Goal: Information Seeking & Learning: Find specific fact

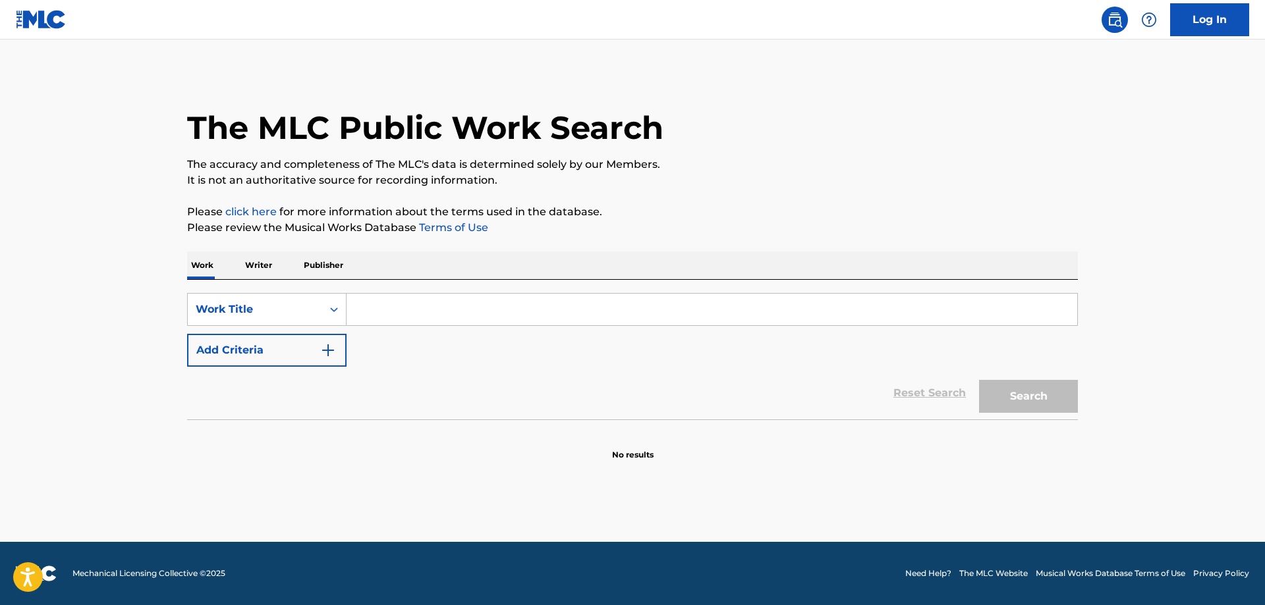
click at [260, 269] on p "Writer" at bounding box center [258, 266] width 35 height 28
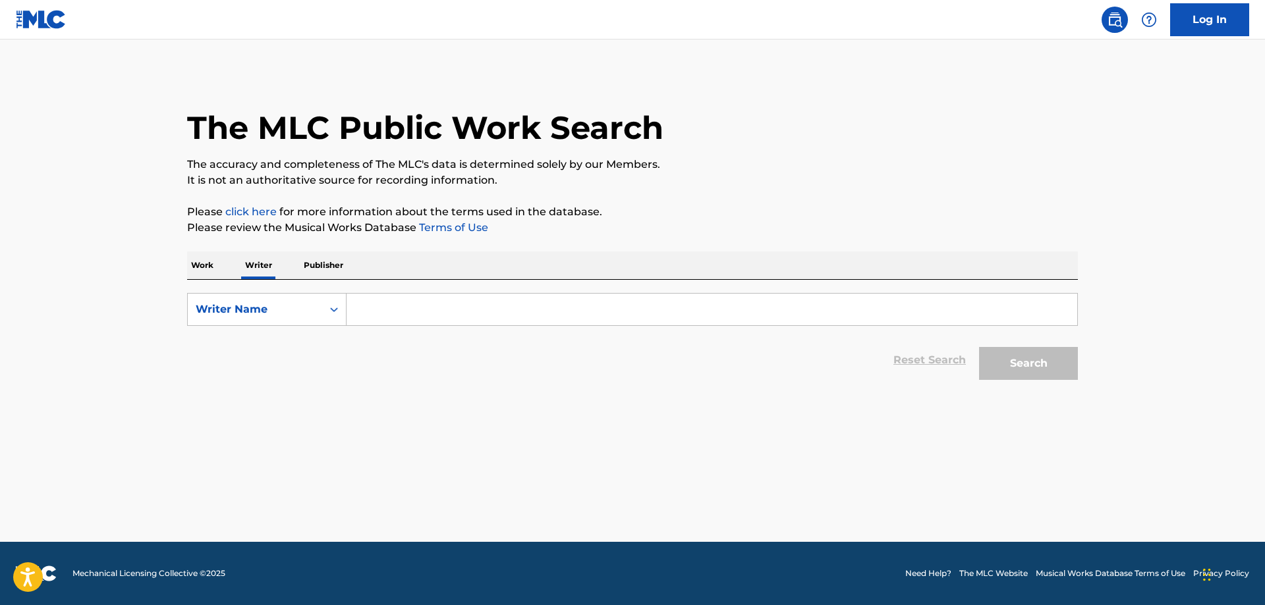
click at [382, 314] on input "Search Form" at bounding box center [711, 310] width 731 height 32
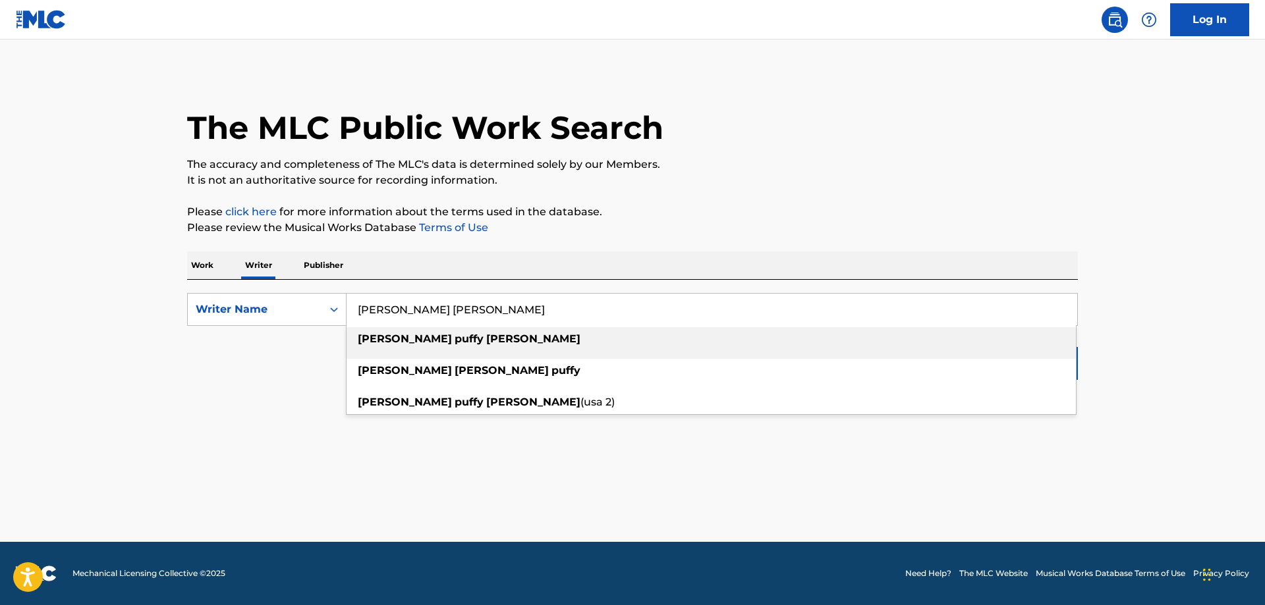
type input "[PERSON_NAME] [PERSON_NAME]"
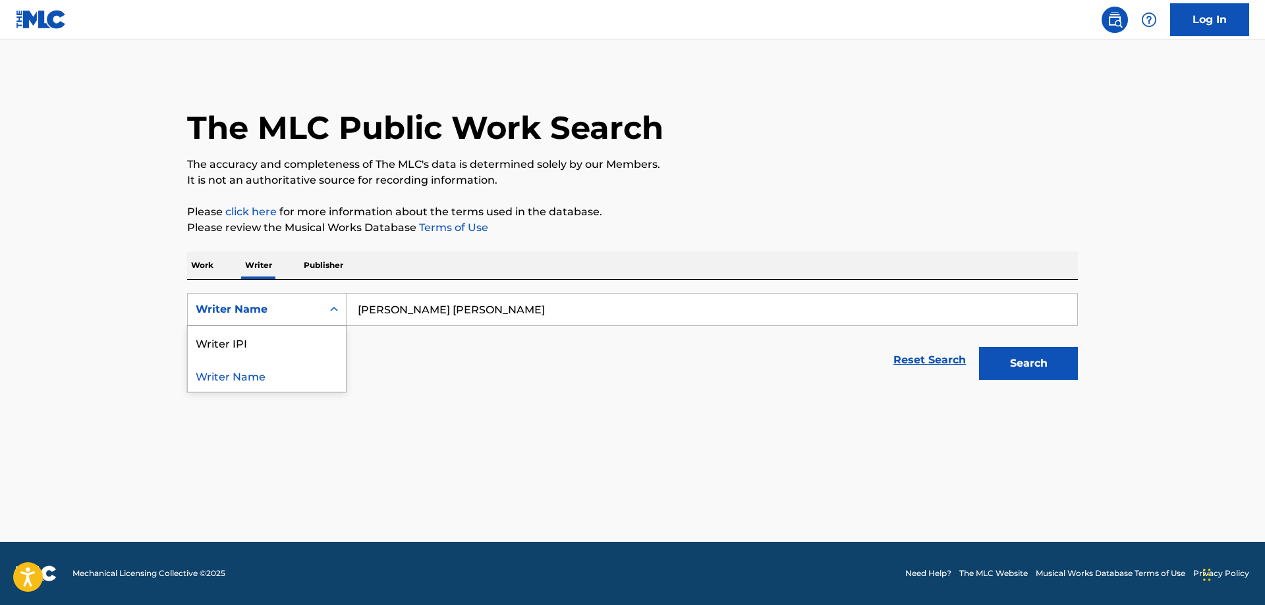
click at [335, 309] on icon "Search Form" at bounding box center [333, 309] width 13 height 13
click at [233, 347] on div "Writer IPI" at bounding box center [267, 342] width 158 height 33
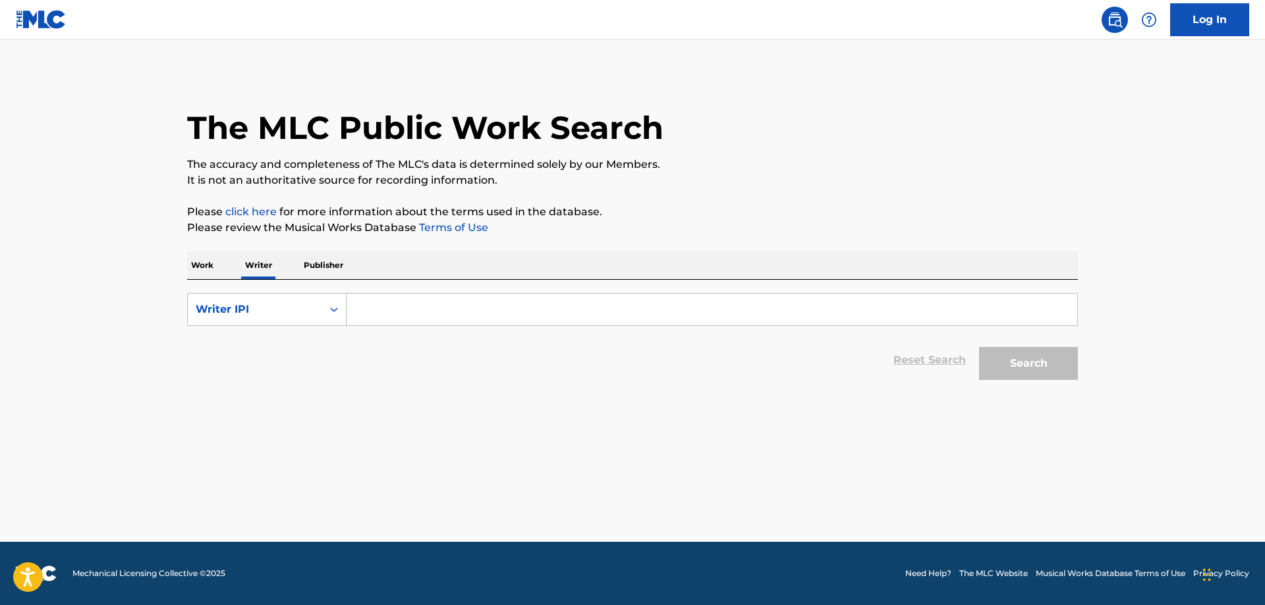
click at [435, 310] on input "Search Form" at bounding box center [711, 310] width 731 height 32
paste input "334934848"
type input "334934848"
click at [1040, 367] on button "Search" at bounding box center [1028, 363] width 99 height 33
click at [1034, 366] on button "Search" at bounding box center [1028, 363] width 99 height 33
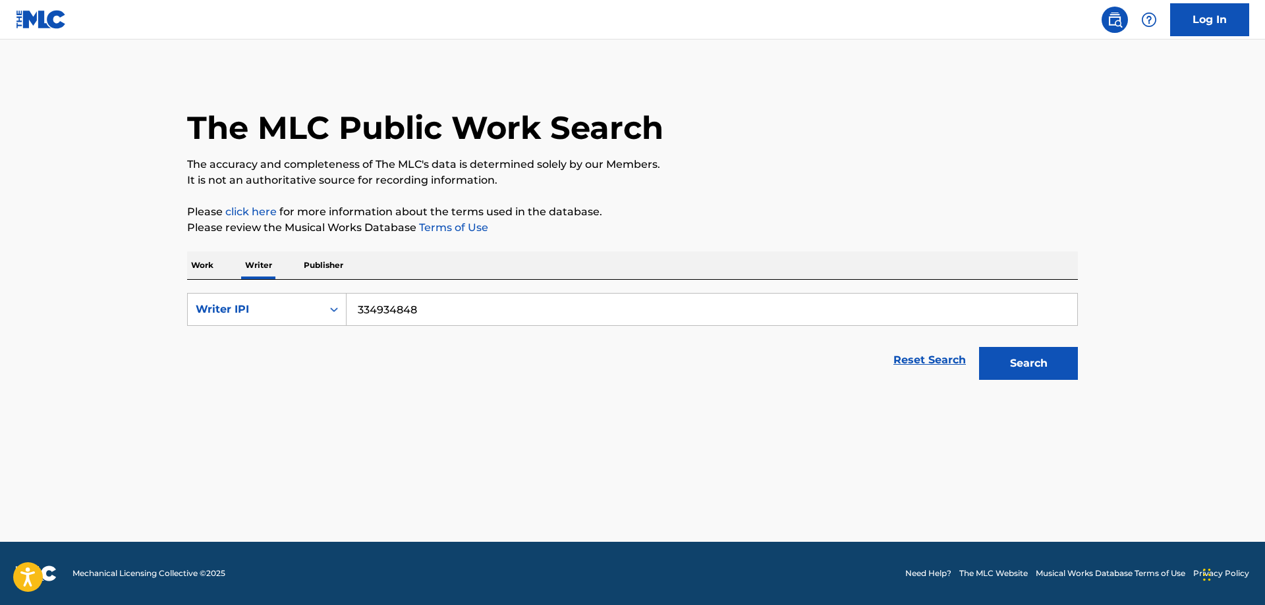
click at [492, 397] on main "The MLC Public Work Search The accuracy and completeness of The MLC's data is d…" at bounding box center [632, 291] width 1265 height 503
click at [331, 266] on p "Publisher" at bounding box center [323, 266] width 47 height 28
click at [334, 310] on icon "Search Form" at bounding box center [333, 309] width 13 height 13
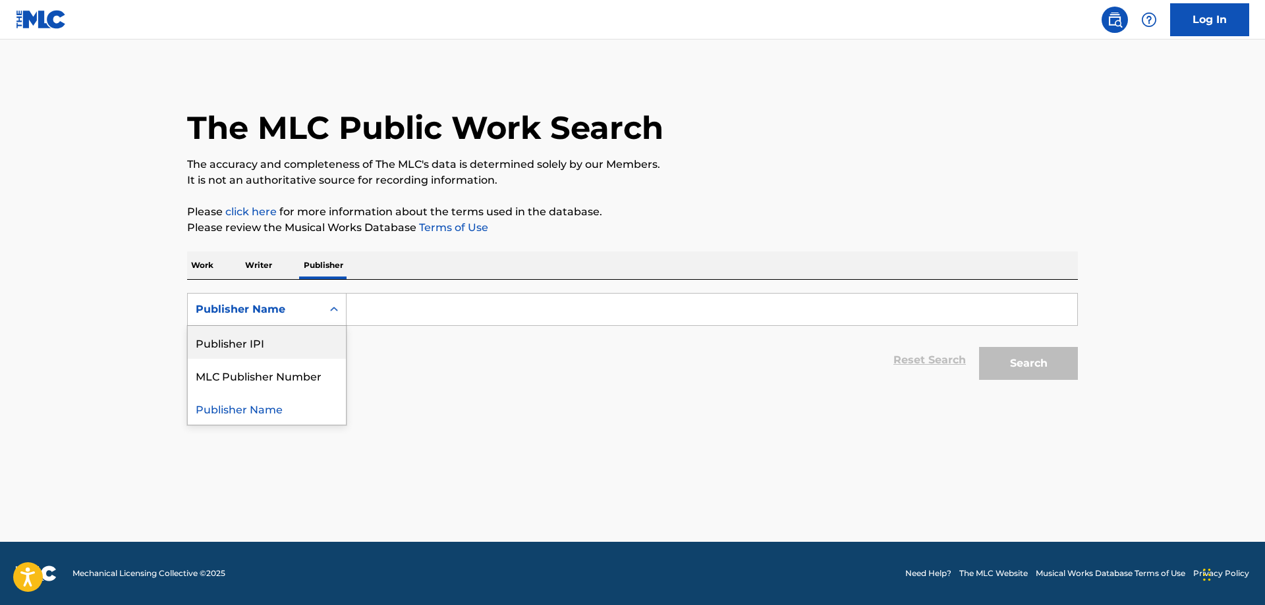
click at [283, 345] on div "Publisher IPI" at bounding box center [267, 342] width 158 height 33
click at [389, 312] on input "Search Form" at bounding box center [711, 310] width 731 height 32
paste input "337529055"
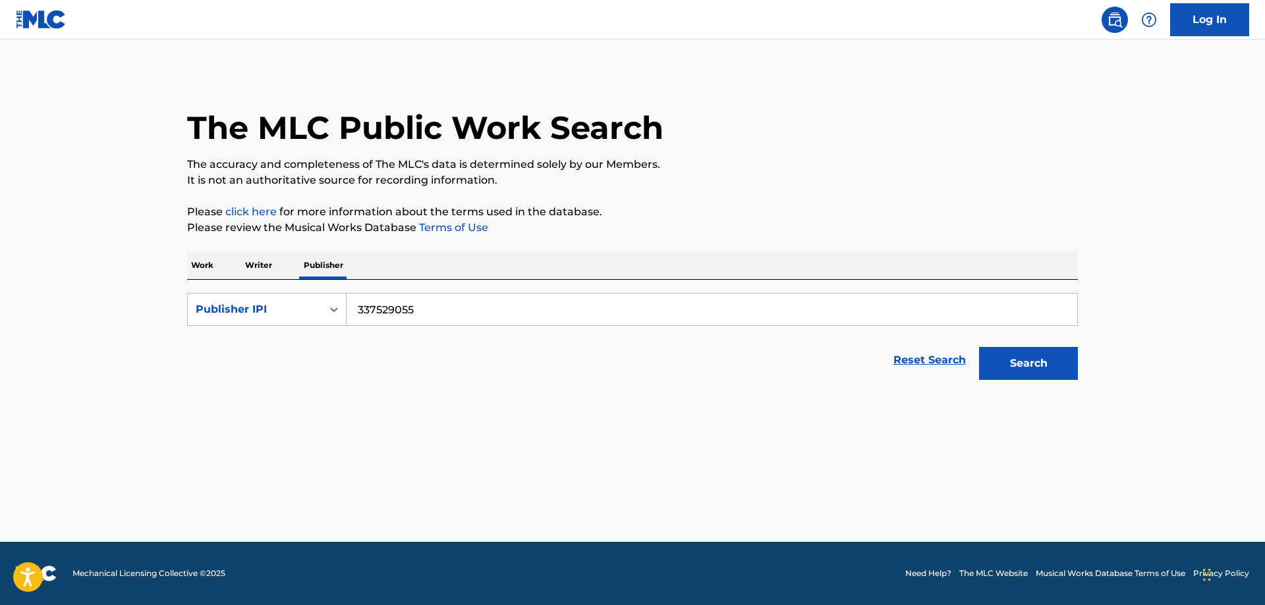
type input "337529055"
click at [1036, 365] on button "Search" at bounding box center [1028, 363] width 99 height 33
click at [206, 269] on p "Work" at bounding box center [202, 266] width 30 height 28
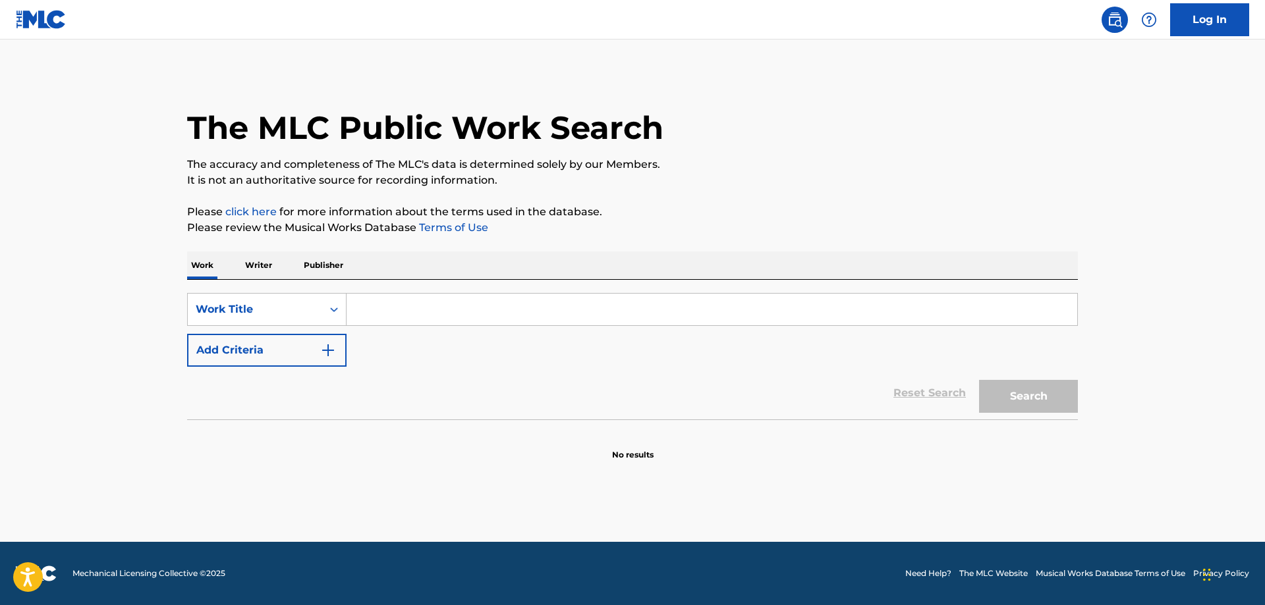
click at [431, 304] on input "Search Form" at bounding box center [711, 310] width 731 height 32
paste input "10 MORE COMMANDMENTS"
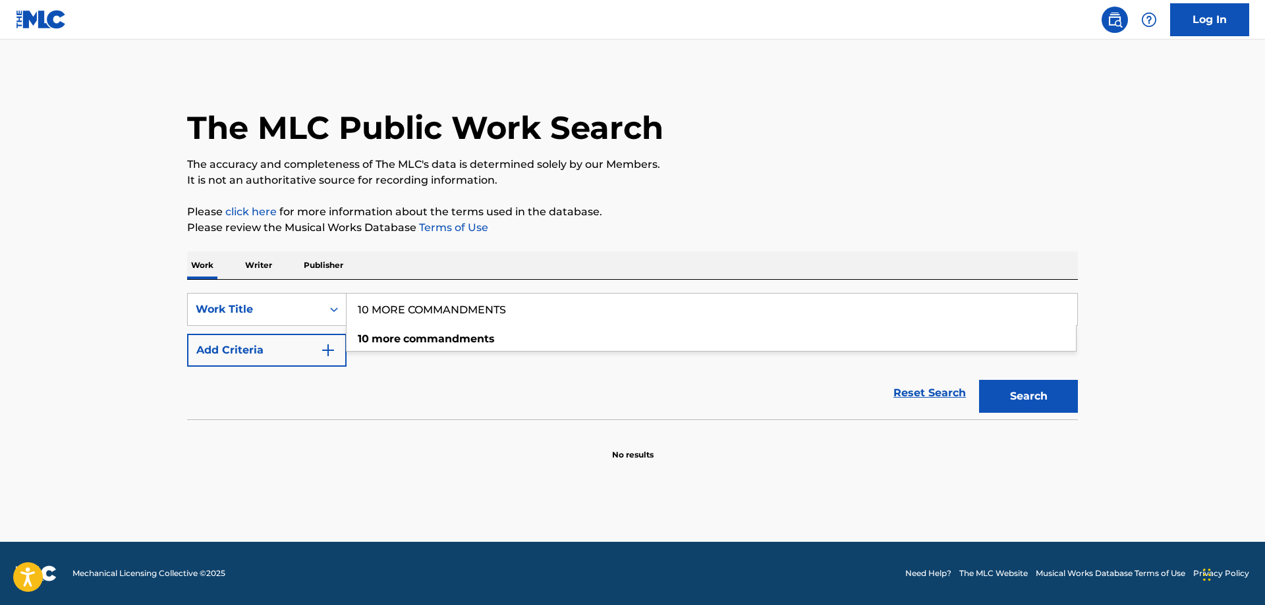
type input "10 MORE COMMANDMENTS"
click at [1054, 397] on button "Search" at bounding box center [1028, 396] width 99 height 33
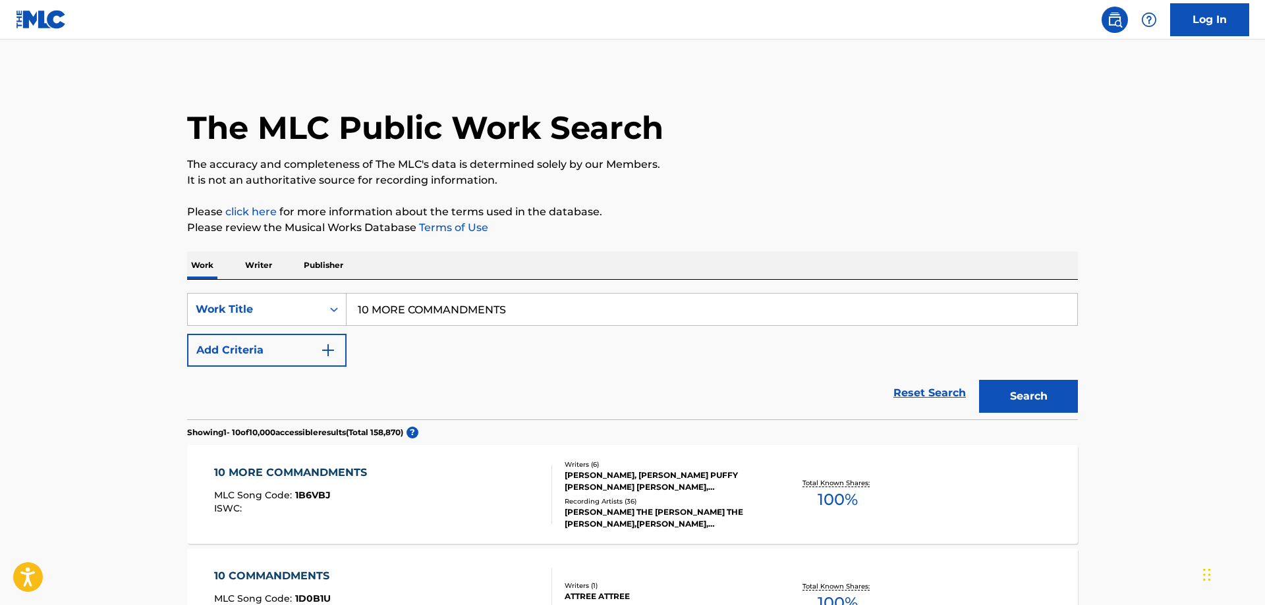
click at [314, 472] on div "10 MORE COMMANDMENTS" at bounding box center [293, 473] width 159 height 16
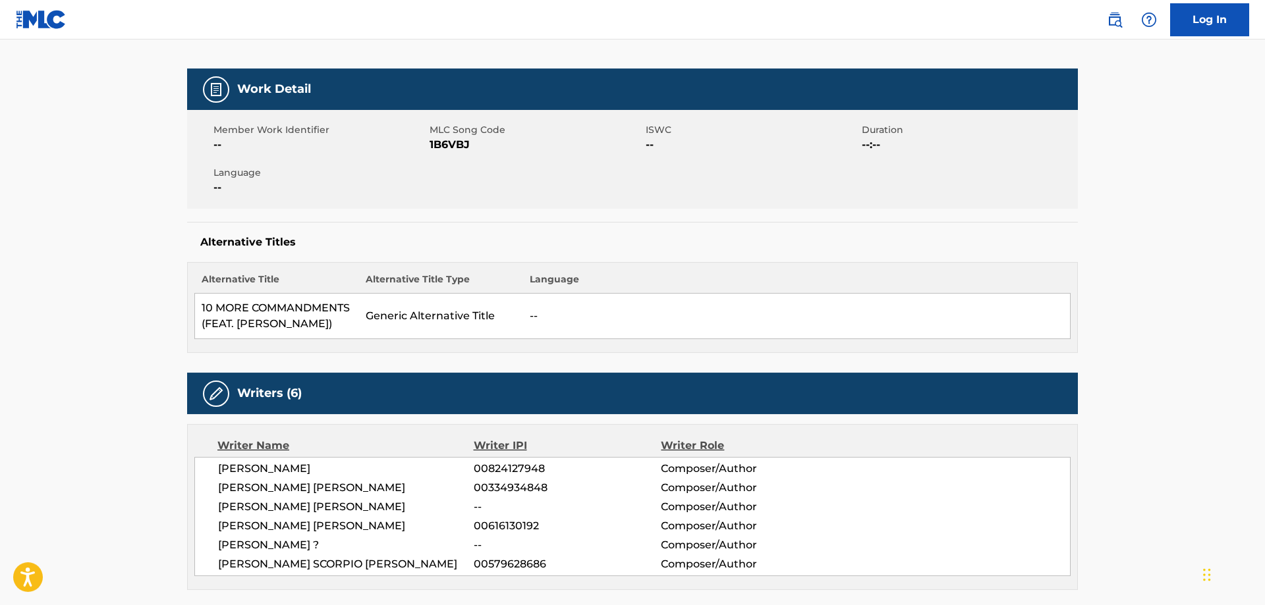
scroll to position [202, 0]
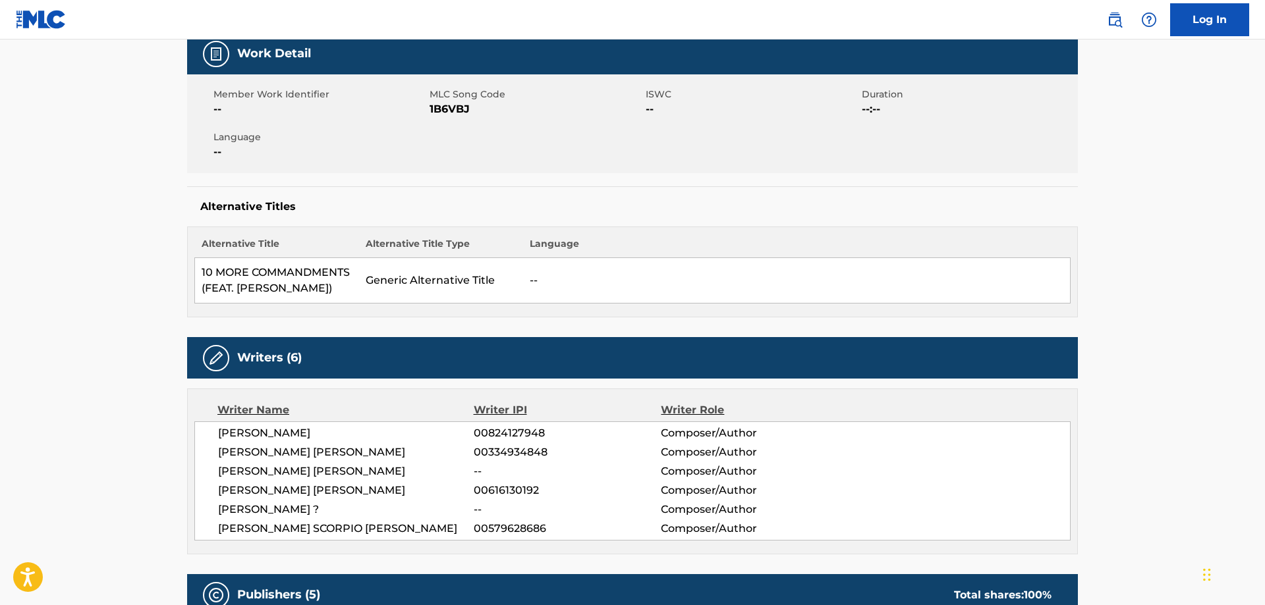
click at [506, 450] on span "00334934848" at bounding box center [567, 453] width 187 height 16
copy span "00334934848"
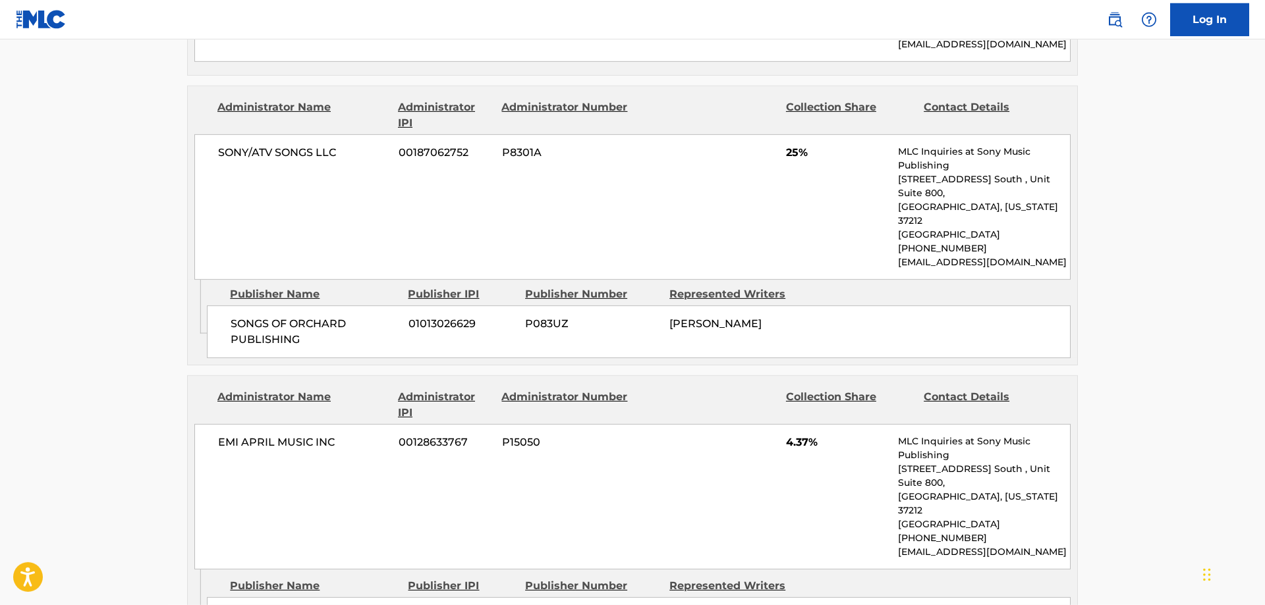
scroll to position [1277, 0]
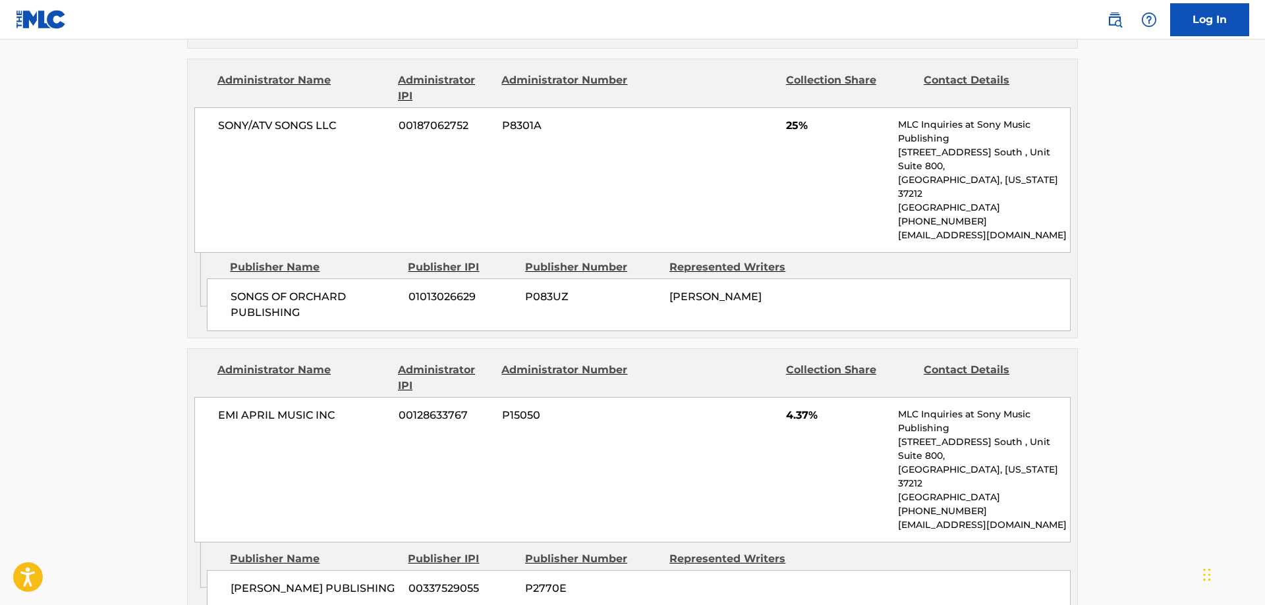
click at [435, 581] on span "00337529055" at bounding box center [461, 589] width 107 height 16
copy span "00337529055"
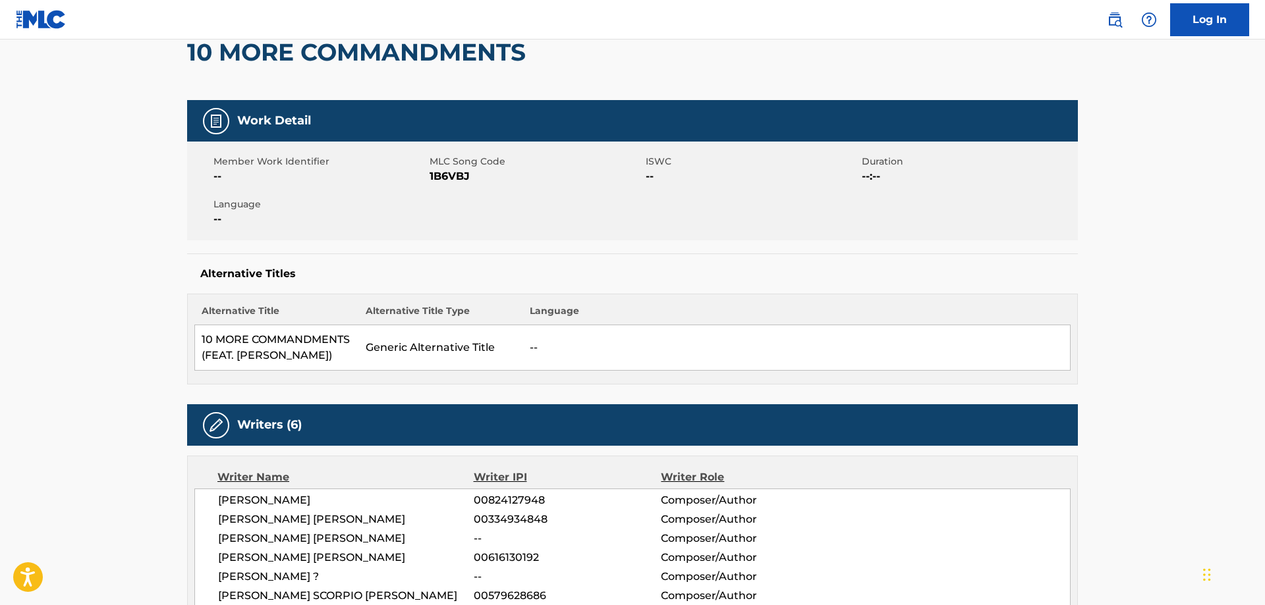
scroll to position [0, 0]
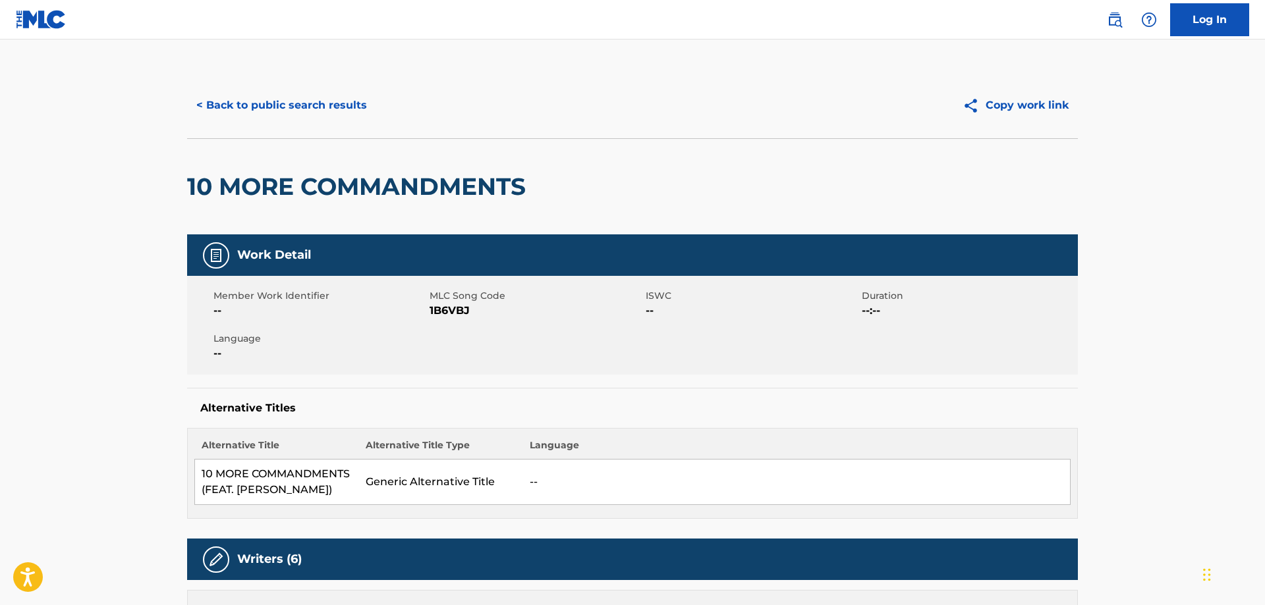
click at [281, 106] on button "< Back to public search results" at bounding box center [281, 105] width 189 height 33
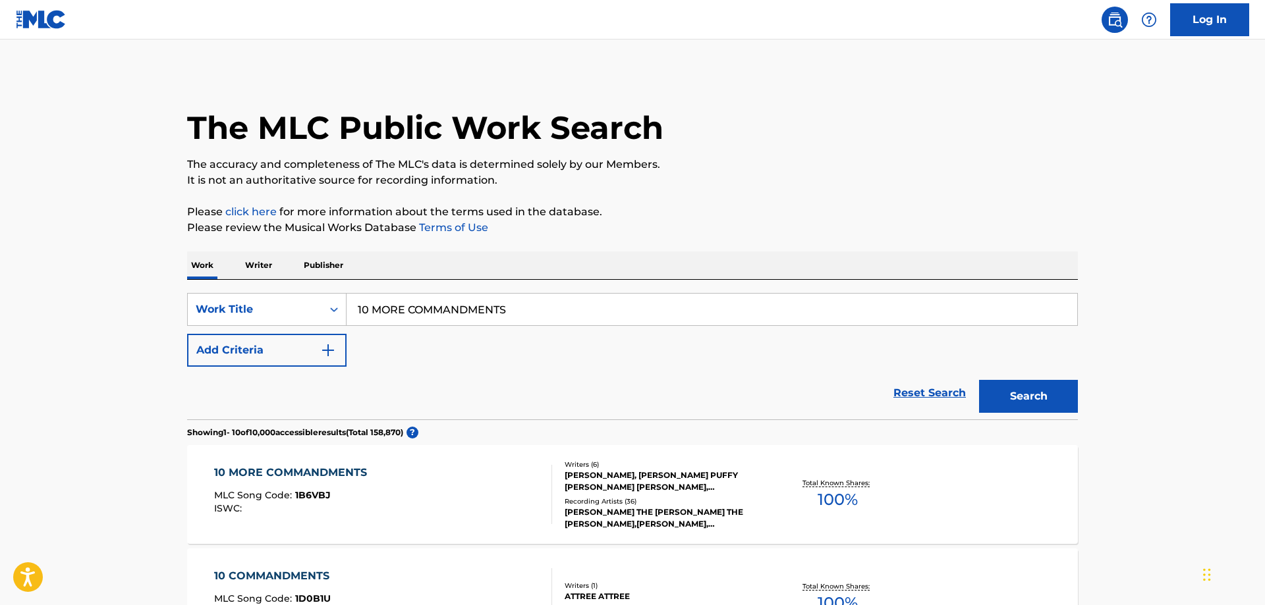
click at [325, 266] on p "Publisher" at bounding box center [323, 266] width 47 height 28
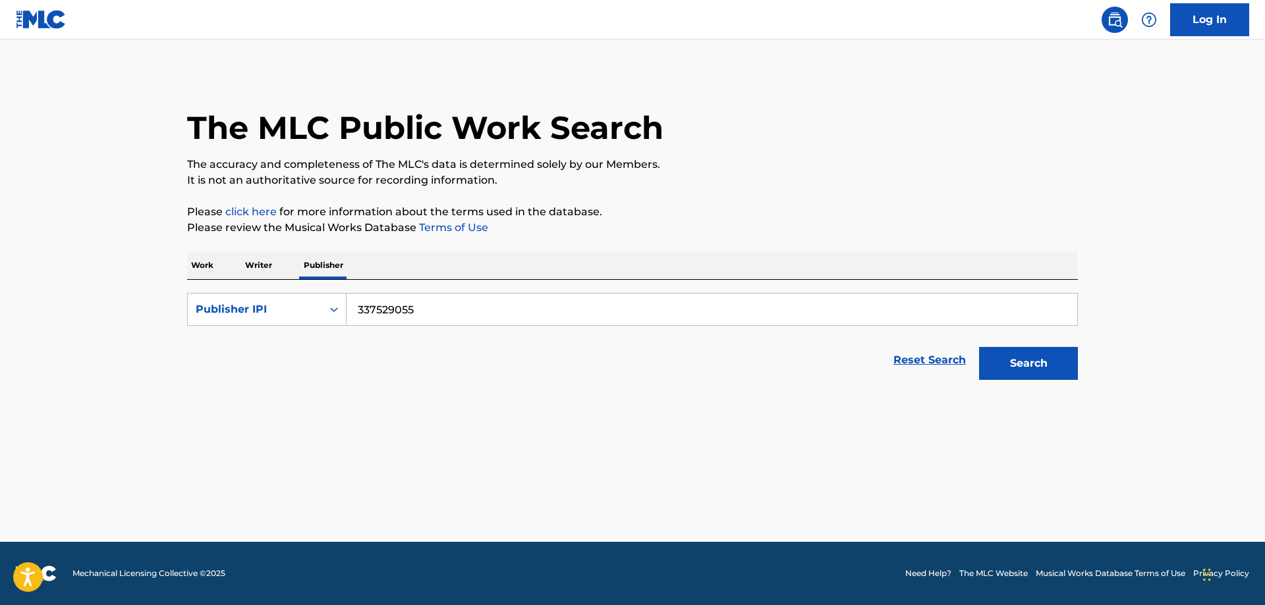
drag, startPoint x: 431, startPoint y: 309, endPoint x: 266, endPoint y: 310, distance: 164.7
click at [346, 310] on input "337529055" at bounding box center [711, 310] width 731 height 32
paste input "00"
type input "00337529055"
click at [1034, 368] on button "Search" at bounding box center [1028, 363] width 99 height 33
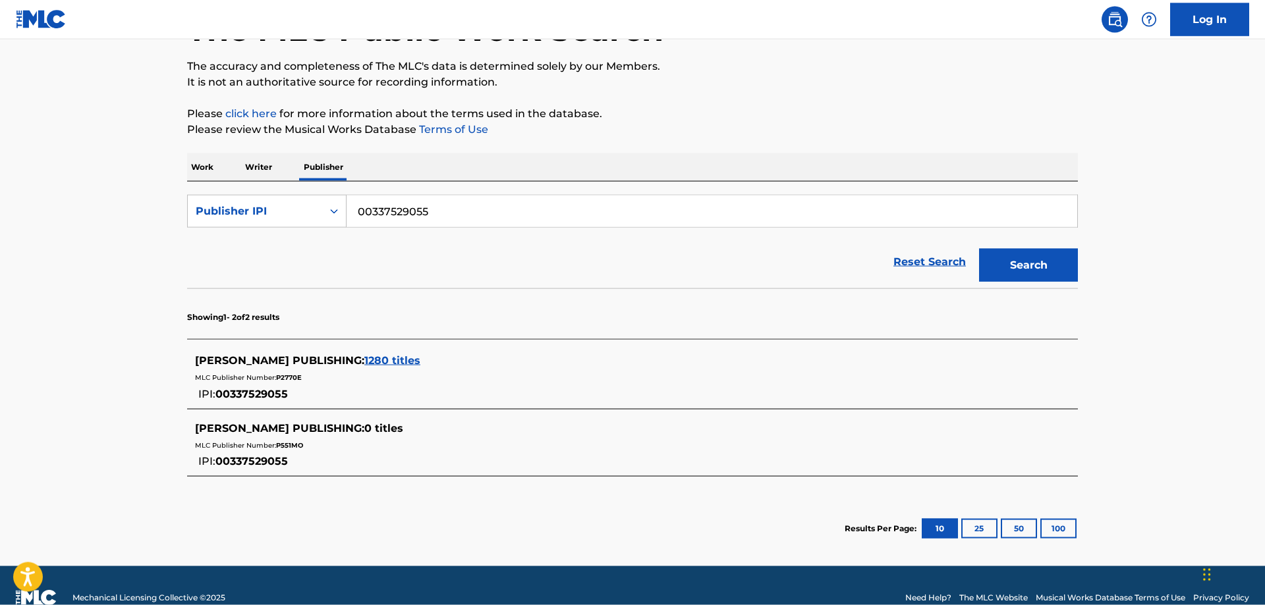
scroll to position [123, 0]
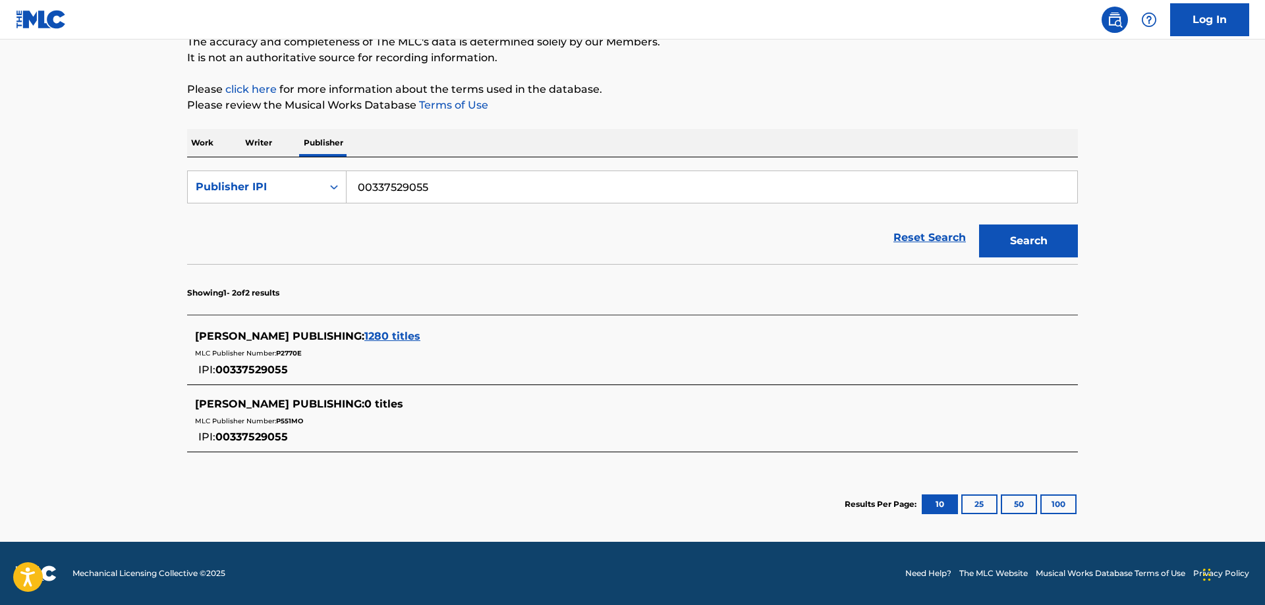
click at [395, 335] on span "1280 titles" at bounding box center [392, 336] width 56 height 13
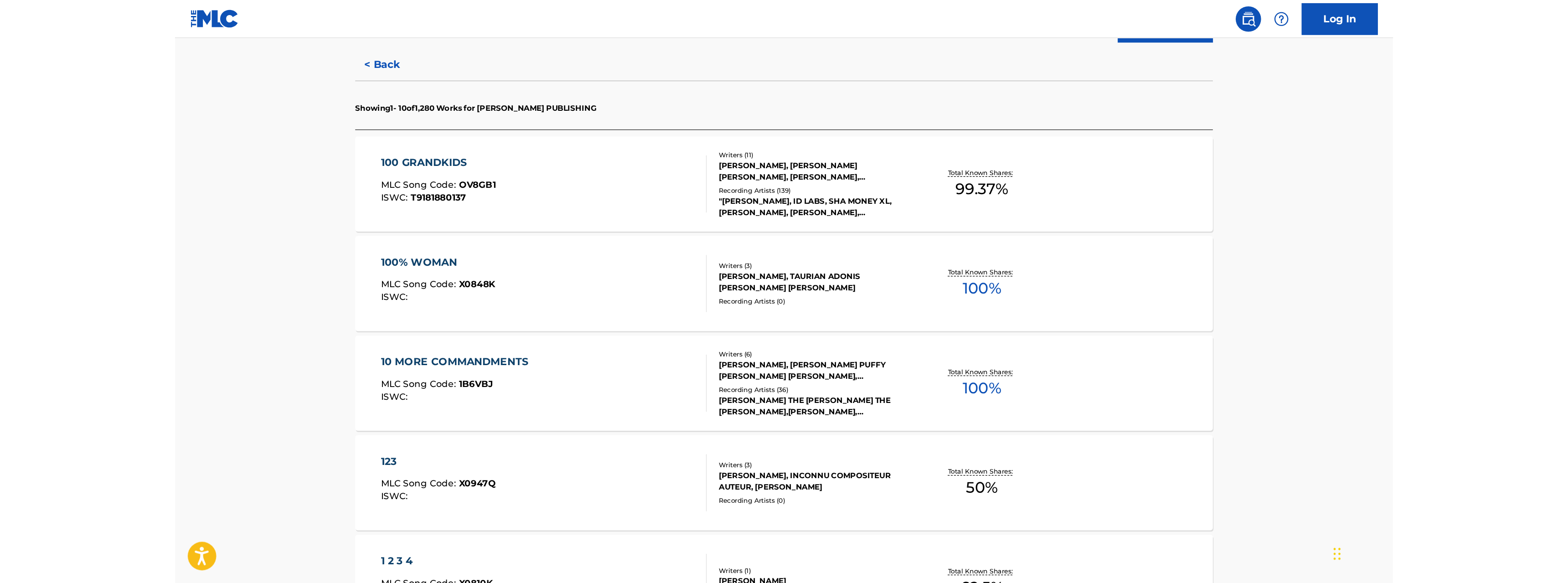
scroll to position [0, 0]
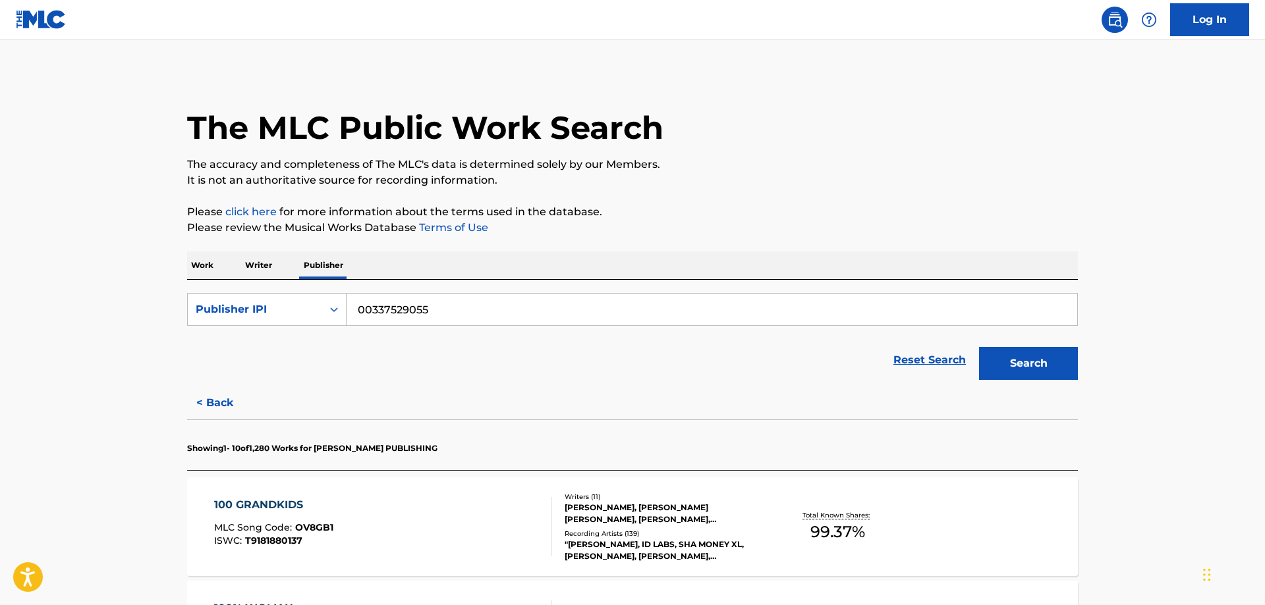
click at [263, 265] on p "Writer" at bounding box center [258, 266] width 35 height 28
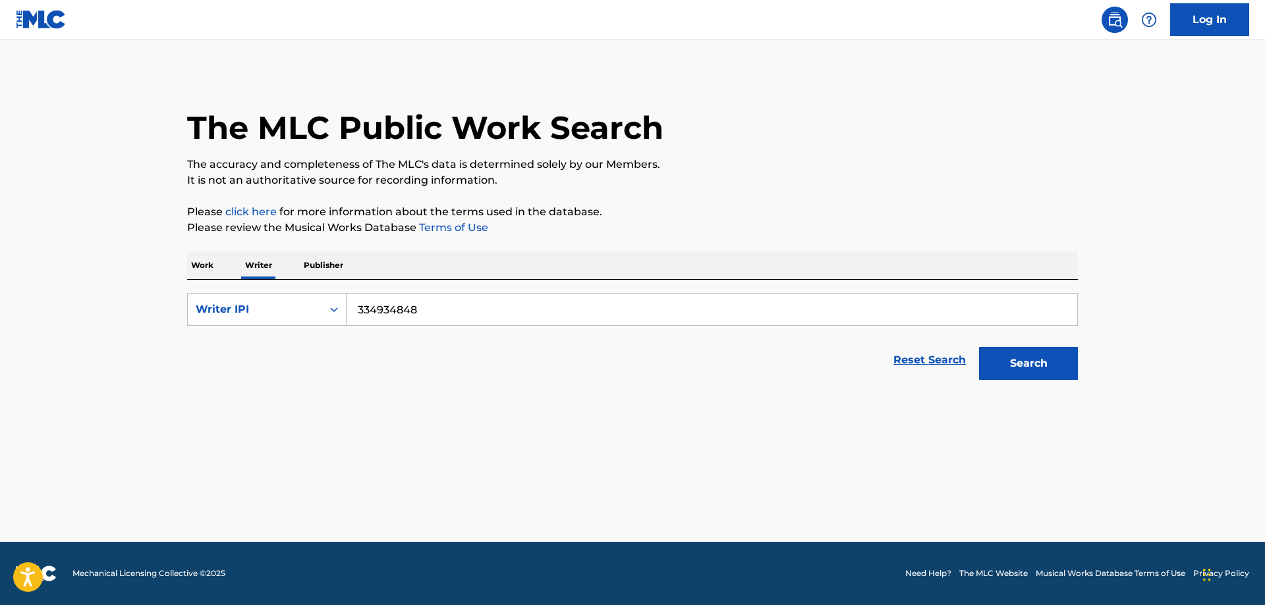
click at [357, 309] on input "334934848" at bounding box center [711, 310] width 731 height 32
type input "00334934848"
click at [1032, 368] on button "Search" at bounding box center [1028, 363] width 99 height 33
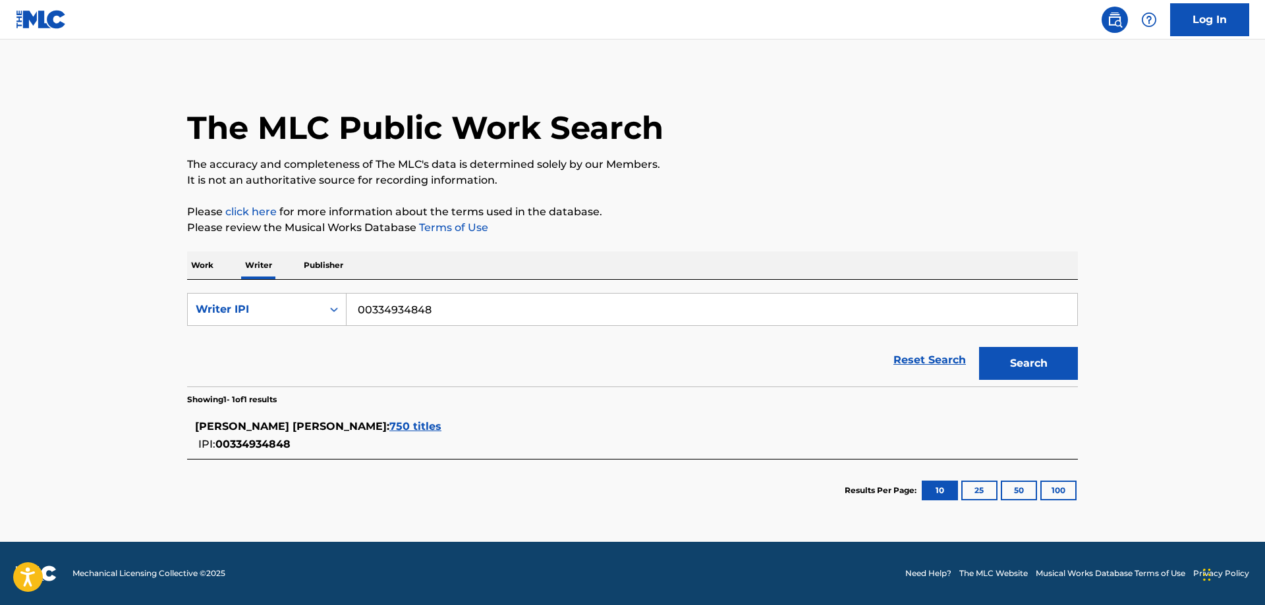
click at [389, 428] on span "750 titles" at bounding box center [415, 426] width 52 height 13
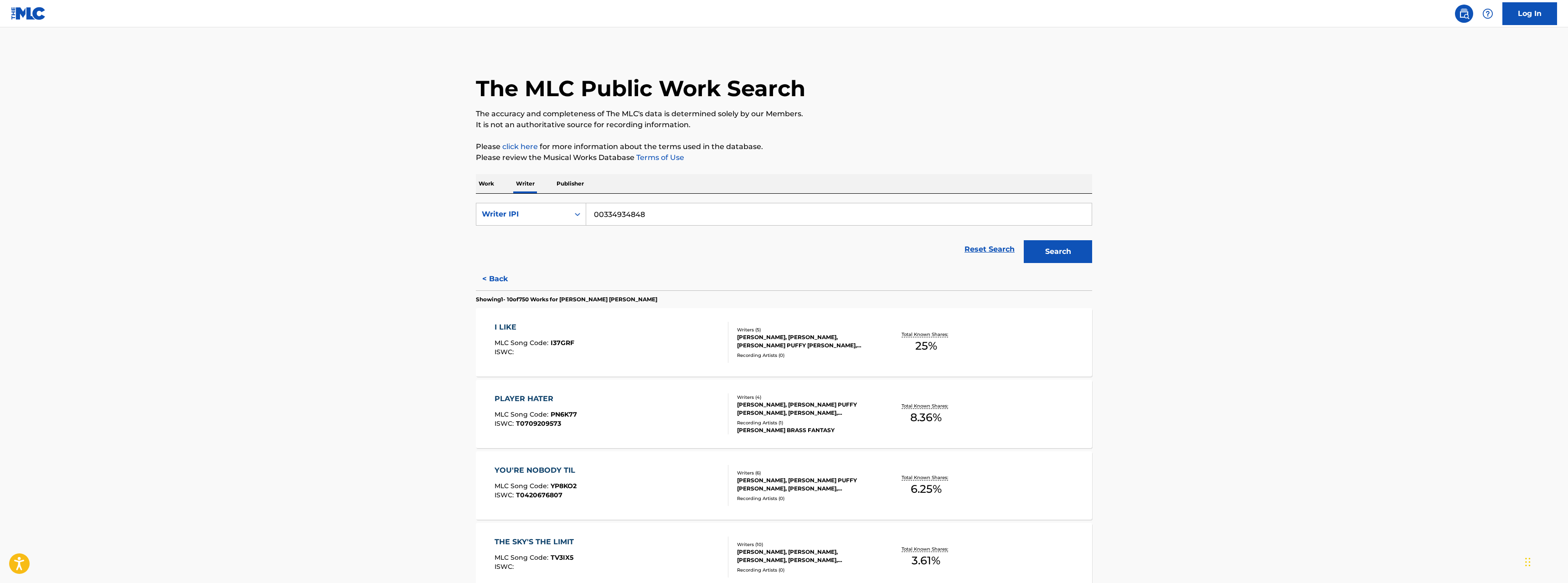
click at [484, 182] on p "Work" at bounding box center [486, 184] width 21 height 19
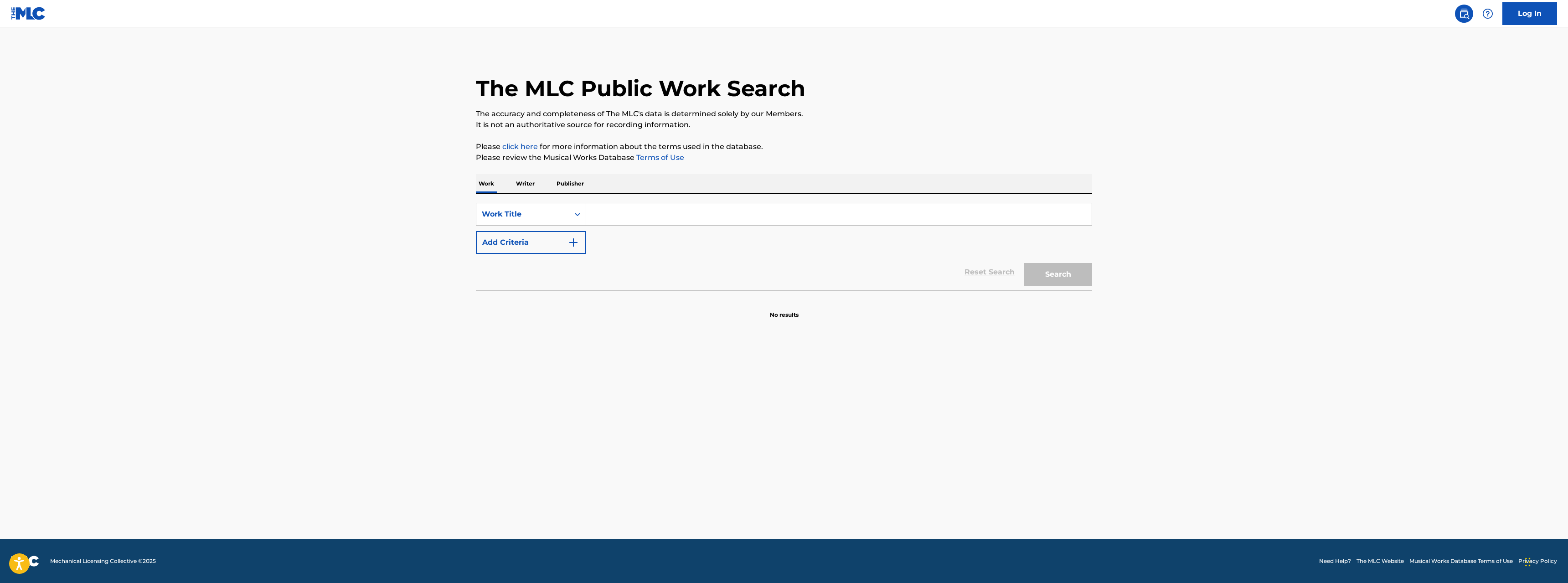
click at [614, 212] on input "Search Form" at bounding box center [839, 214] width 506 height 22
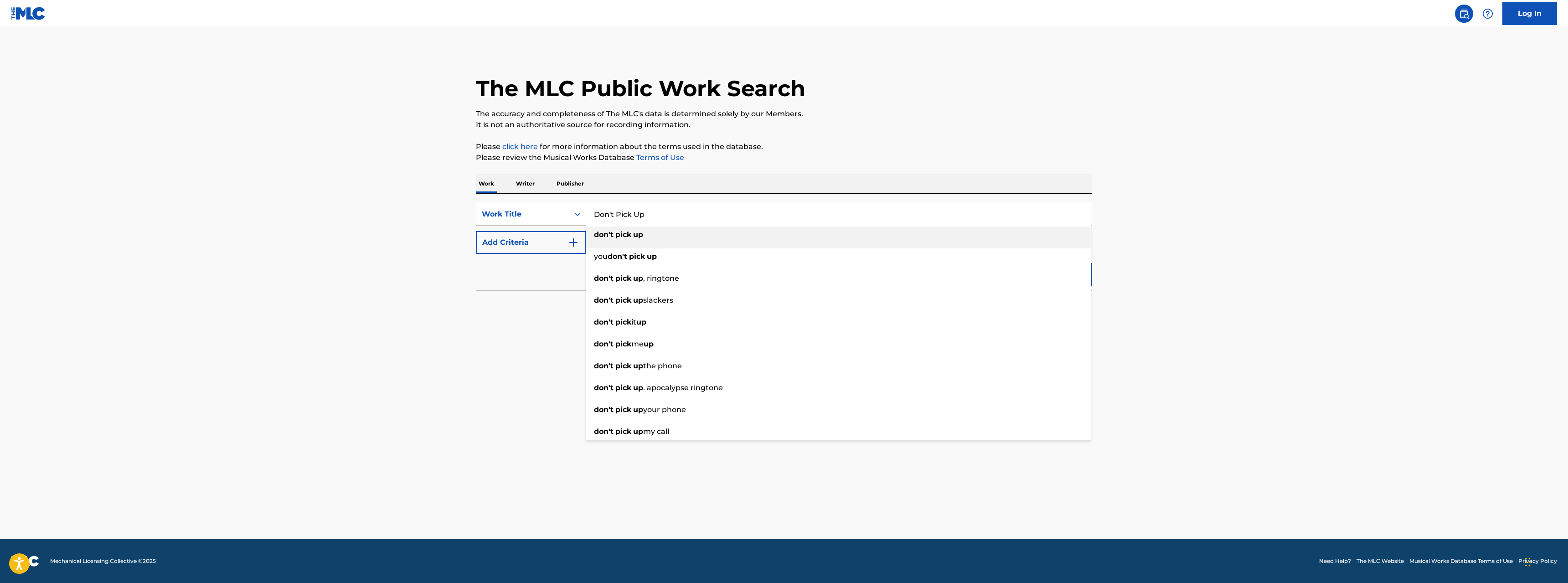
type input "Don't Pick Up"
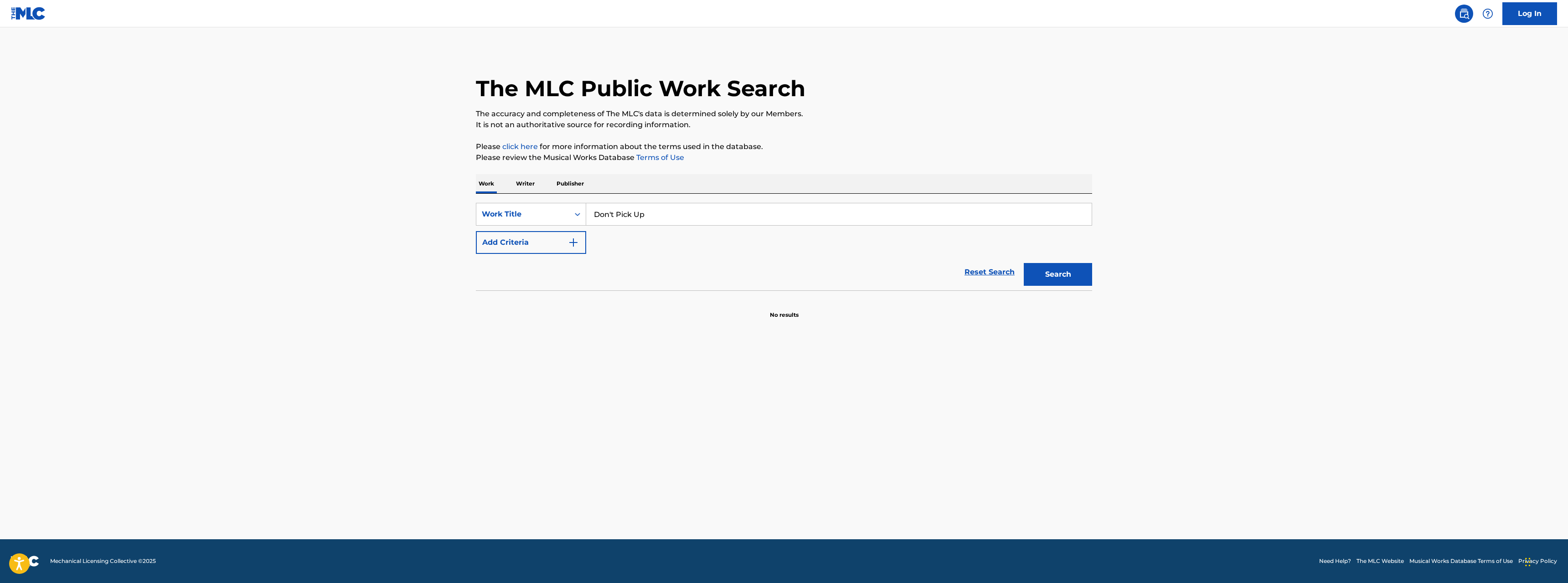
click at [576, 242] on img "Search Form" at bounding box center [574, 243] width 11 height 11
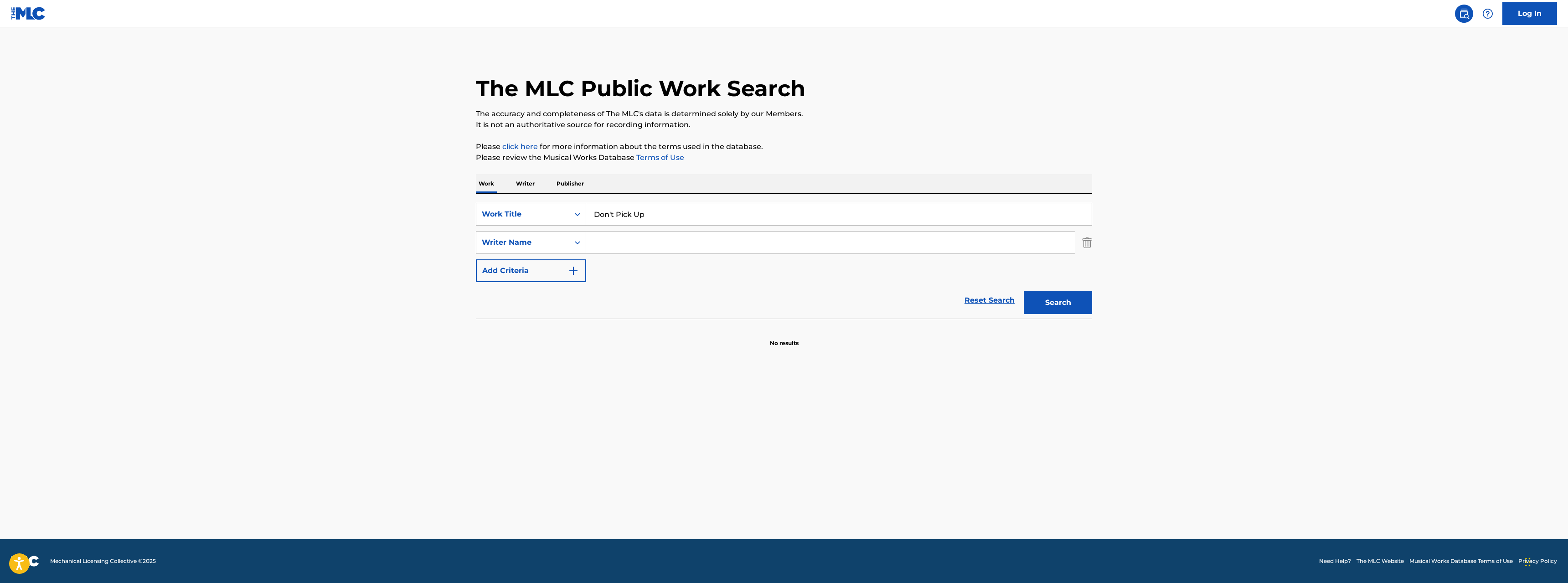
click at [626, 244] on input "Search Form" at bounding box center [830, 243] width 489 height 22
type input "Ailin"
click at [875, 301] on button "Search" at bounding box center [1057, 302] width 69 height 23
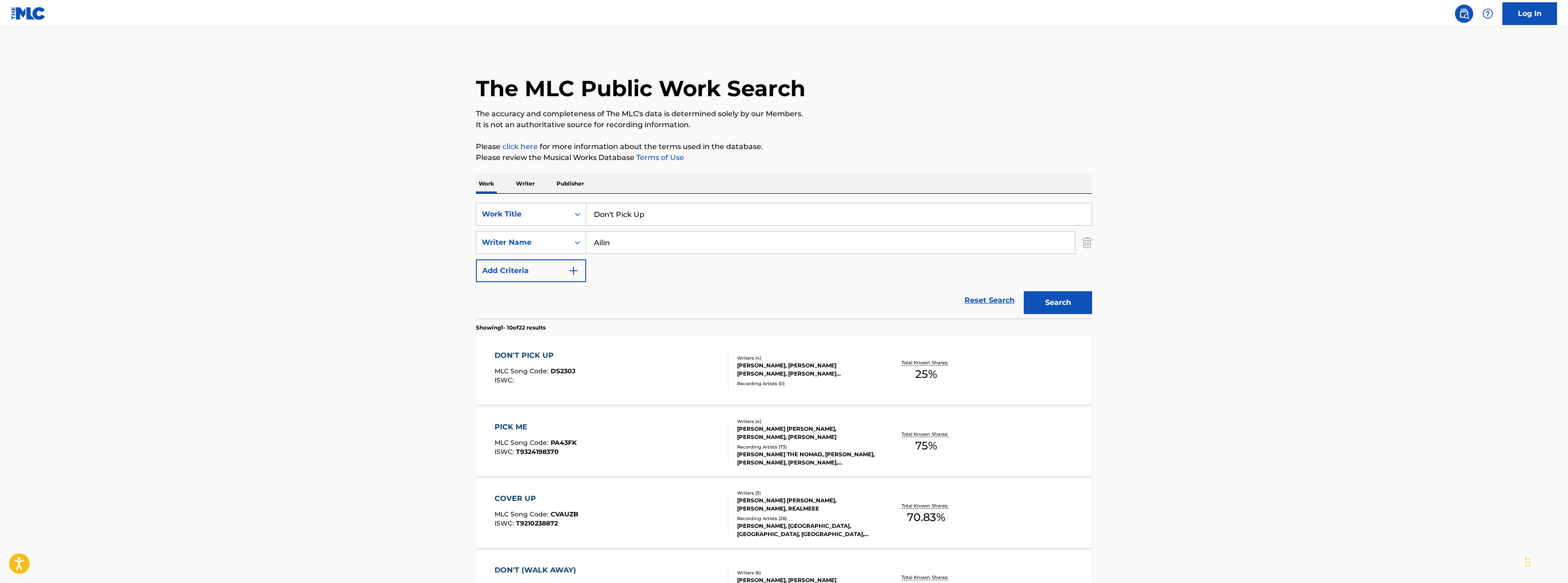
click at [522, 354] on div "DON'T PICK UP" at bounding box center [535, 355] width 81 height 11
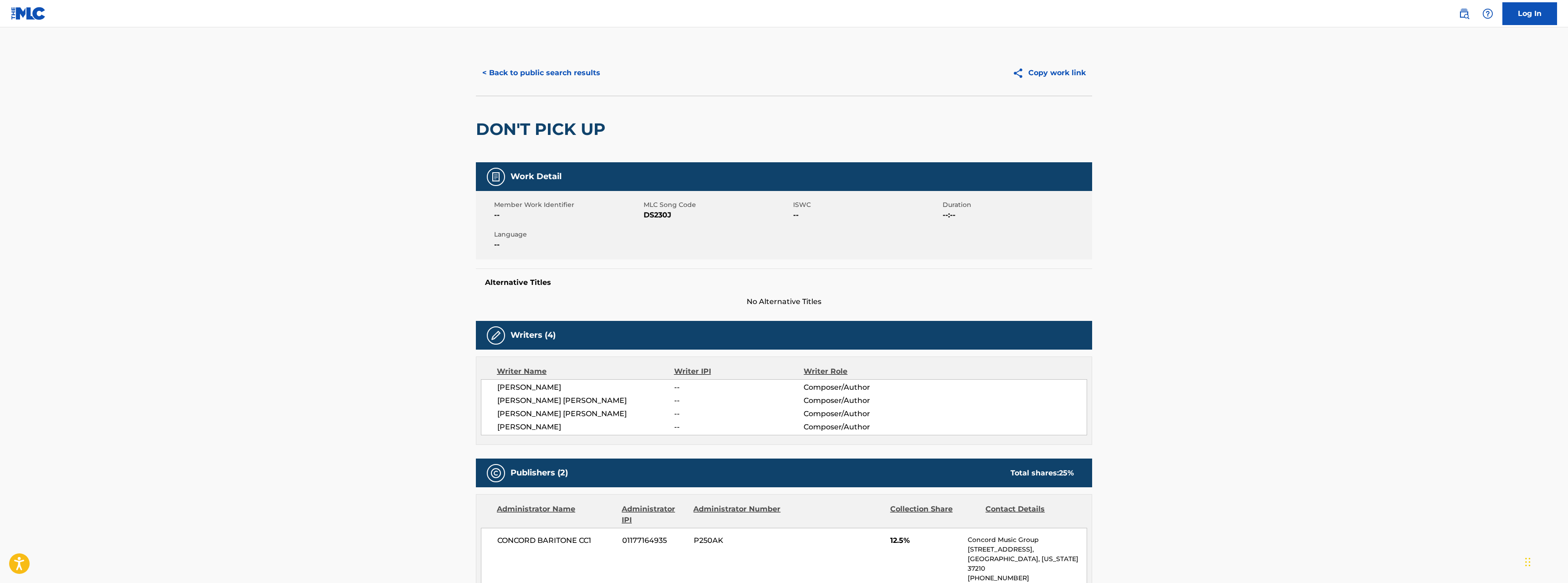
click at [519, 73] on button "< Back to public search results" at bounding box center [541, 73] width 131 height 23
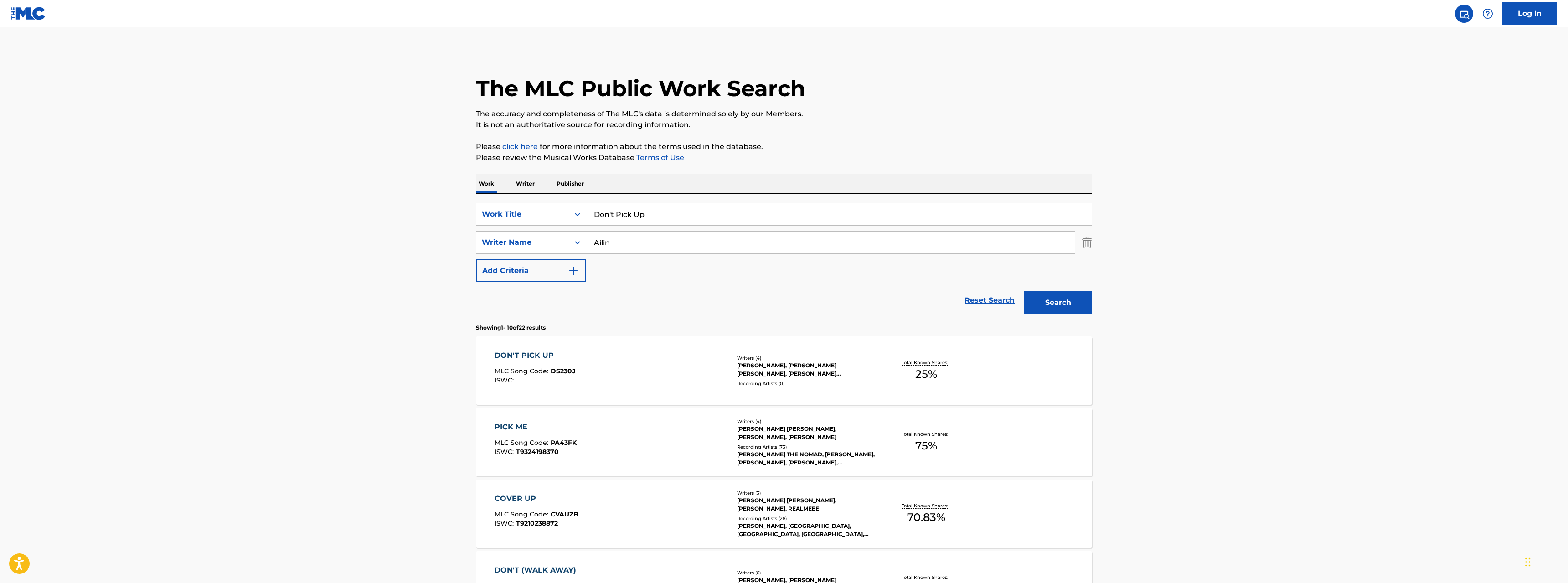
click at [532, 353] on div "DON'T PICK UP" at bounding box center [535, 355] width 81 height 11
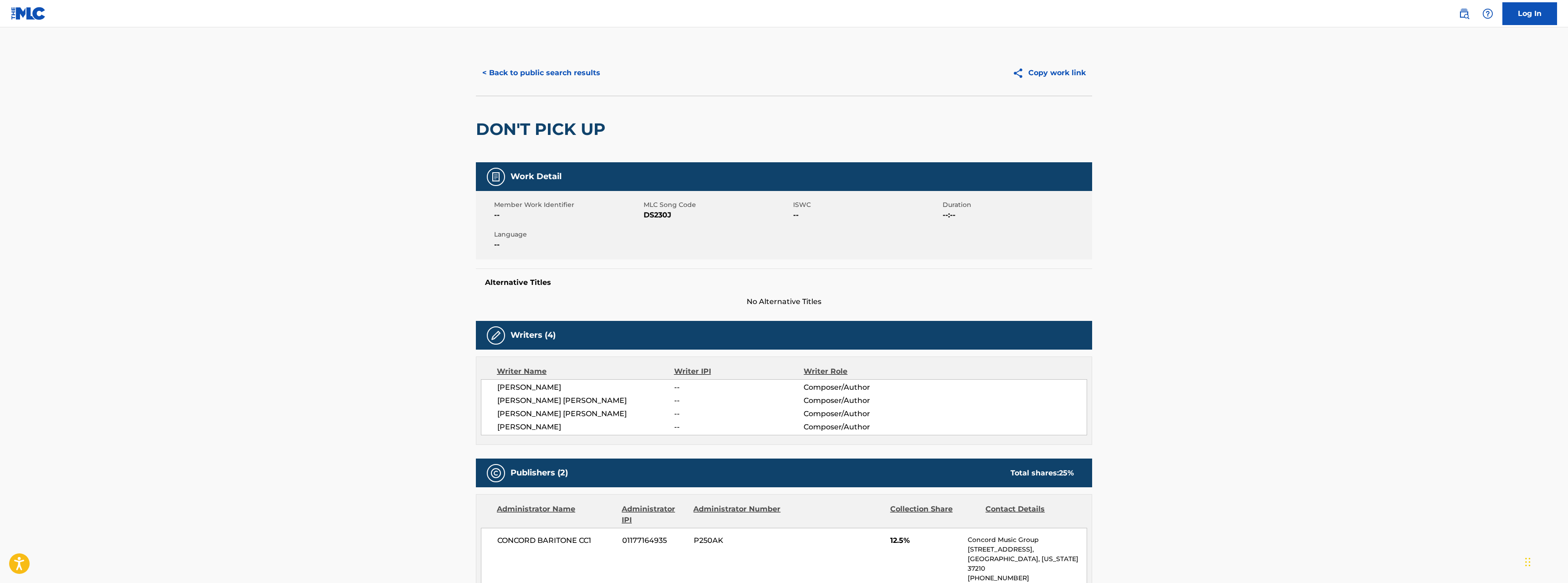
click at [666, 213] on span "DS230J" at bounding box center [717, 215] width 147 height 11
copy span "DS230J"
click at [340, 219] on main "< Back to public search results Copy work link DON'T PICK UP Work Detail Member…" at bounding box center [784, 437] width 1568 height 819
click at [520, 71] on button "< Back to public search results" at bounding box center [541, 73] width 131 height 23
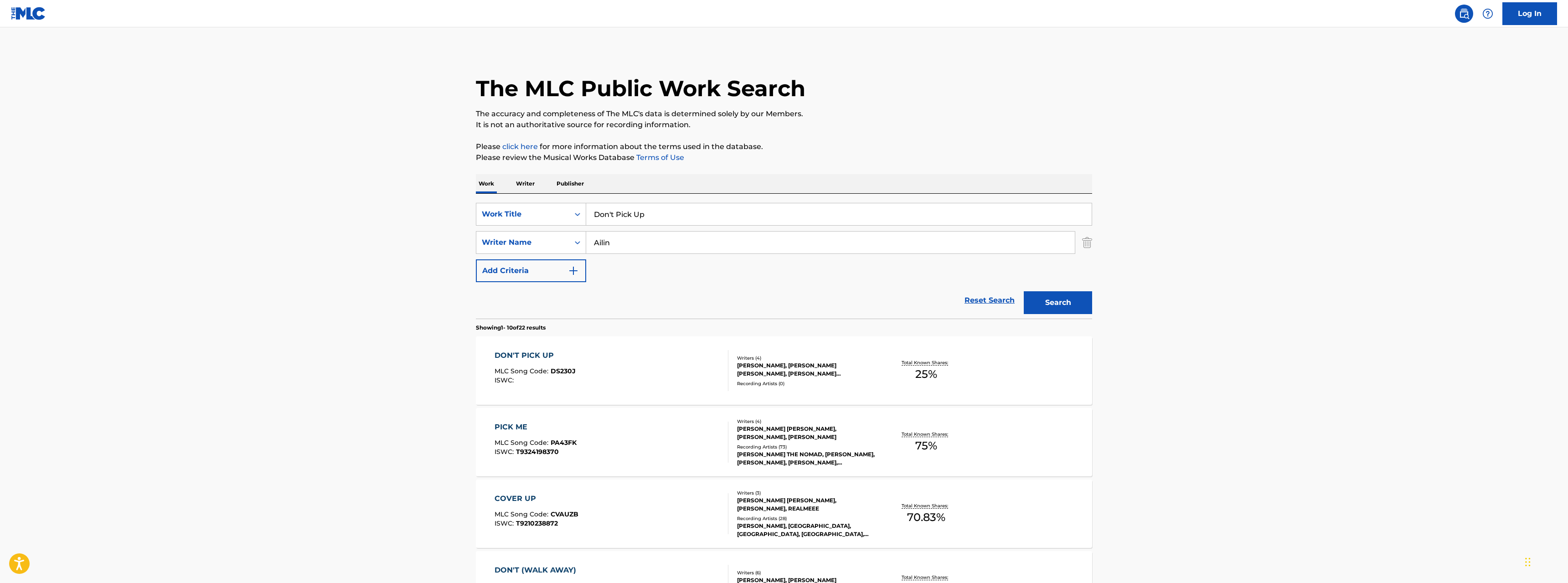
click at [356, 200] on main "The MLC Public Work Search The accuracy and completeness of The MLC's data is d…" at bounding box center [784, 564] width 1568 height 1073
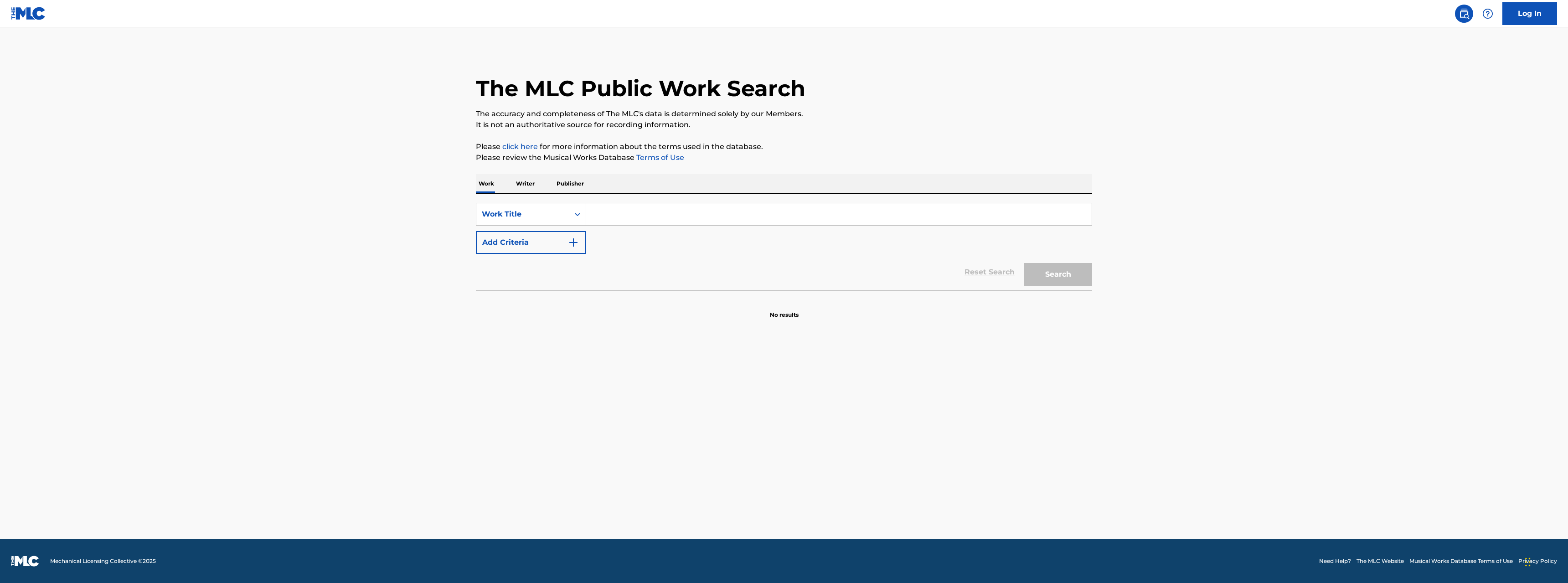
click at [531, 183] on p "Writer" at bounding box center [525, 184] width 24 height 19
click at [611, 211] on input "Search Form" at bounding box center [839, 214] width 506 height 22
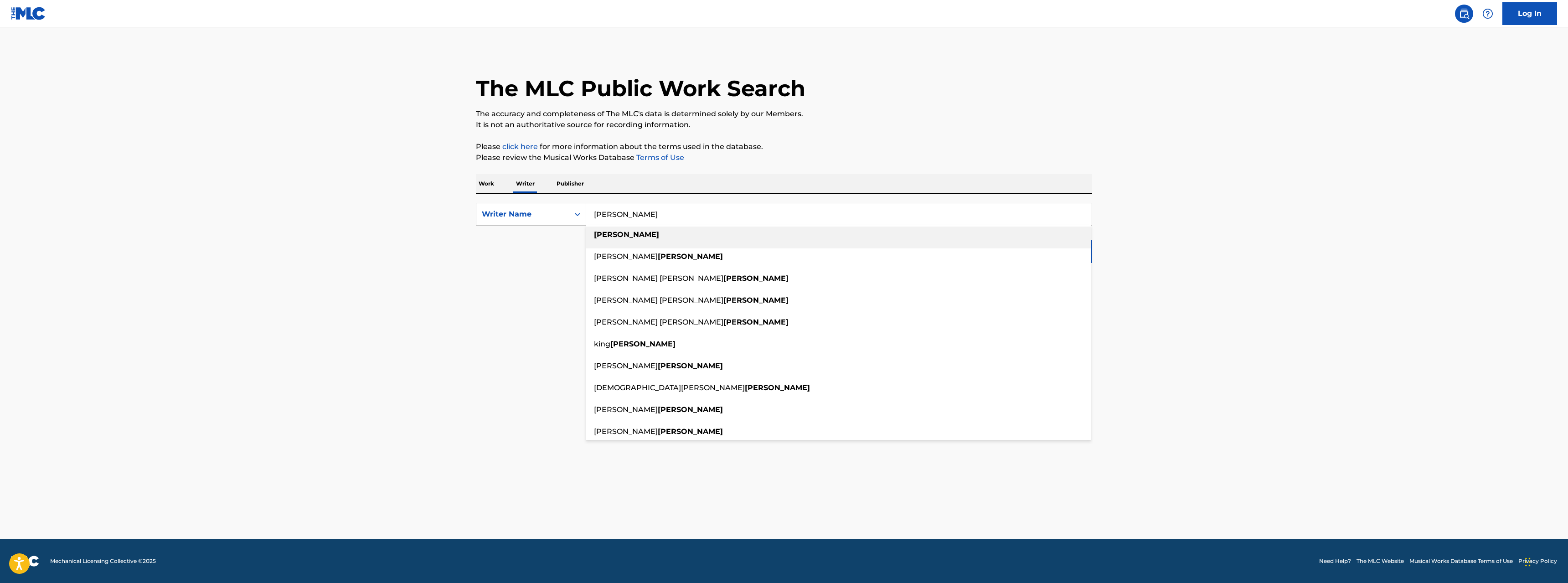
type input "Combs"
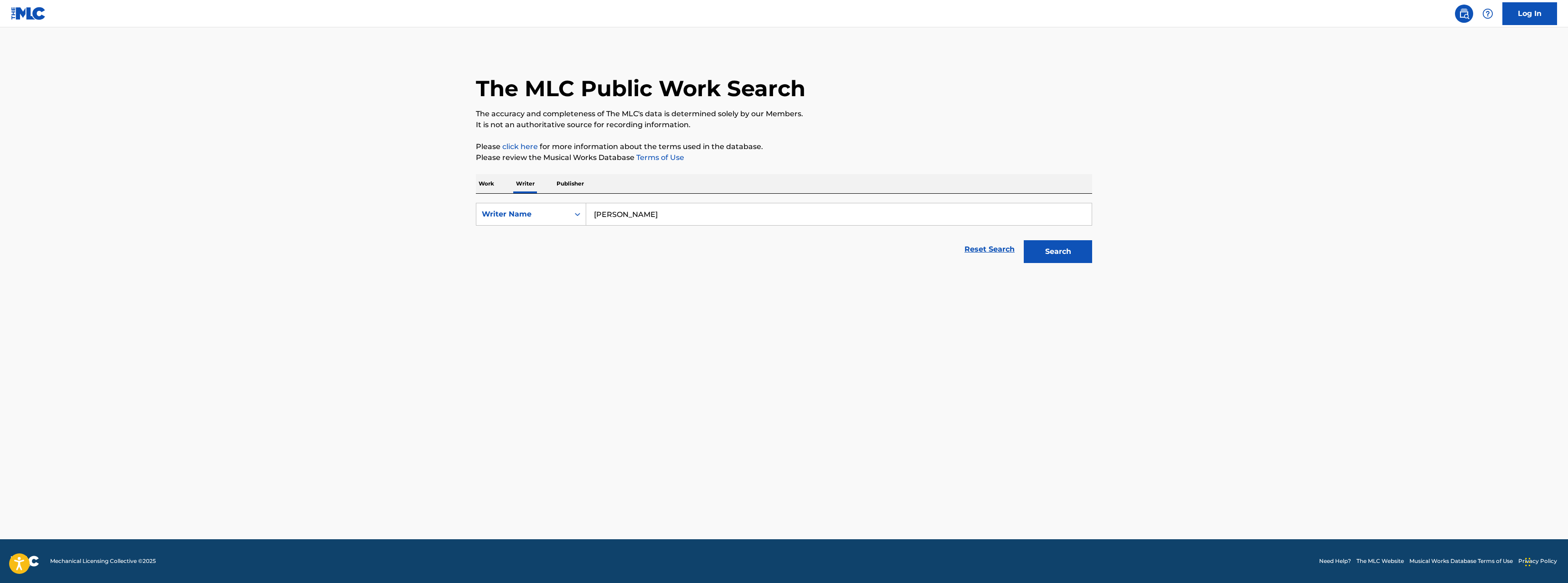
click at [1077, 253] on button "Search" at bounding box center [1057, 251] width 69 height 23
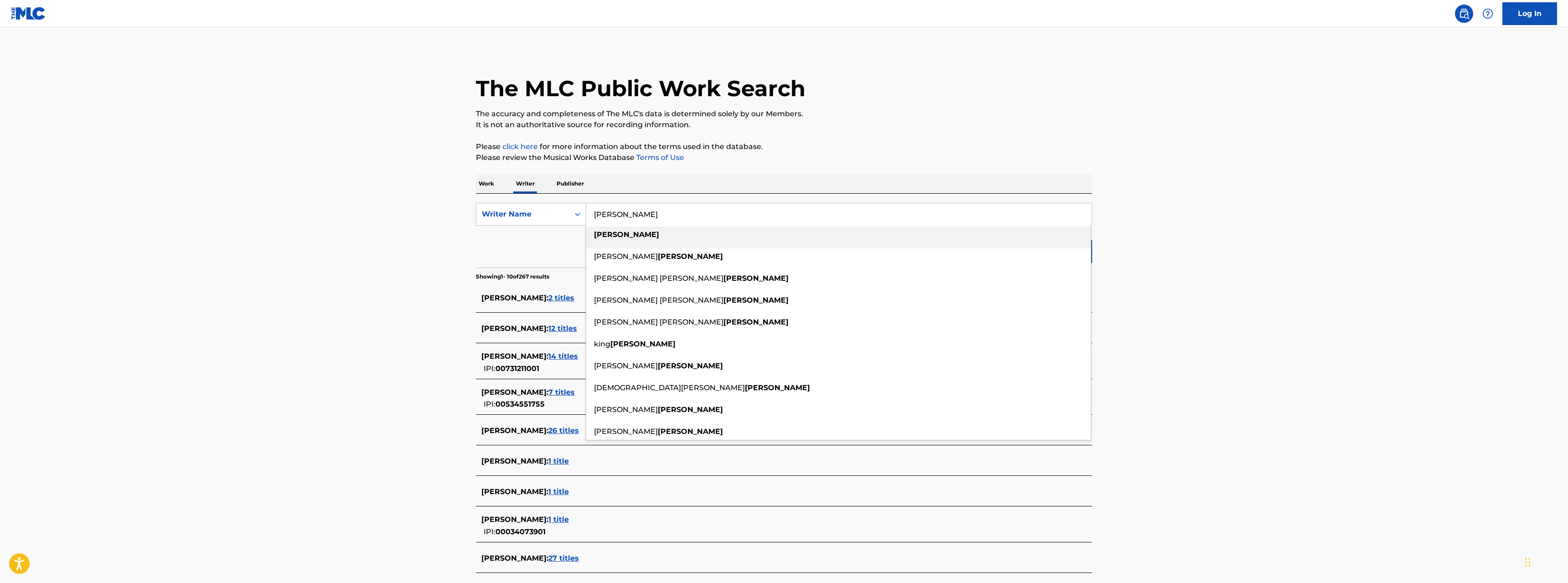
drag, startPoint x: 634, startPoint y: 212, endPoint x: 459, endPoint y: 200, distance: 175.4
click at [586, 203] on input "Combs" at bounding box center [839, 214] width 506 height 22
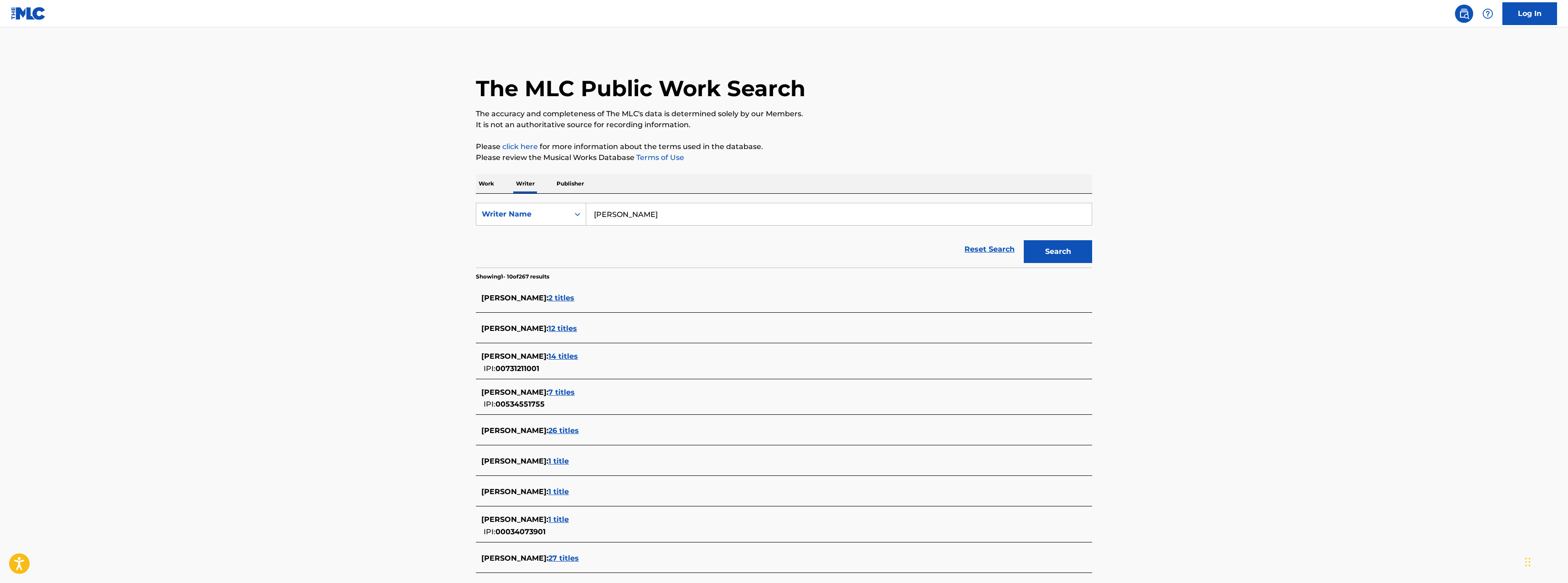
type input "sean combs"
click at [1067, 250] on button "Search" at bounding box center [1057, 251] width 69 height 23
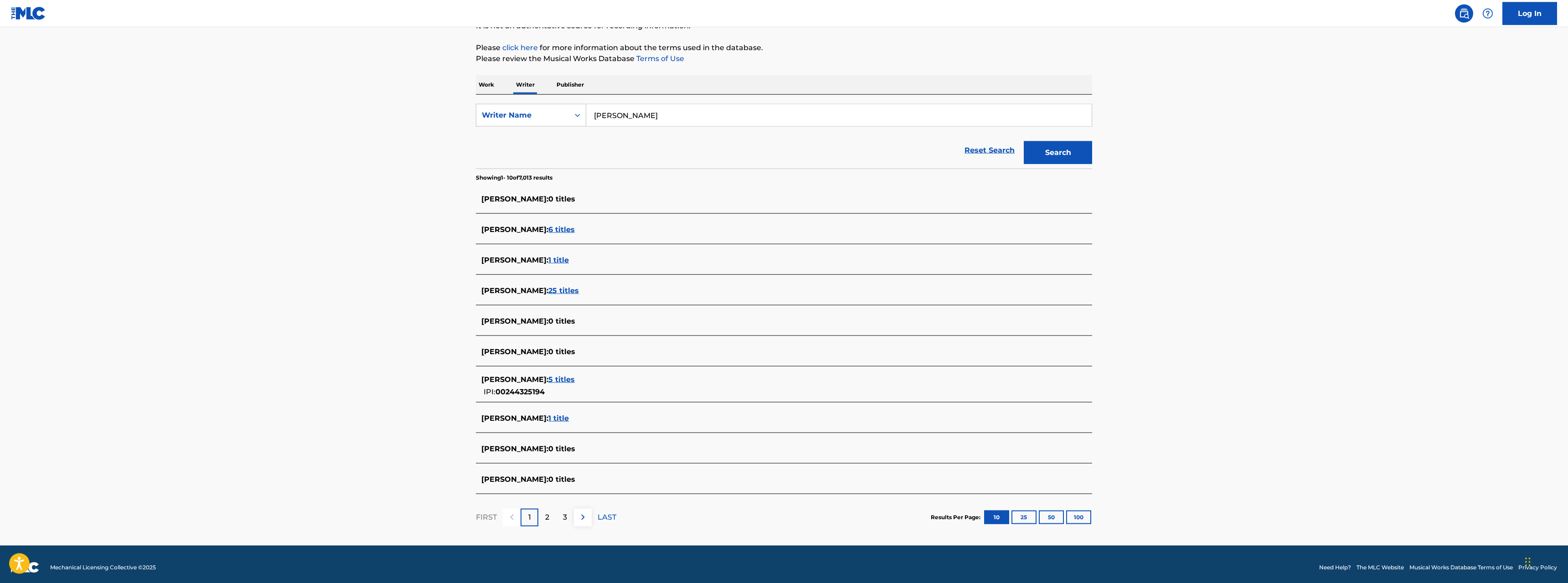
scroll to position [105, 0]
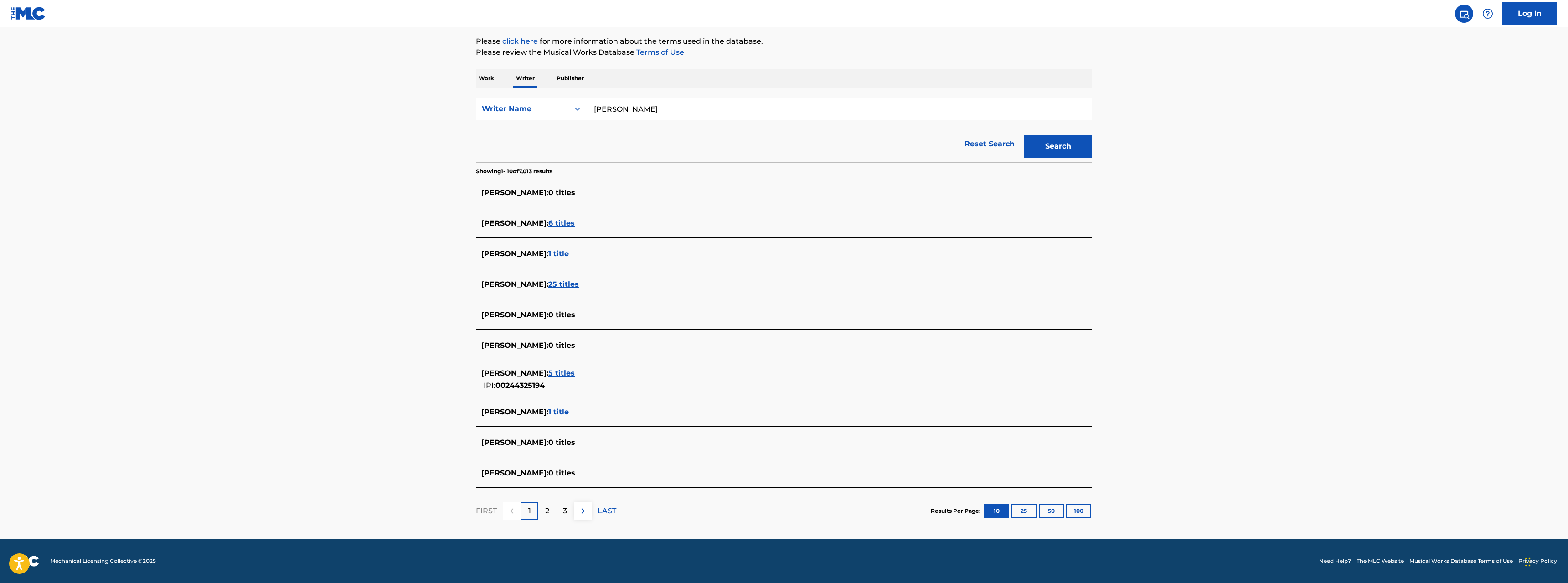
click at [545, 512] on div "2" at bounding box center [547, 511] width 18 height 18
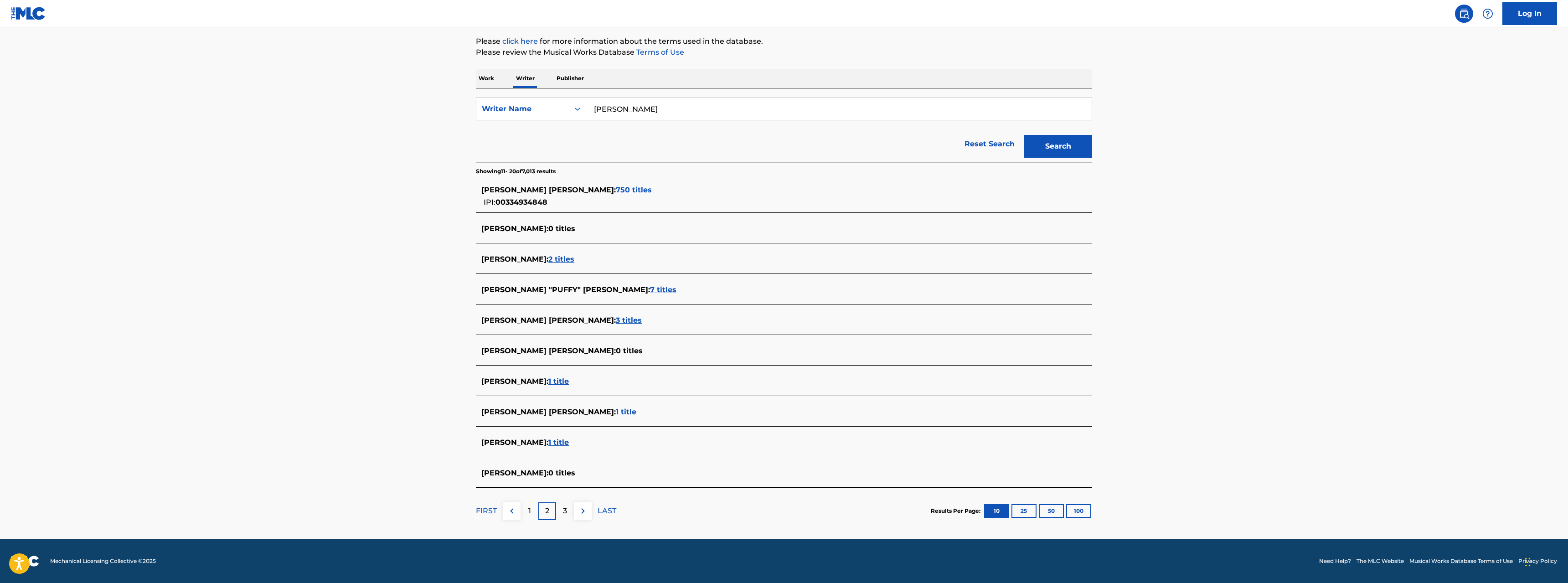
click at [567, 512] on p "3" at bounding box center [565, 511] width 4 height 11
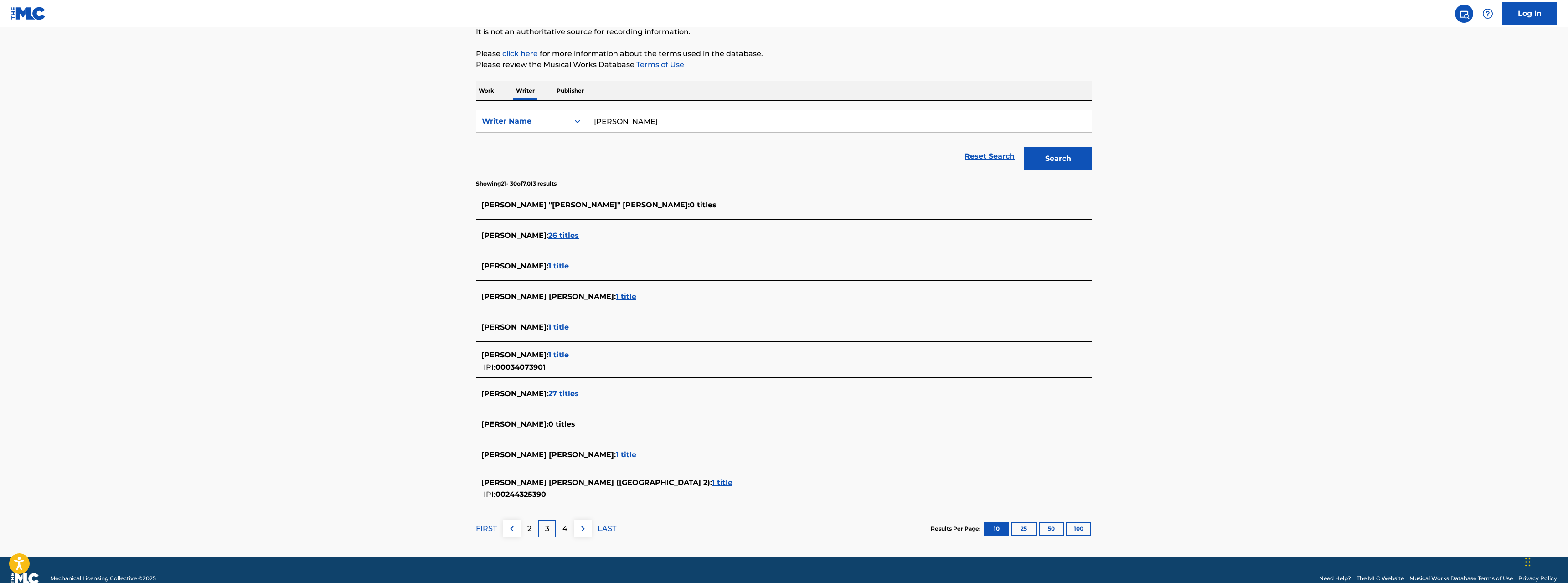
scroll to position [110, 0]
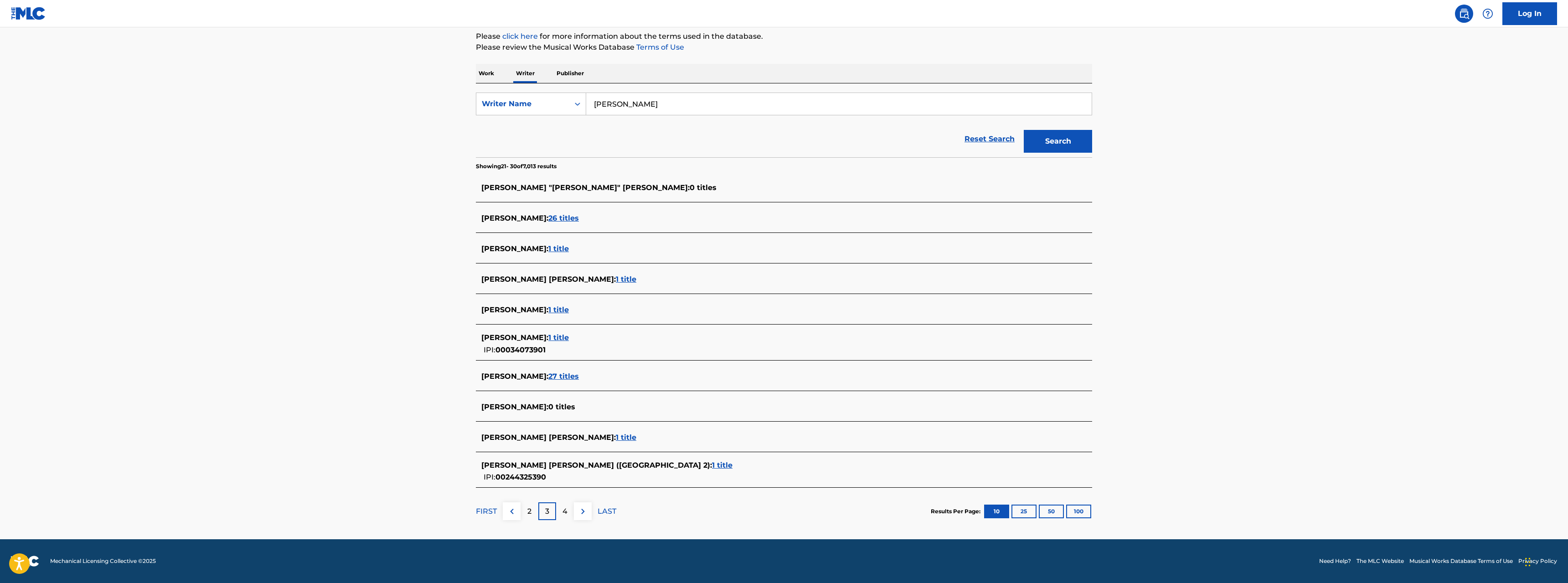
click at [563, 512] on p "4" at bounding box center [565, 511] width 5 height 11
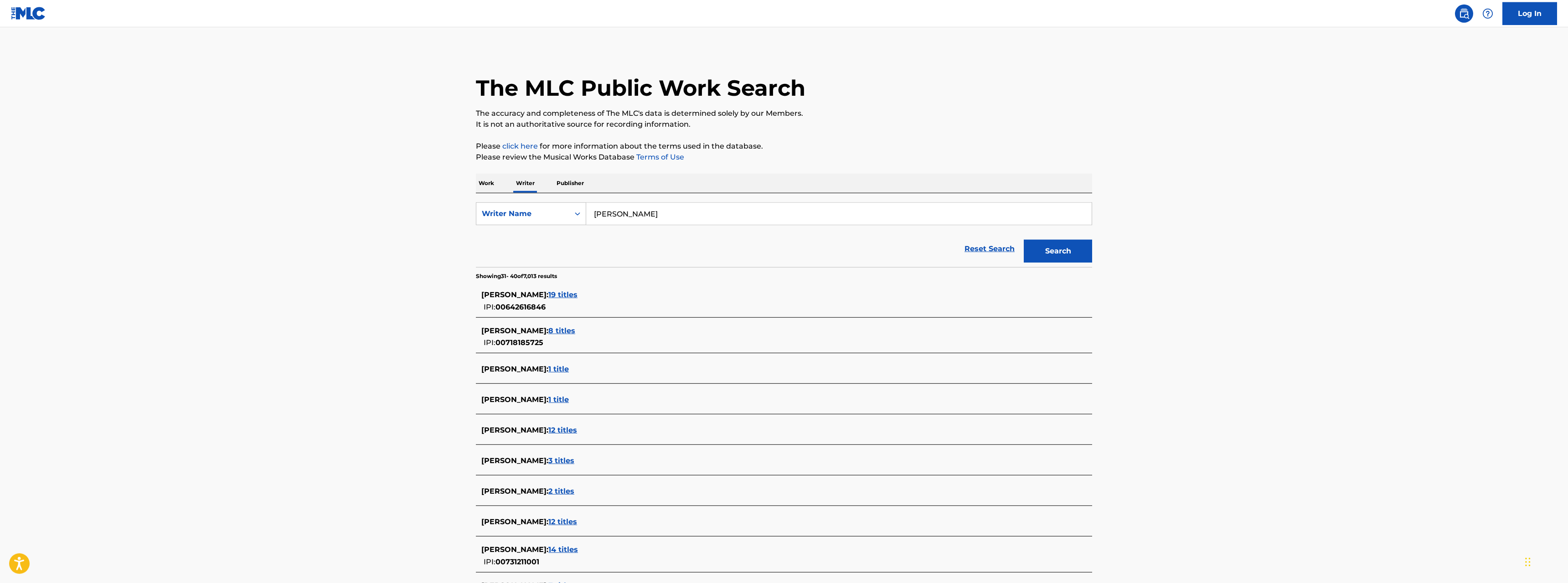
scroll to position [0, 0]
click at [574, 181] on p "Publisher" at bounding box center [569, 184] width 33 height 19
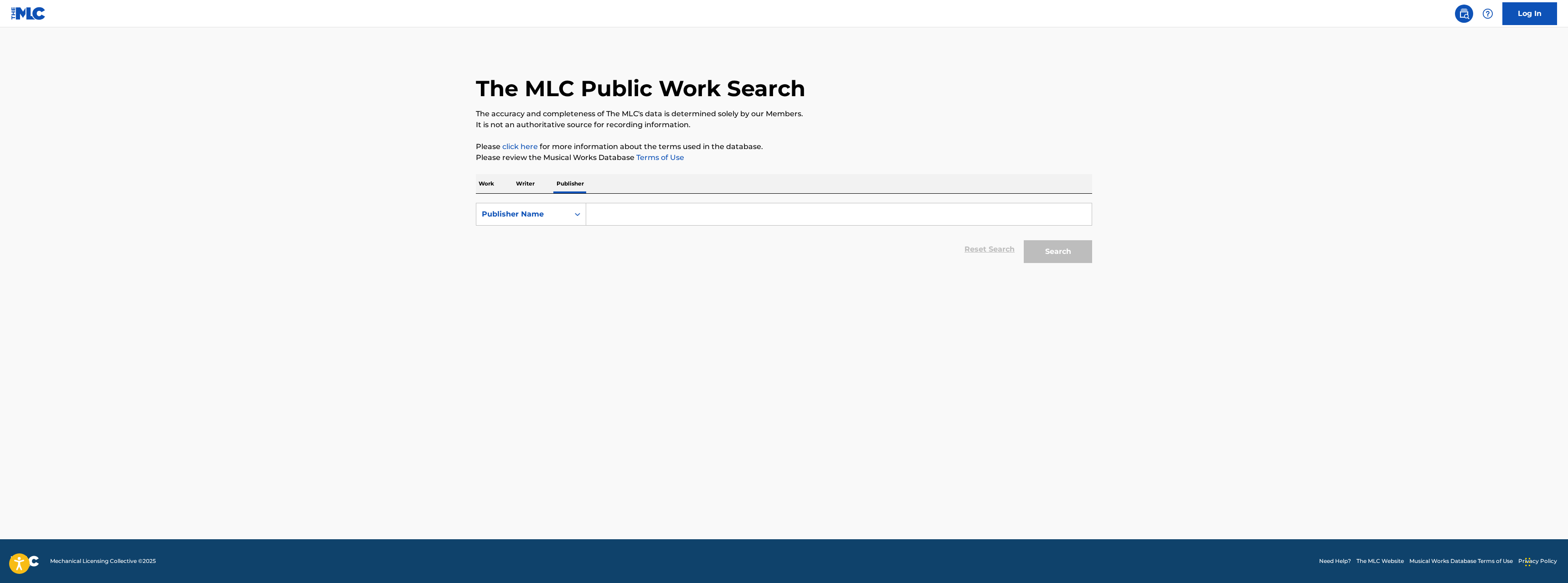
click at [629, 218] on input "Search Form" at bounding box center [839, 214] width 506 height 22
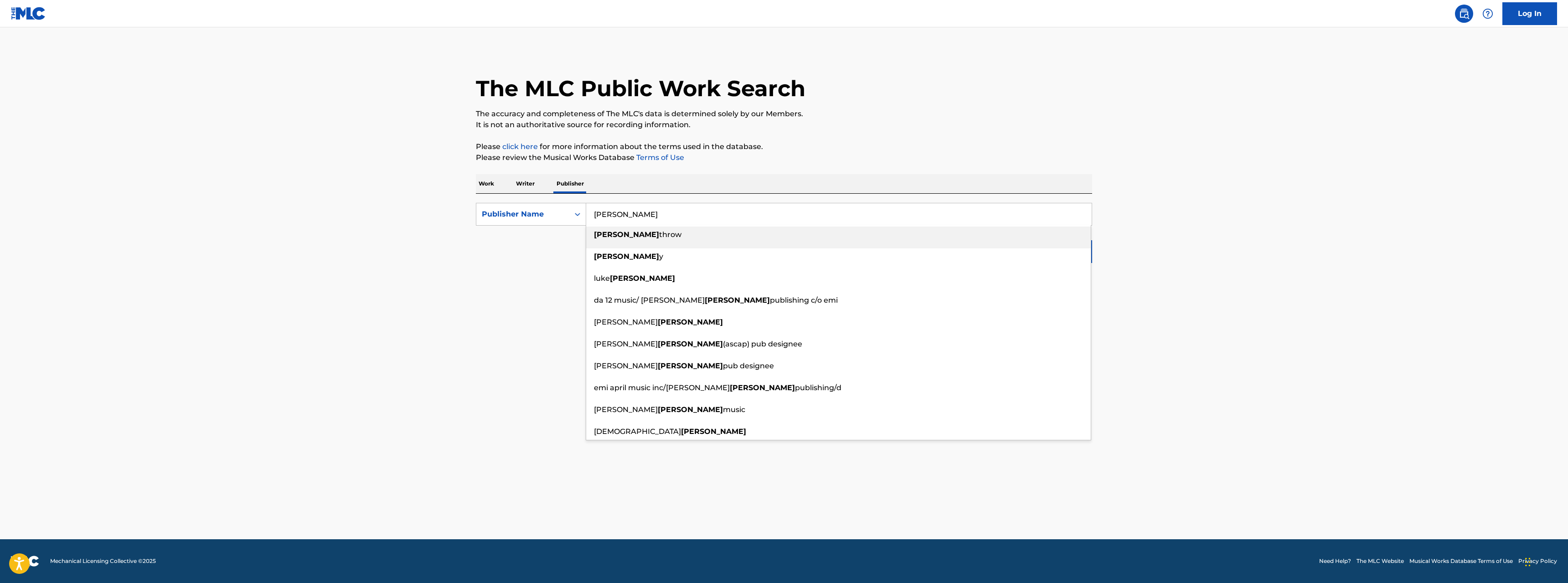
type input "[PERSON_NAME]"
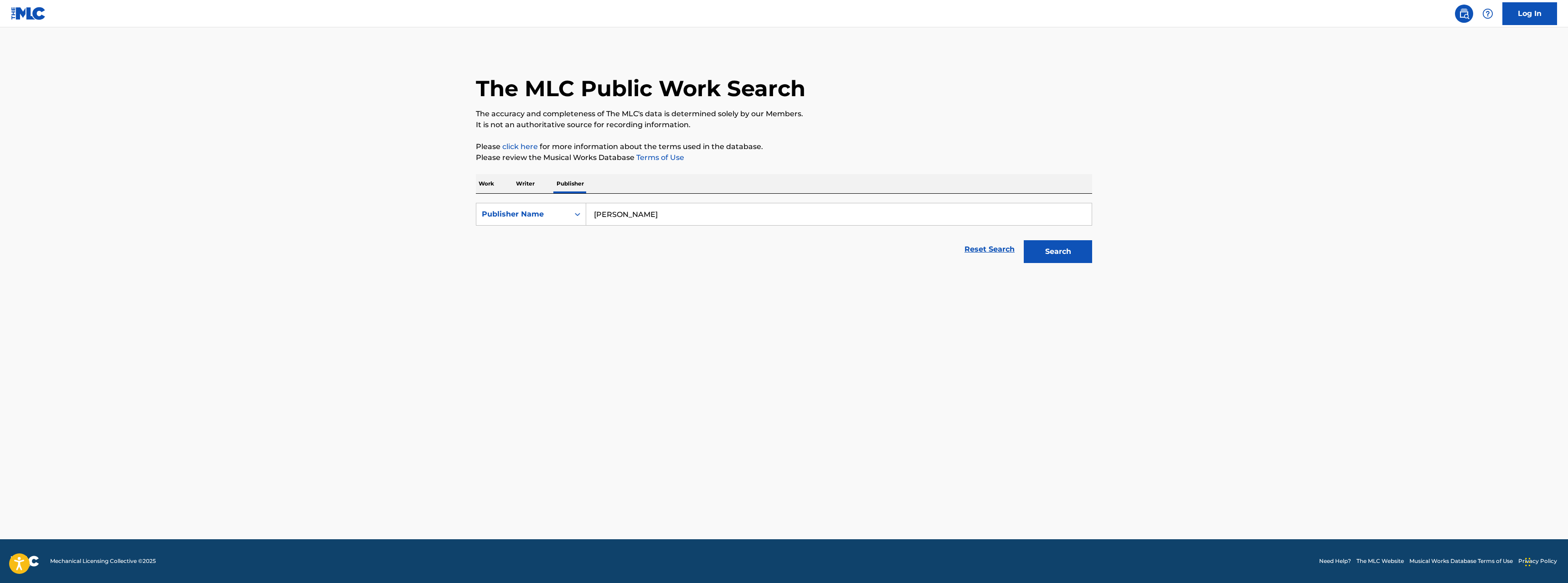
click at [1066, 252] on button "Search" at bounding box center [1057, 251] width 69 height 23
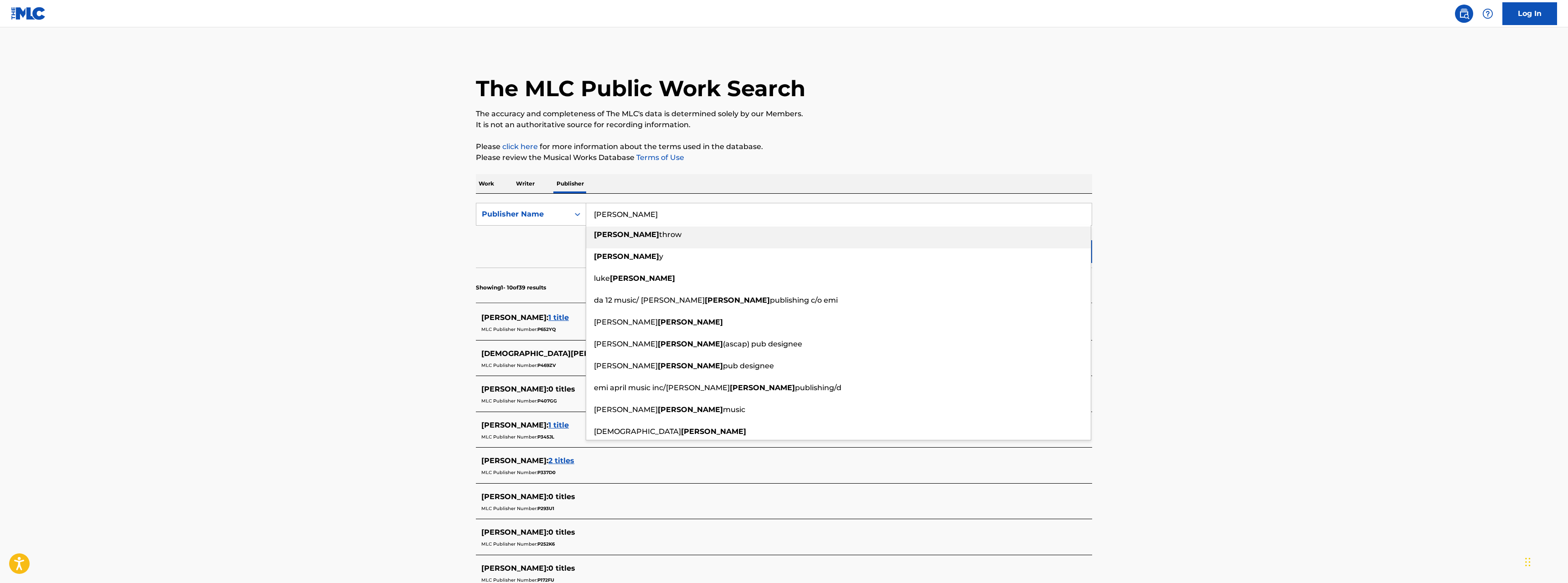
drag, startPoint x: 659, startPoint y: 214, endPoint x: 464, endPoint y: 207, distance: 195.1
click at [586, 207] on input "[PERSON_NAME]" at bounding box center [839, 214] width 506 height 22
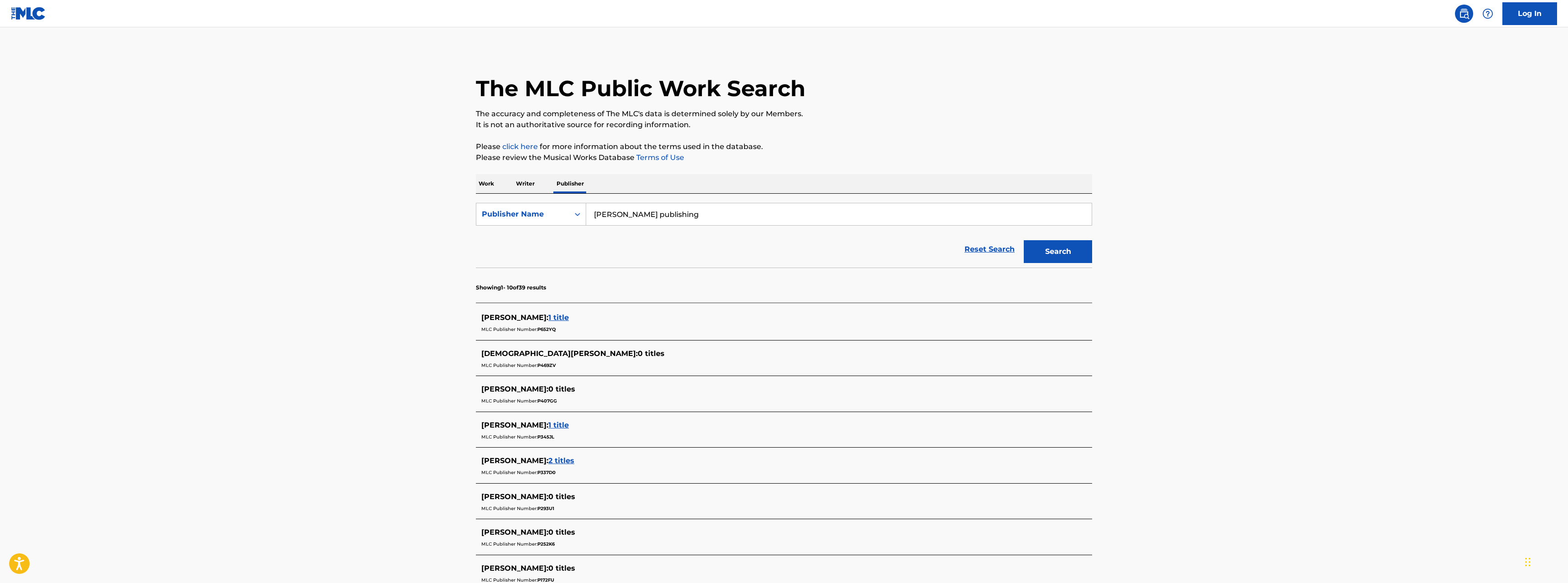
type input "justin combs publishing"
click at [1068, 248] on button "Search" at bounding box center [1057, 251] width 69 height 23
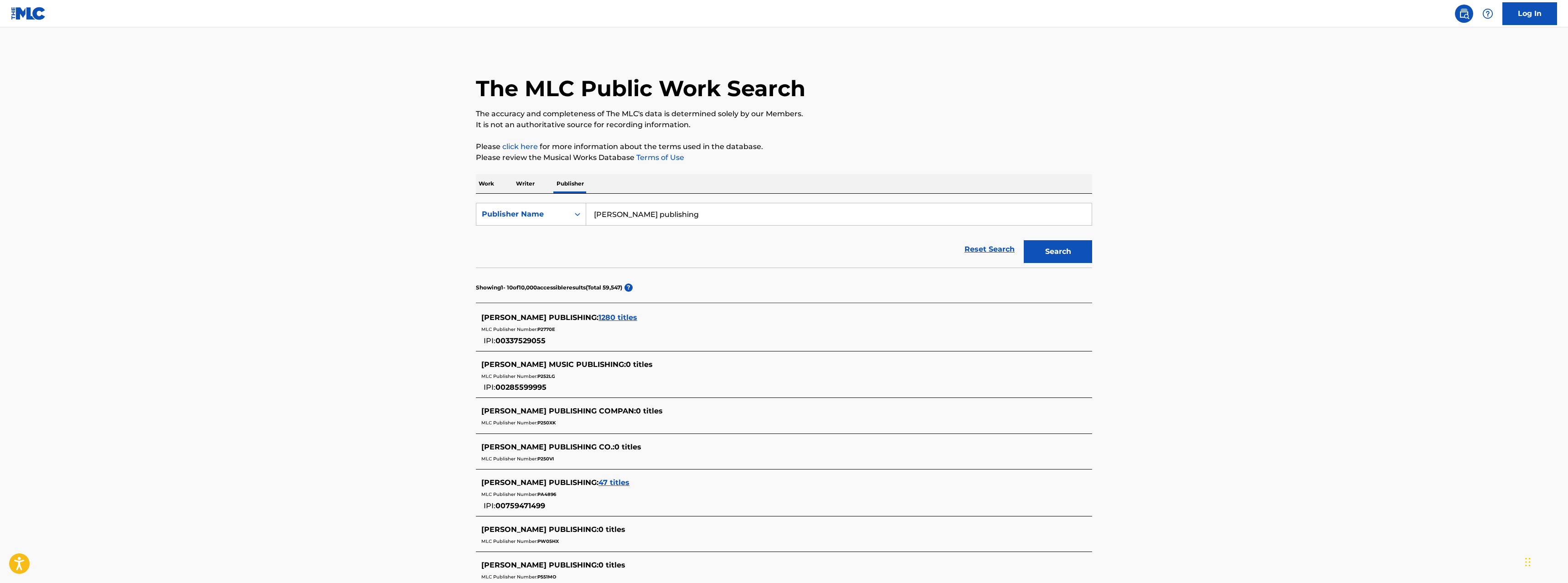
click at [607, 315] on span "1280 titles" at bounding box center [618, 317] width 39 height 9
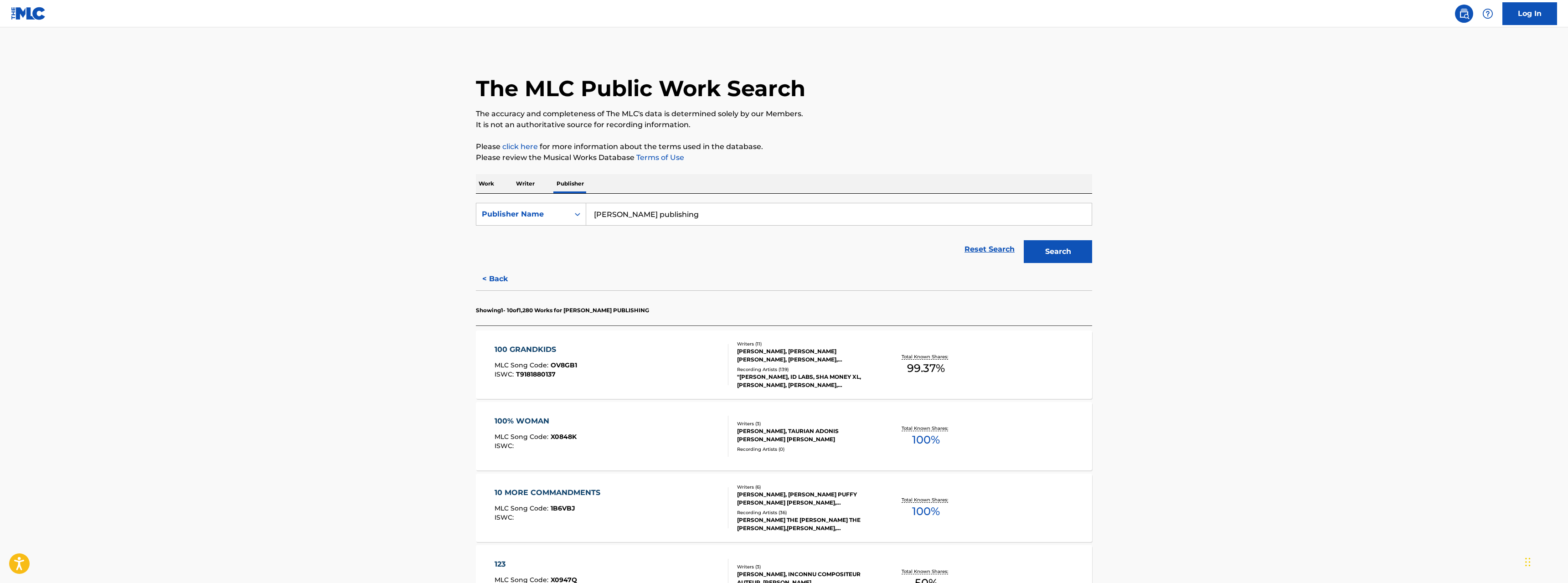
click at [532, 346] on div "100 GRANDKIDS" at bounding box center [536, 349] width 82 height 11
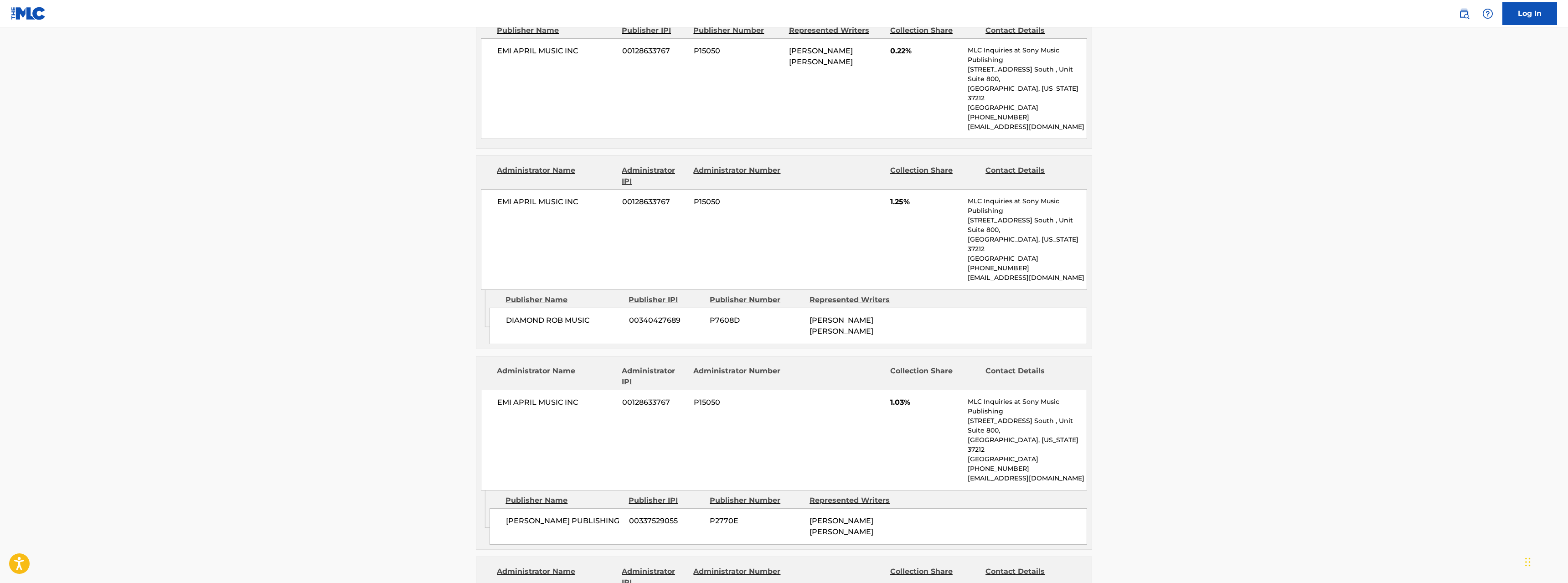
scroll to position [836, 0]
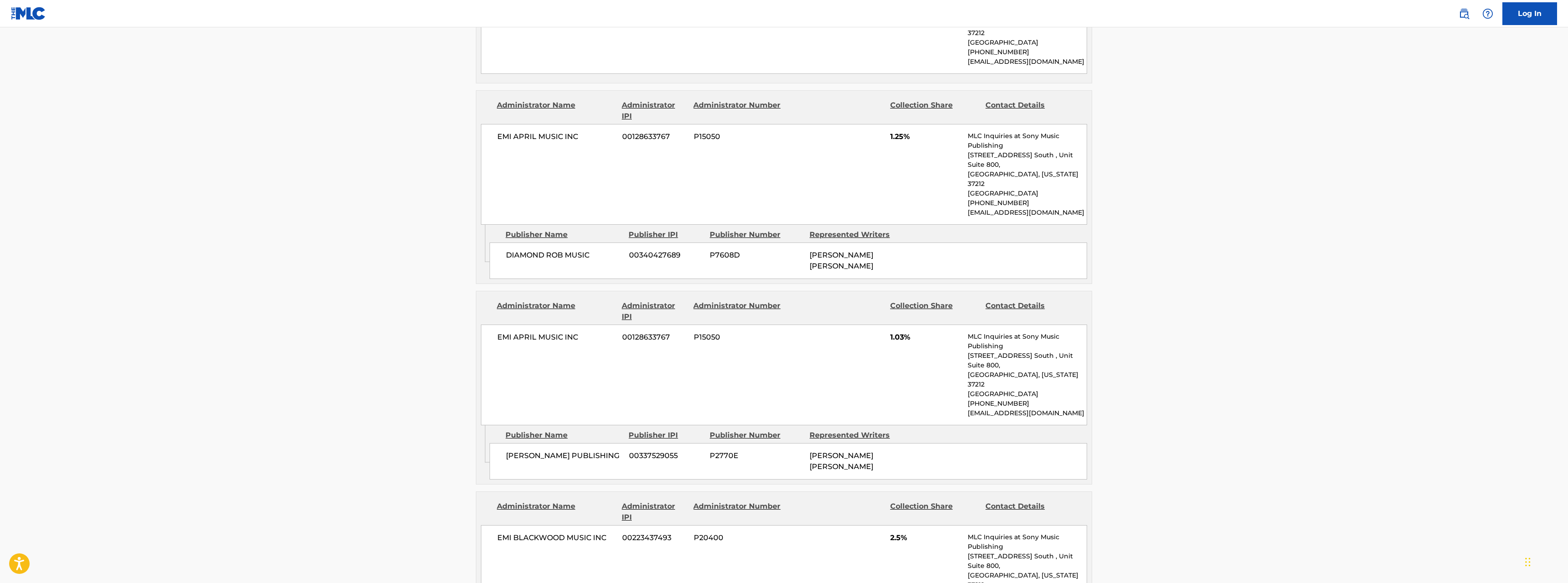
click at [645, 450] on span "00337529055" at bounding box center [666, 456] width 74 height 11
copy span "00337529055"
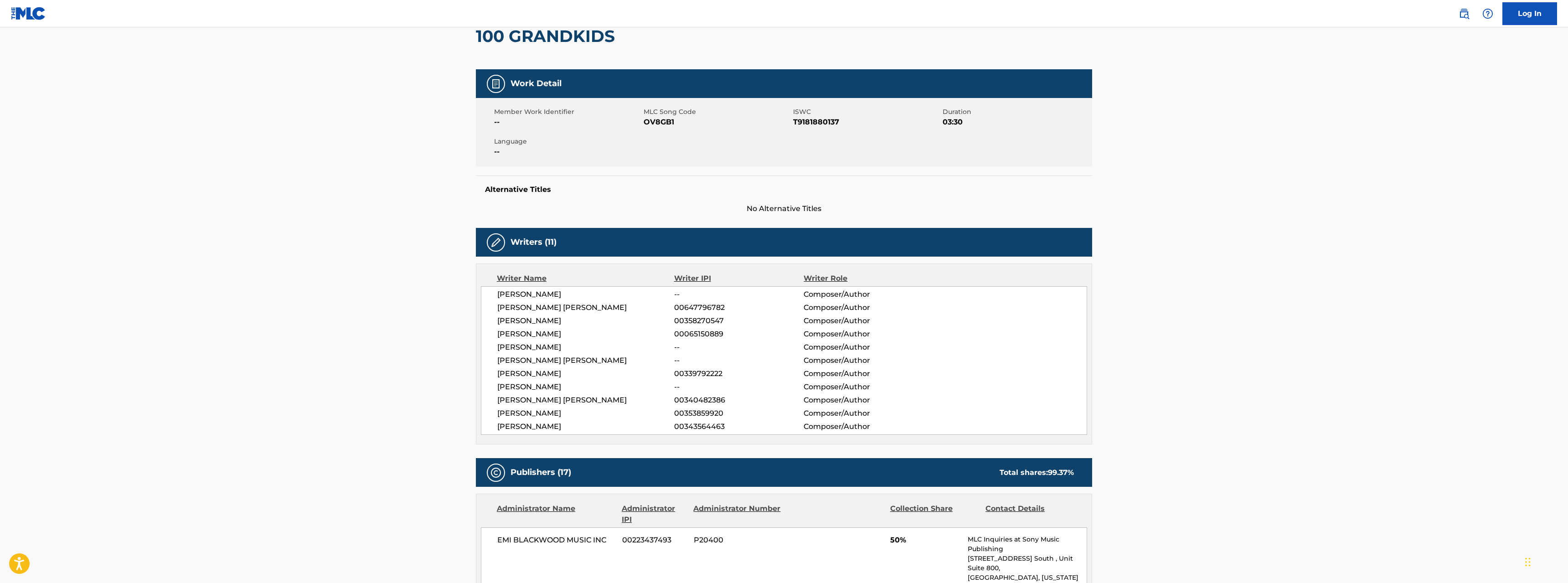
scroll to position [0, 0]
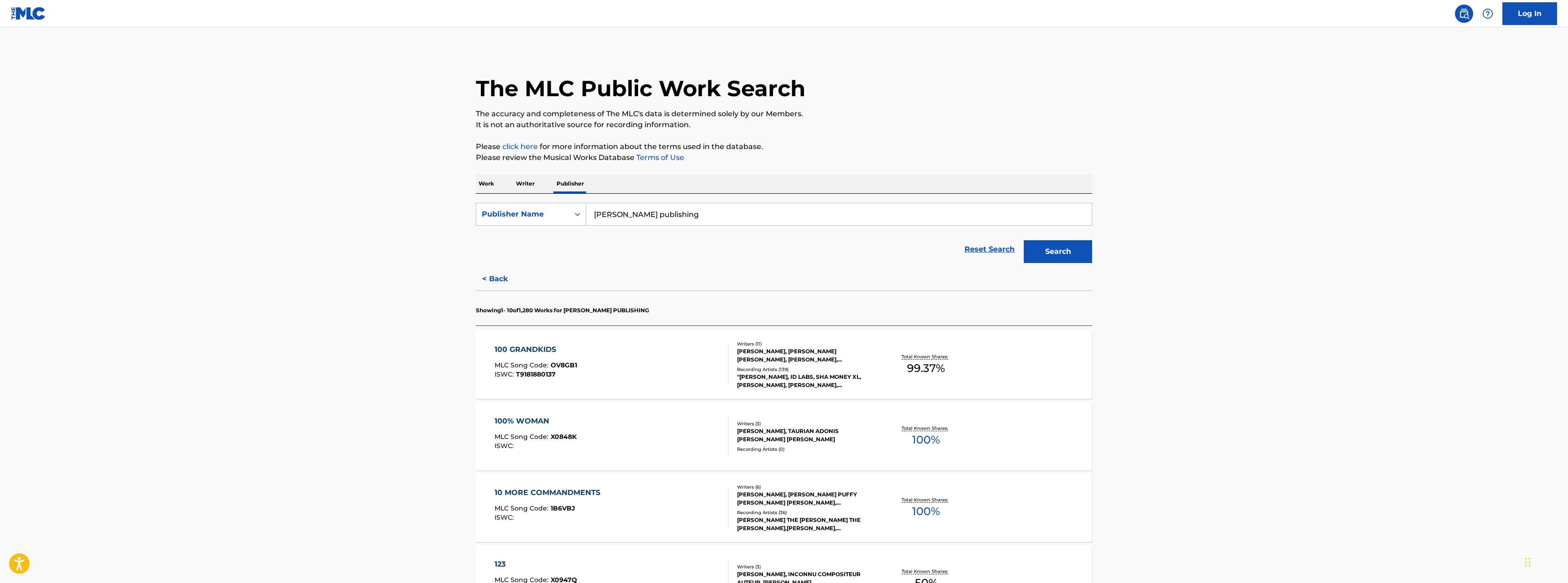
click at [605, 214] on input "justin combs publishing" at bounding box center [839, 214] width 506 height 22
type input "janice combs publishing"
click at [1069, 257] on button "Search" at bounding box center [1057, 251] width 69 height 23
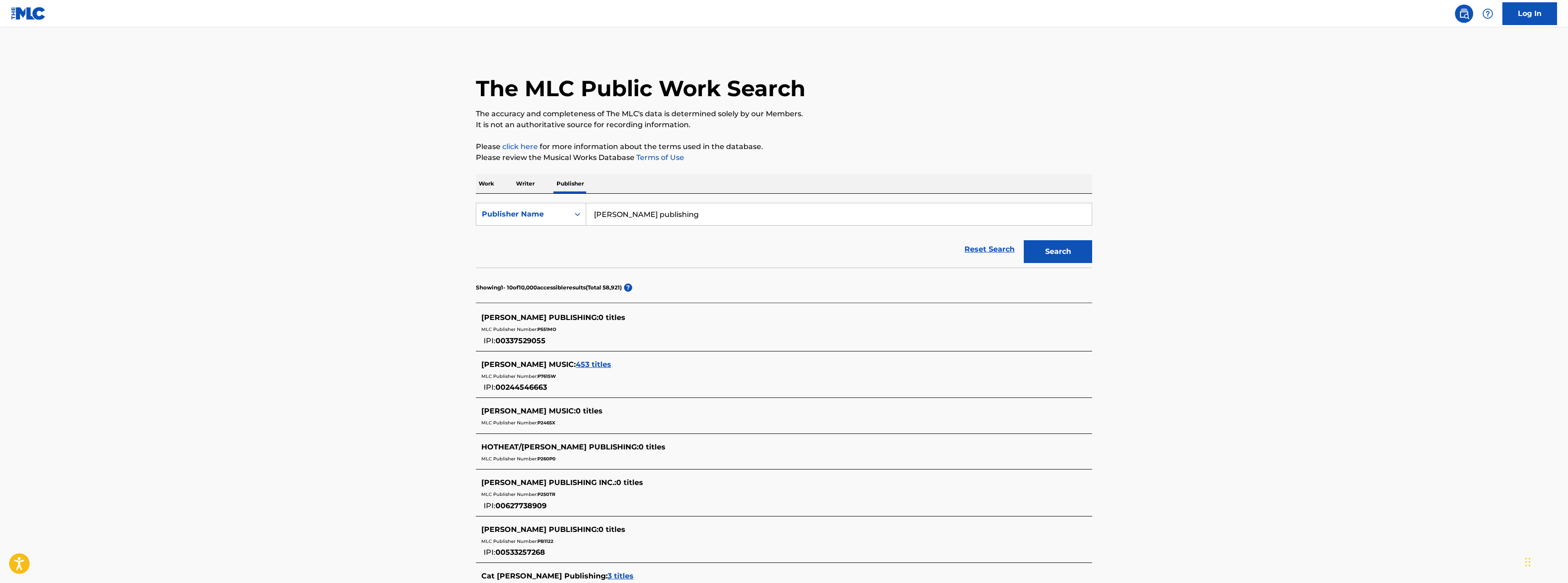
click at [582, 364] on span "453 titles" at bounding box center [593, 364] width 35 height 9
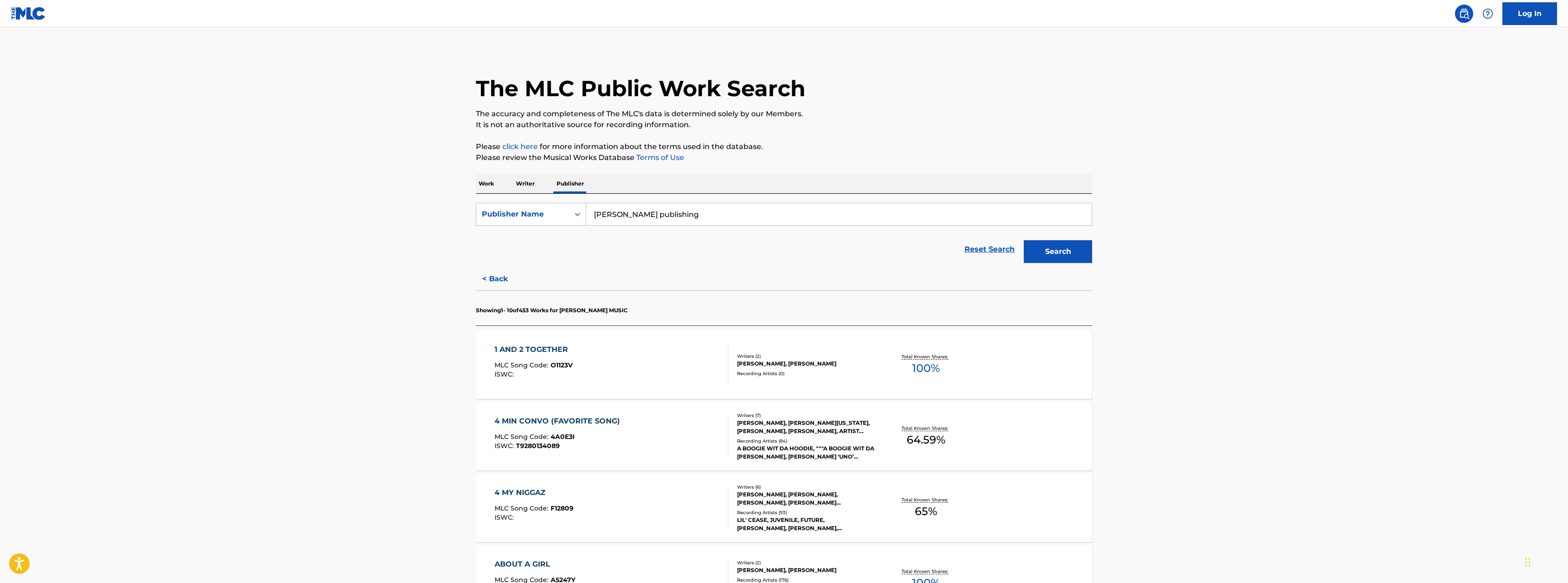
click at [548, 349] on div "1 AND 2 TOGETHER" at bounding box center [534, 349] width 78 height 11
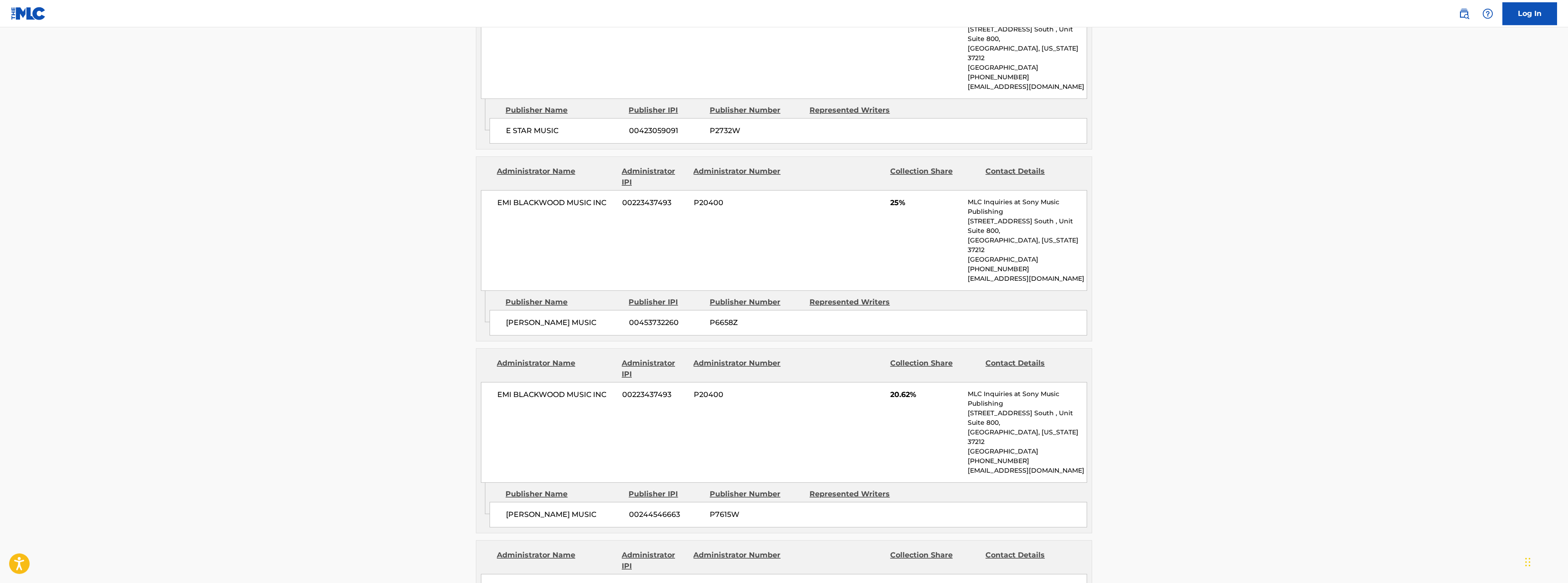
scroll to position [743, 0]
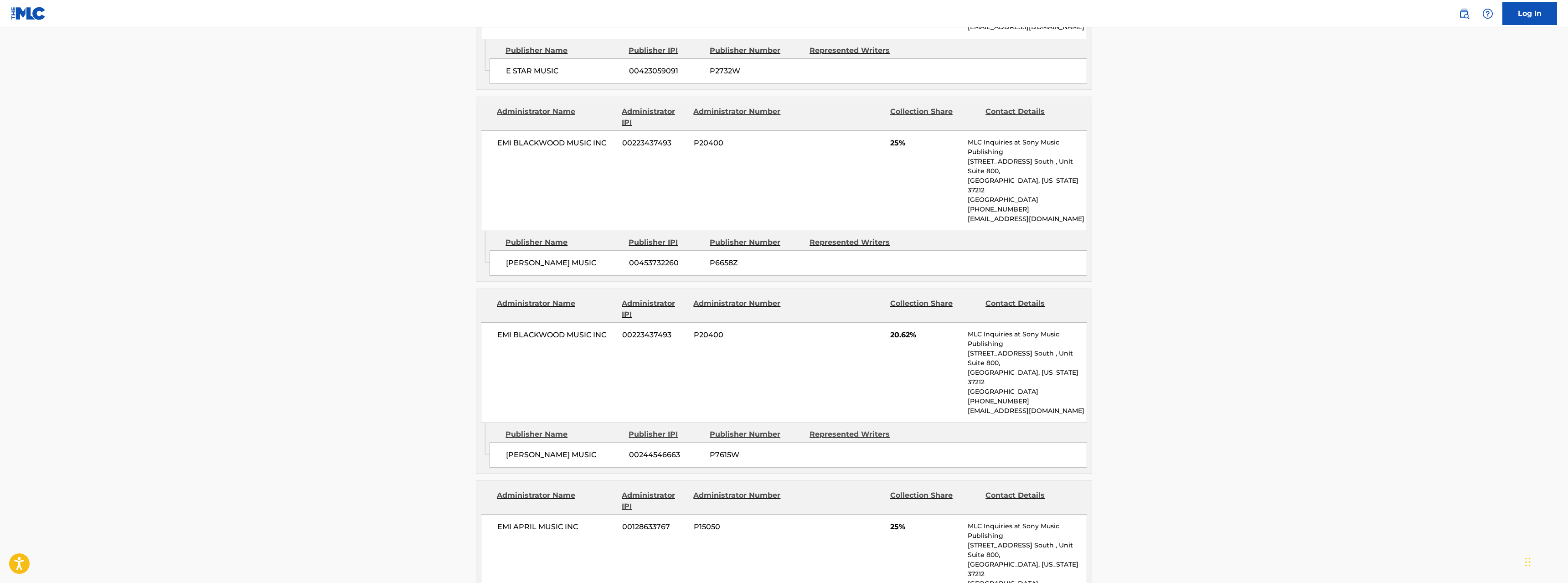
click at [644, 449] on span "00244546663" at bounding box center [666, 454] width 74 height 11
click at [423, 400] on main "< Back to public search results Copy work link 1 AND 2 TOGETHER Work Detail Mem…" at bounding box center [784, 17] width 1568 height 1466
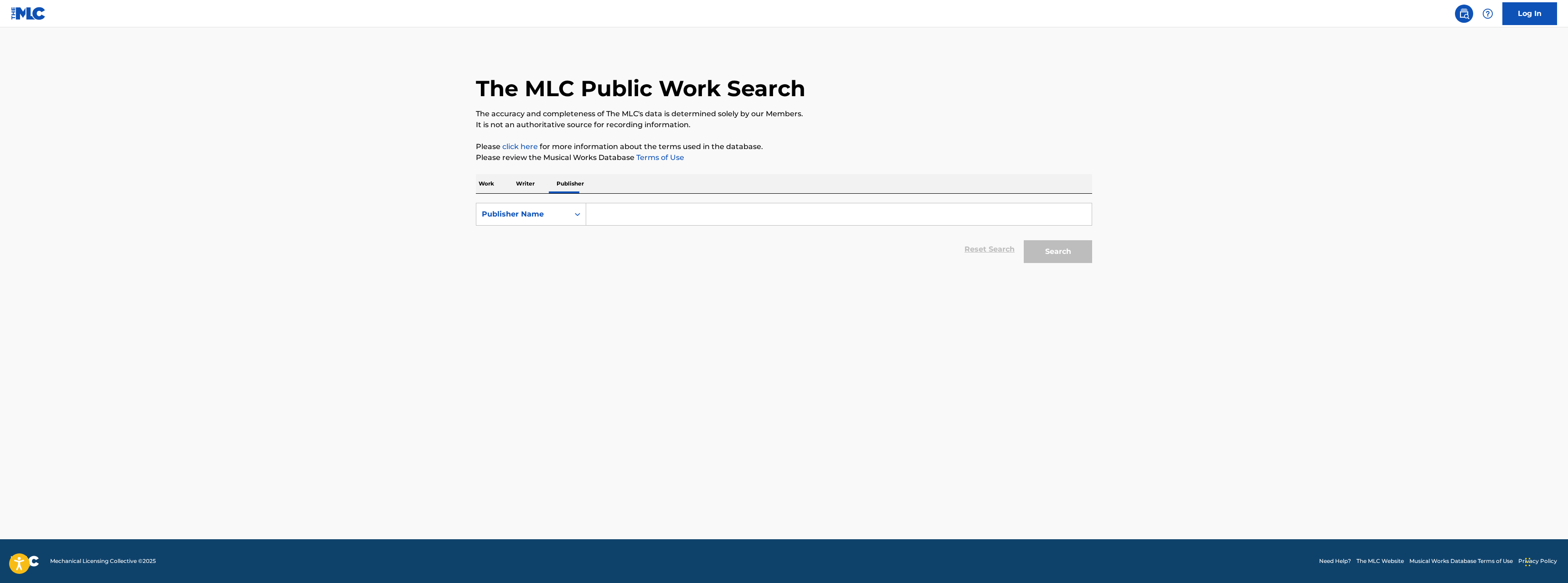
click at [617, 212] on input "Search Form" at bounding box center [839, 214] width 506 height 22
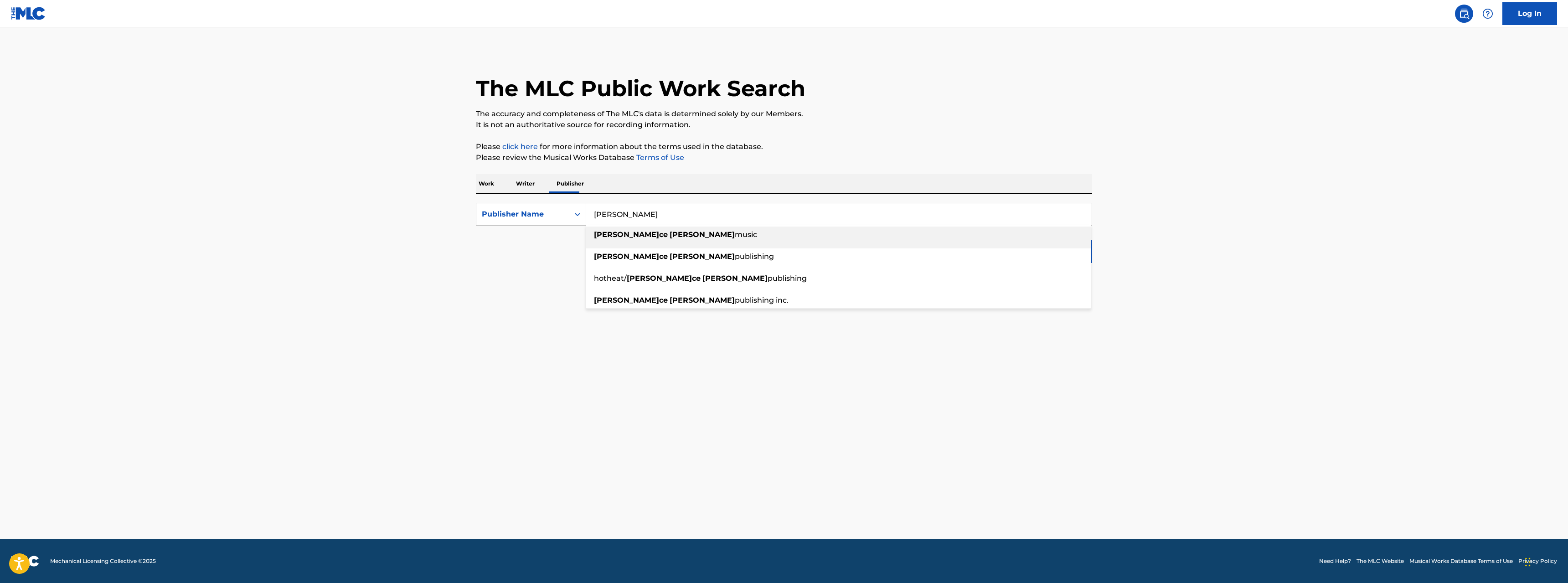
type input "JANICE COMBS"
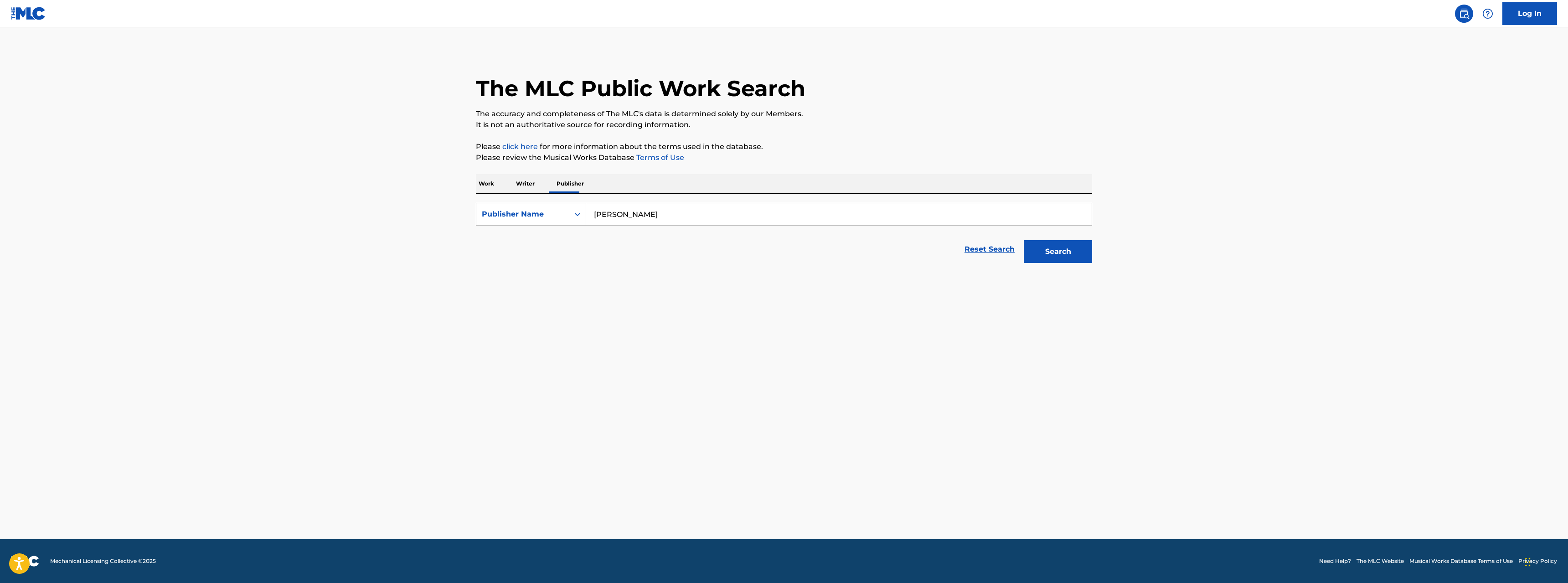
click at [1049, 254] on button "Search" at bounding box center [1057, 251] width 69 height 23
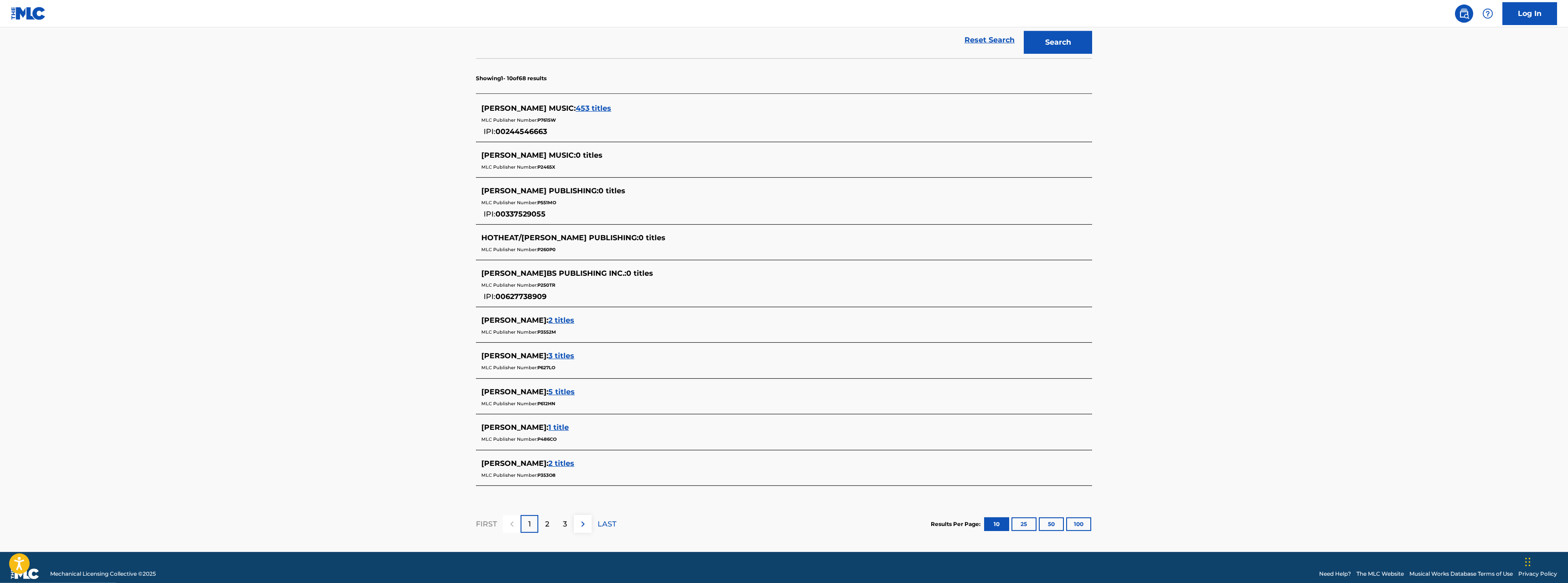
scroll to position [222, 0]
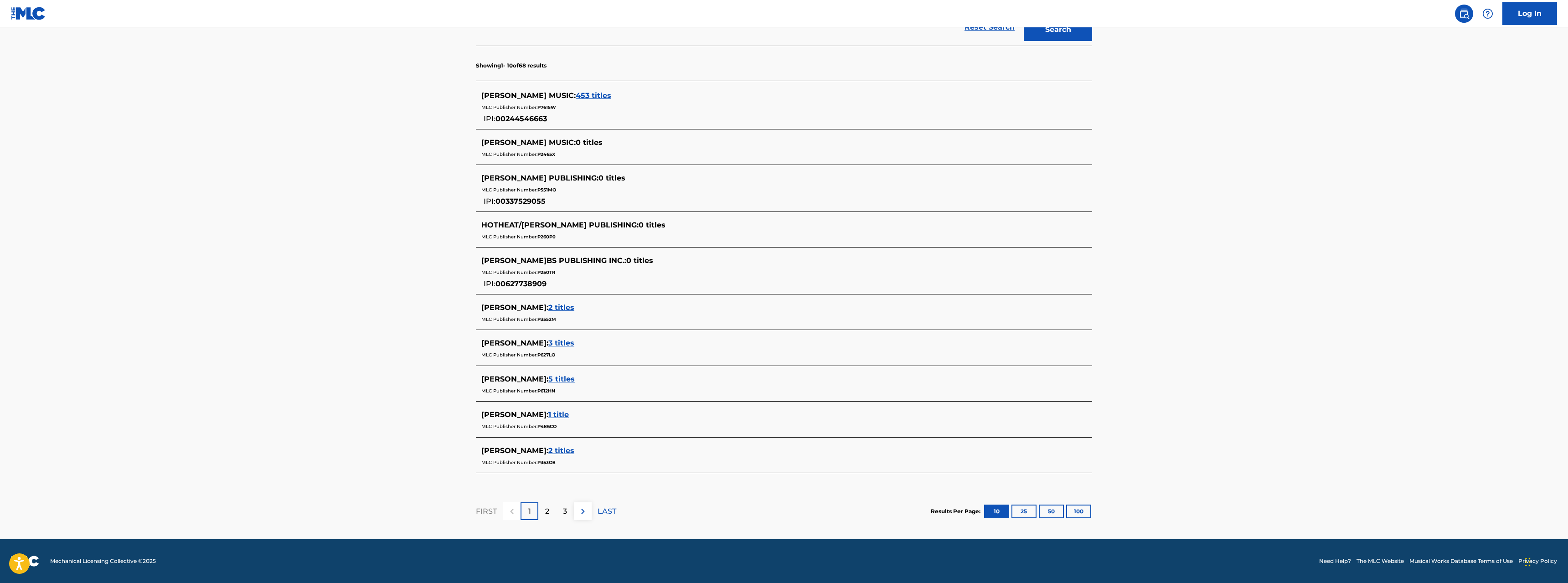
click at [548, 509] on p "2" at bounding box center [547, 511] width 4 height 11
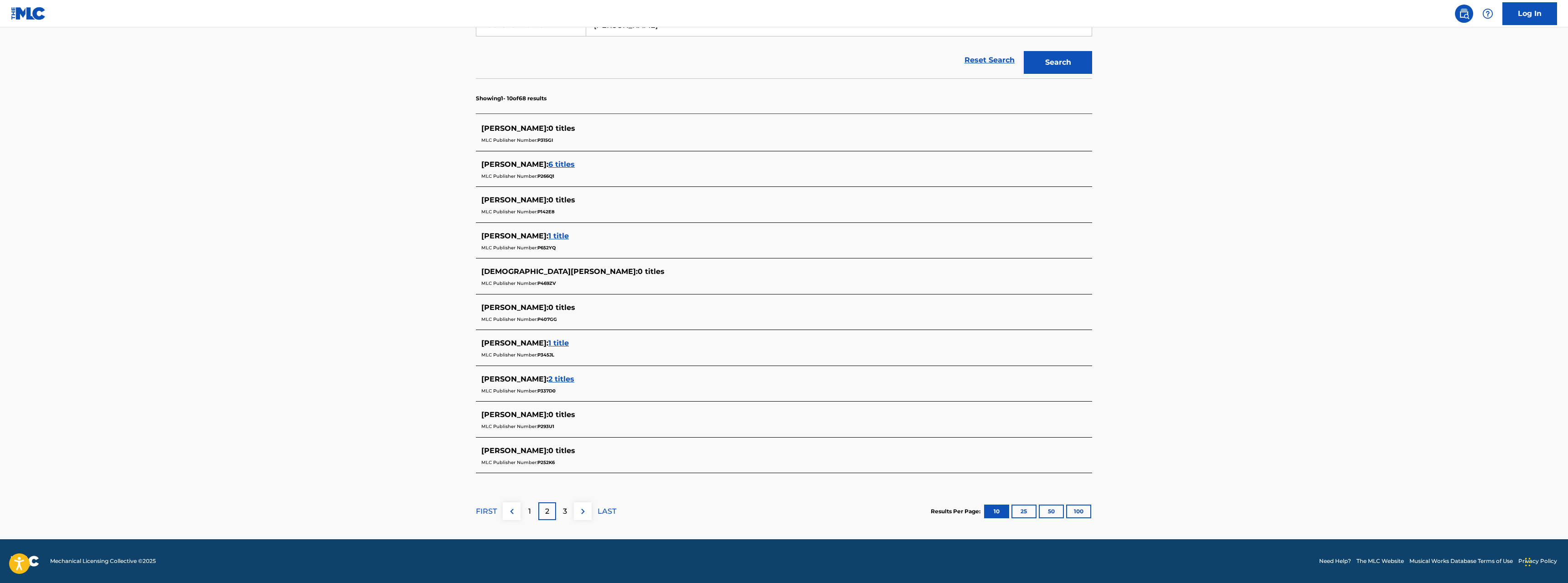
scroll to position [0, 0]
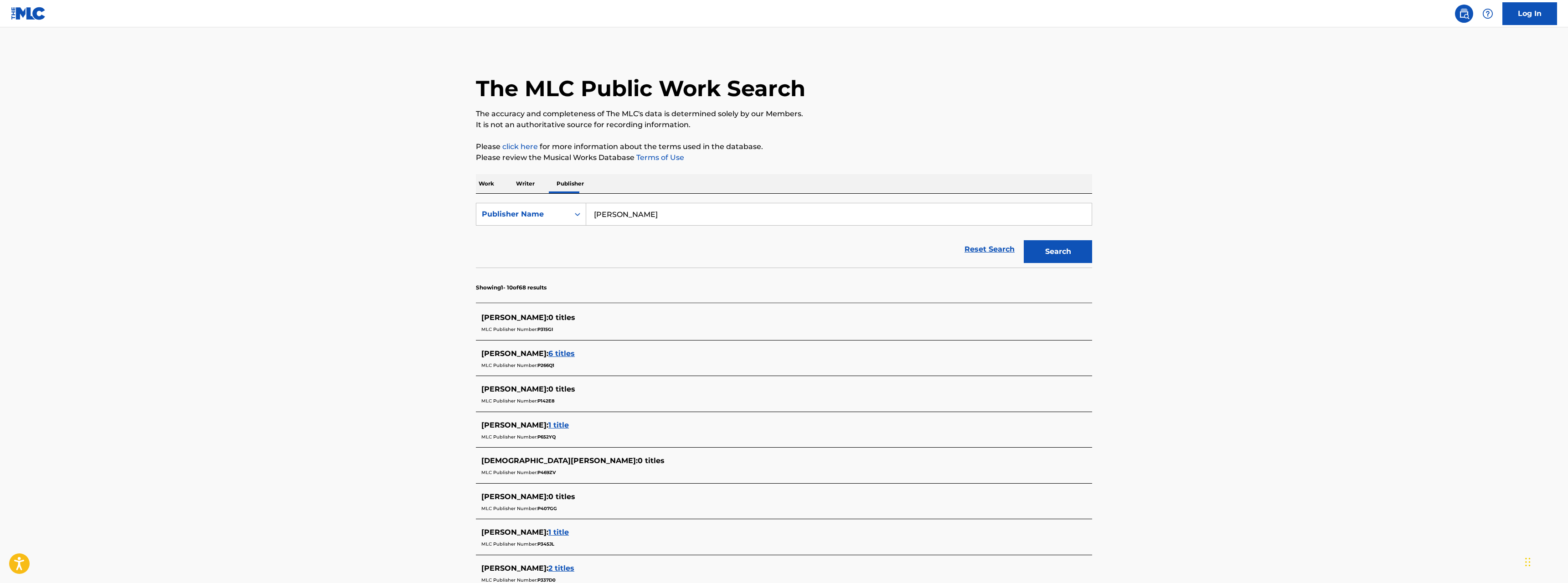
click at [530, 181] on p "Writer" at bounding box center [525, 184] width 24 height 19
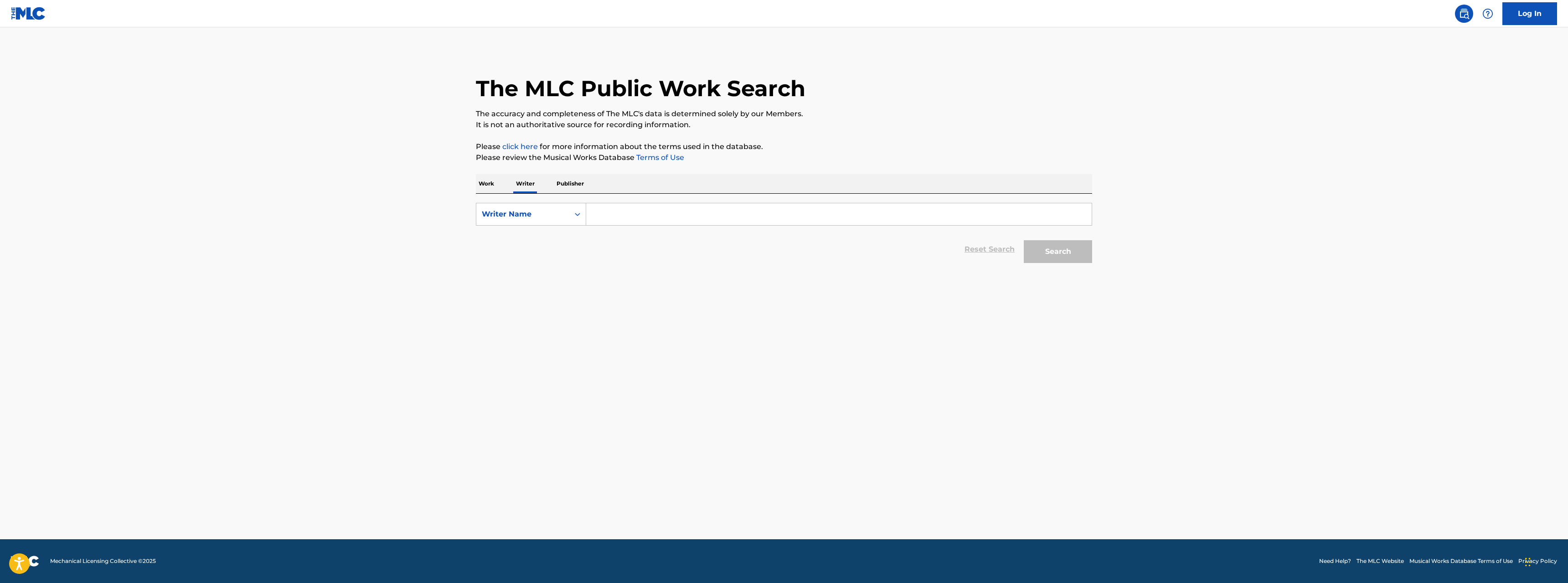
click at [658, 216] on input "Search Form" at bounding box center [839, 214] width 506 height 22
type input "puff daddy"
click at [1048, 248] on button "Search" at bounding box center [1057, 251] width 69 height 23
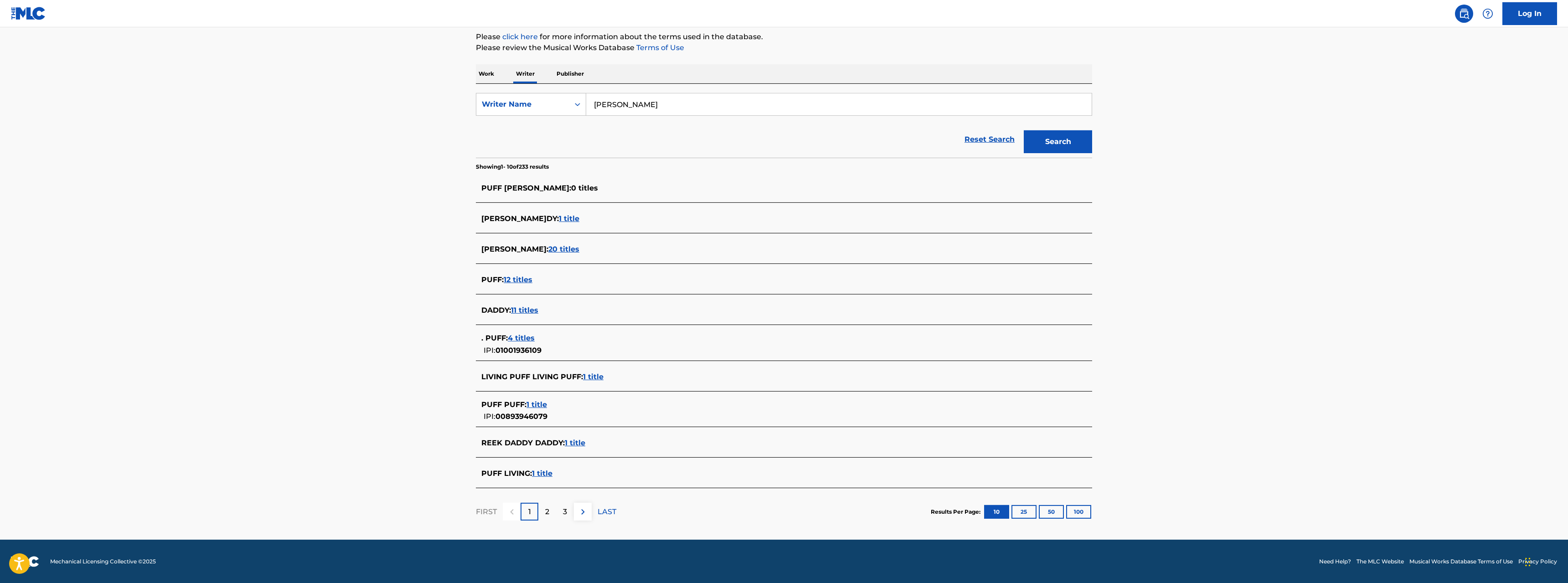
scroll to position [110, 0]
click at [545, 509] on div "2" at bounding box center [547, 511] width 18 height 18
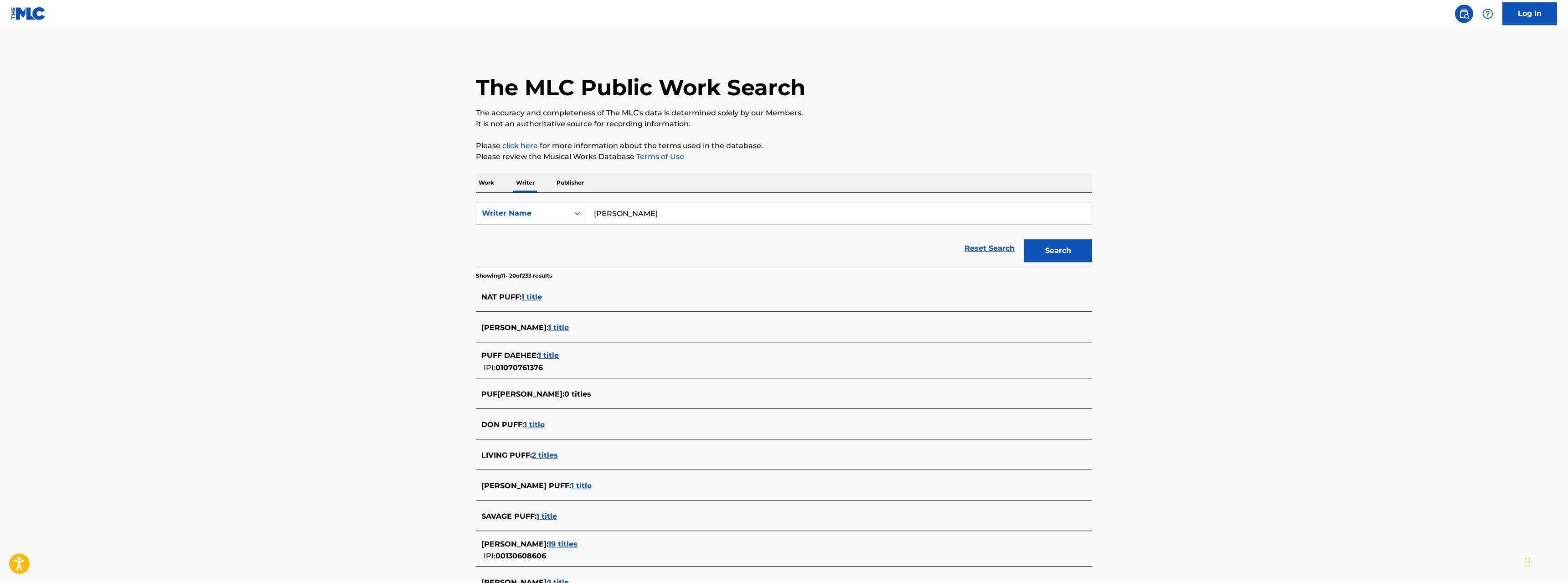
scroll to position [0, 0]
drag, startPoint x: 643, startPoint y: 217, endPoint x: 495, endPoint y: 210, distance: 148.2
click at [586, 212] on input "puff daddy" at bounding box center [839, 214] width 506 height 22
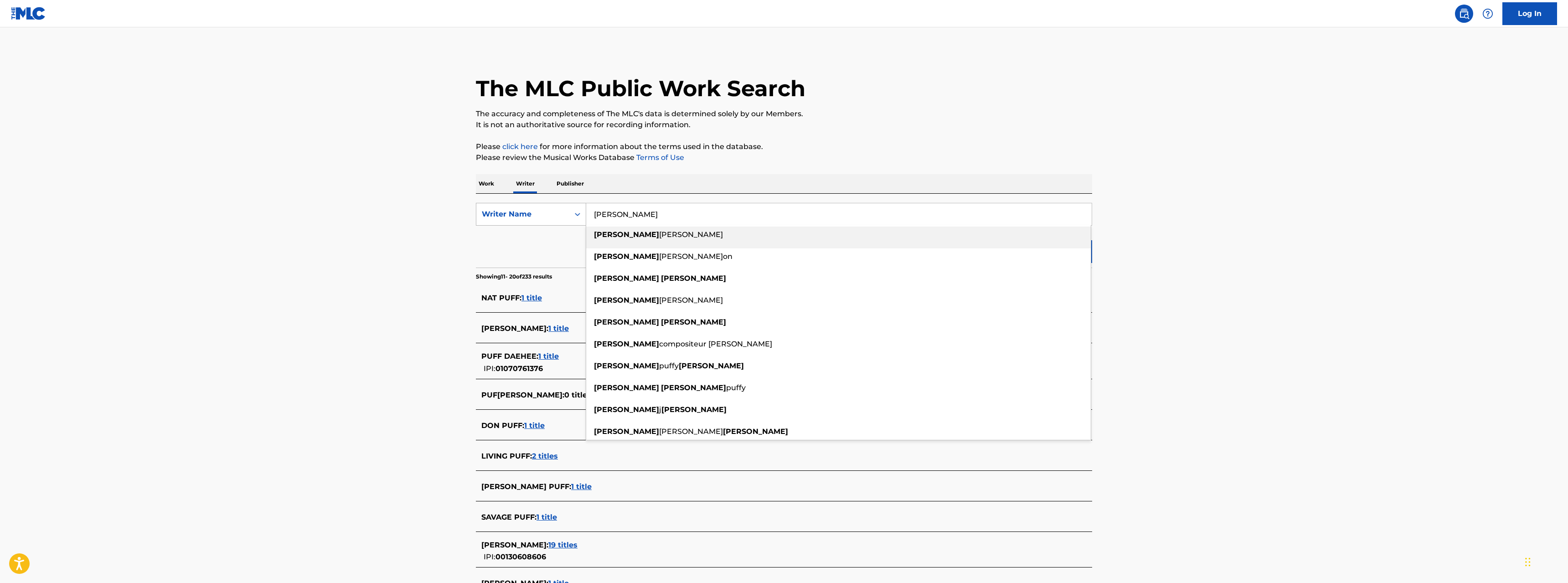
type input "sean combs"
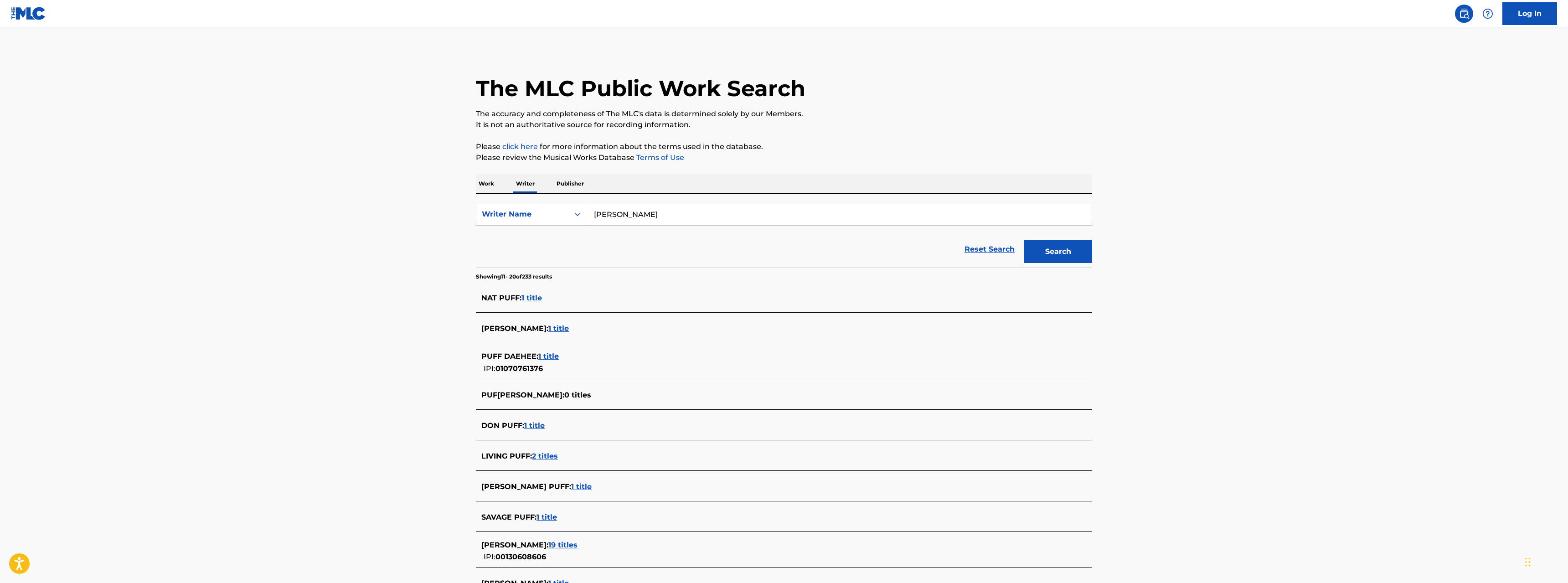
click at [1053, 252] on button "Search" at bounding box center [1057, 251] width 69 height 23
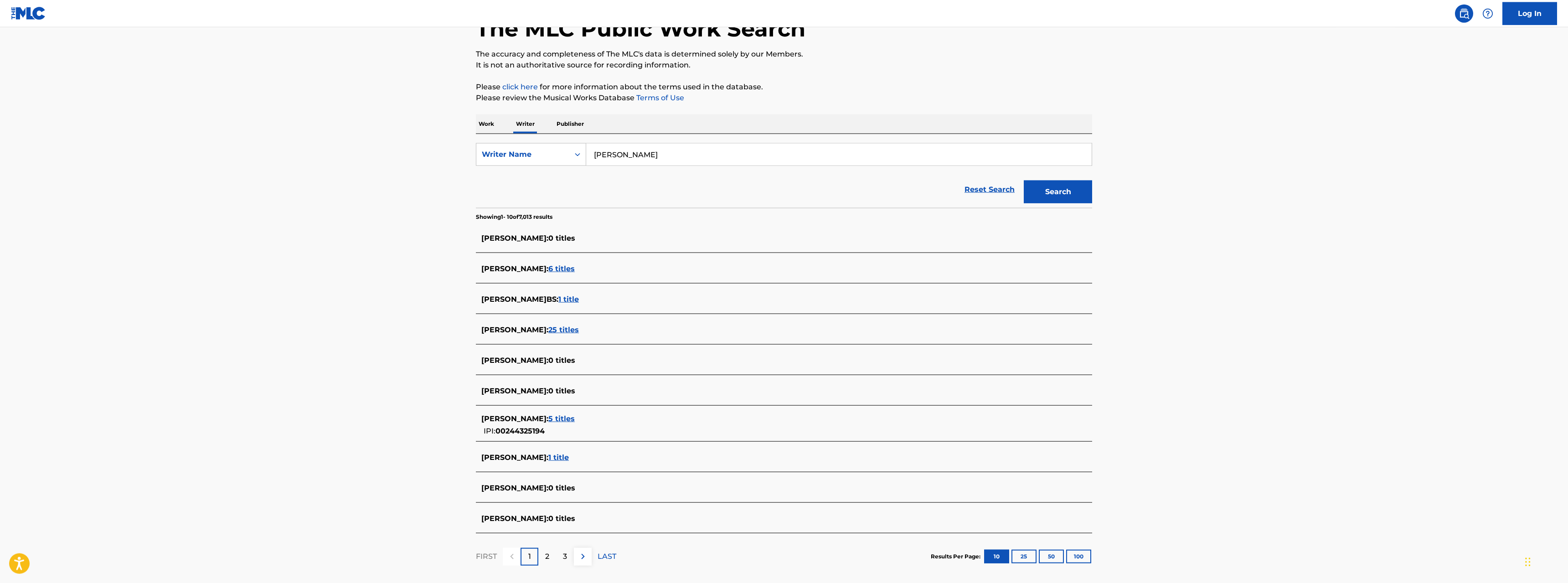
scroll to position [105, 0]
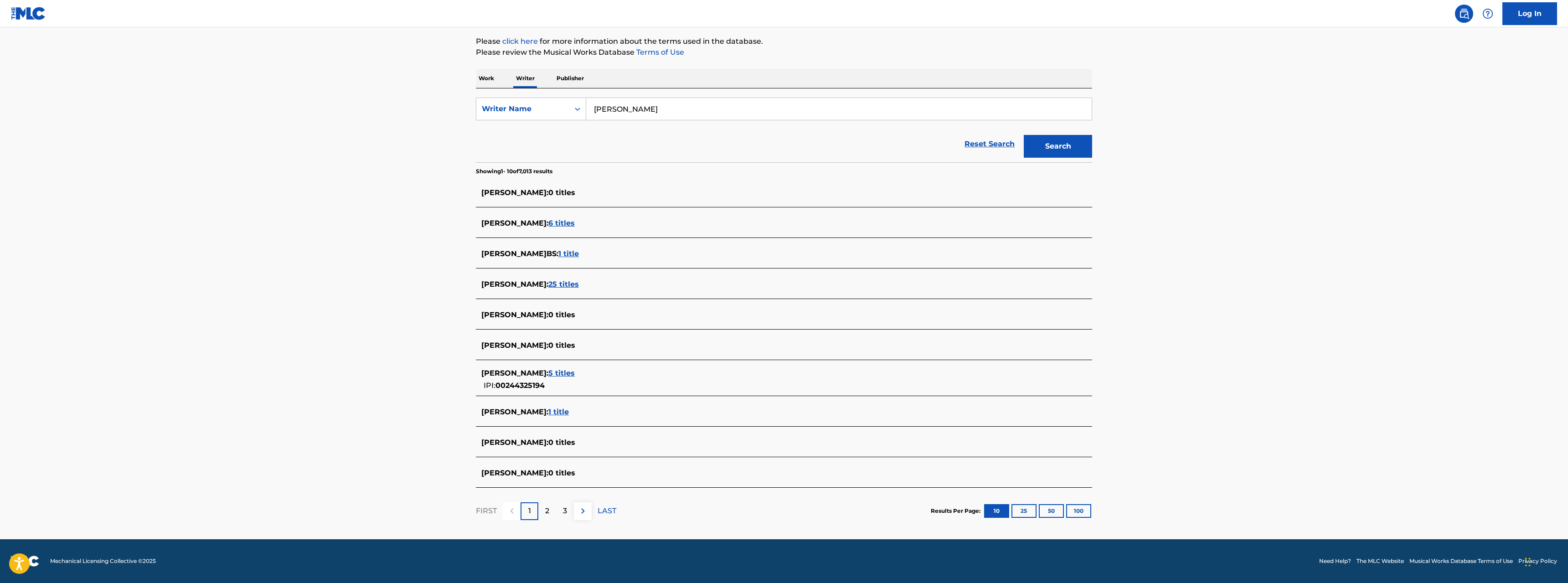
click at [555, 223] on span "6 titles" at bounding box center [561, 223] width 26 height 9
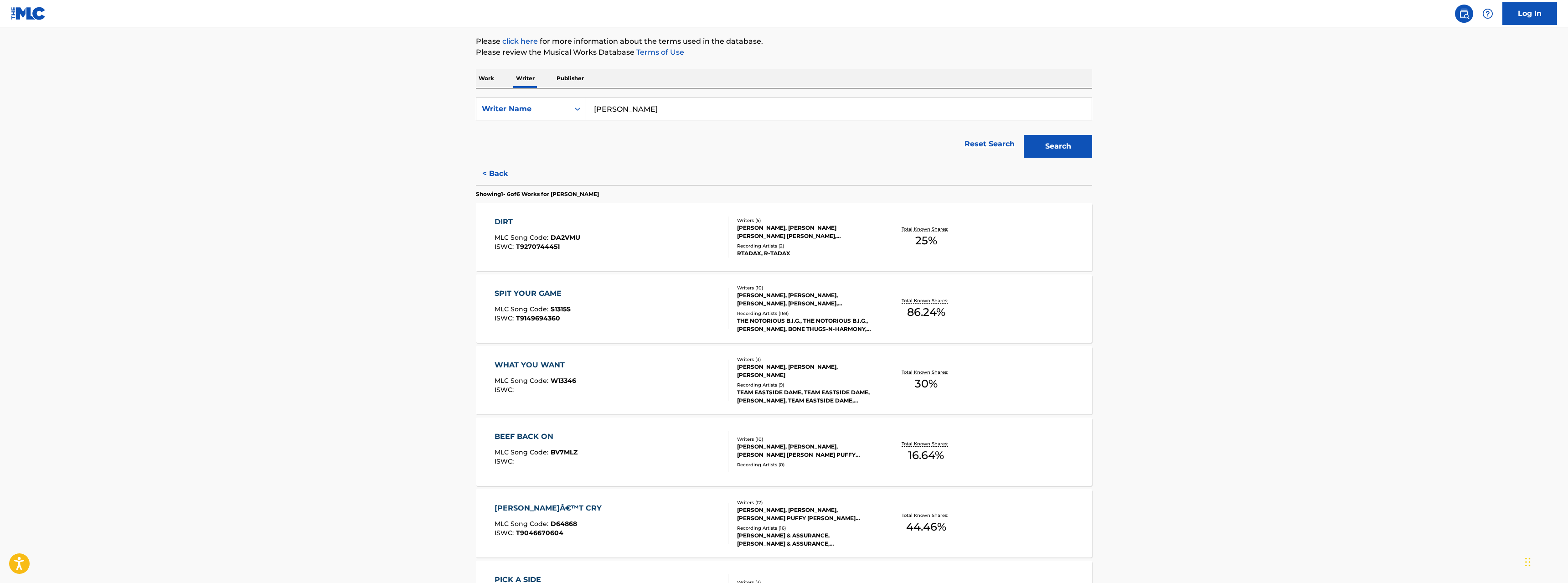
click at [504, 223] on div "DIRT" at bounding box center [538, 222] width 86 height 11
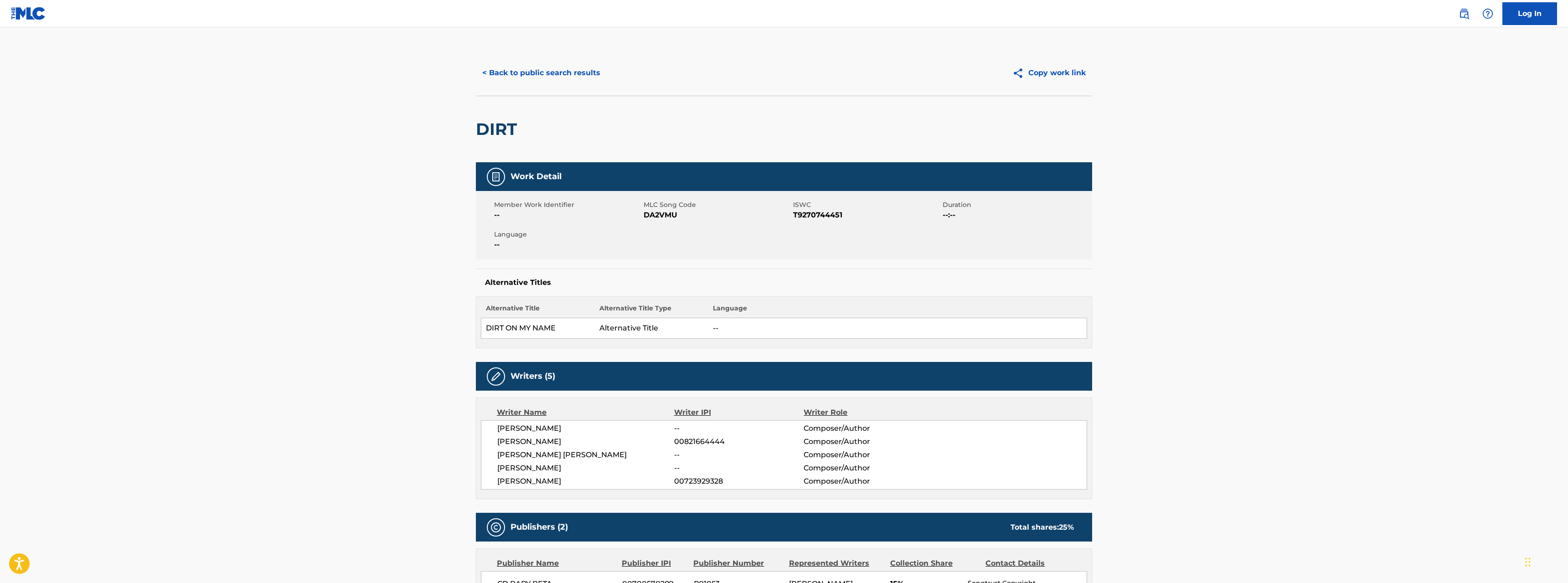
click at [547, 73] on button "< Back to public search results" at bounding box center [541, 73] width 131 height 23
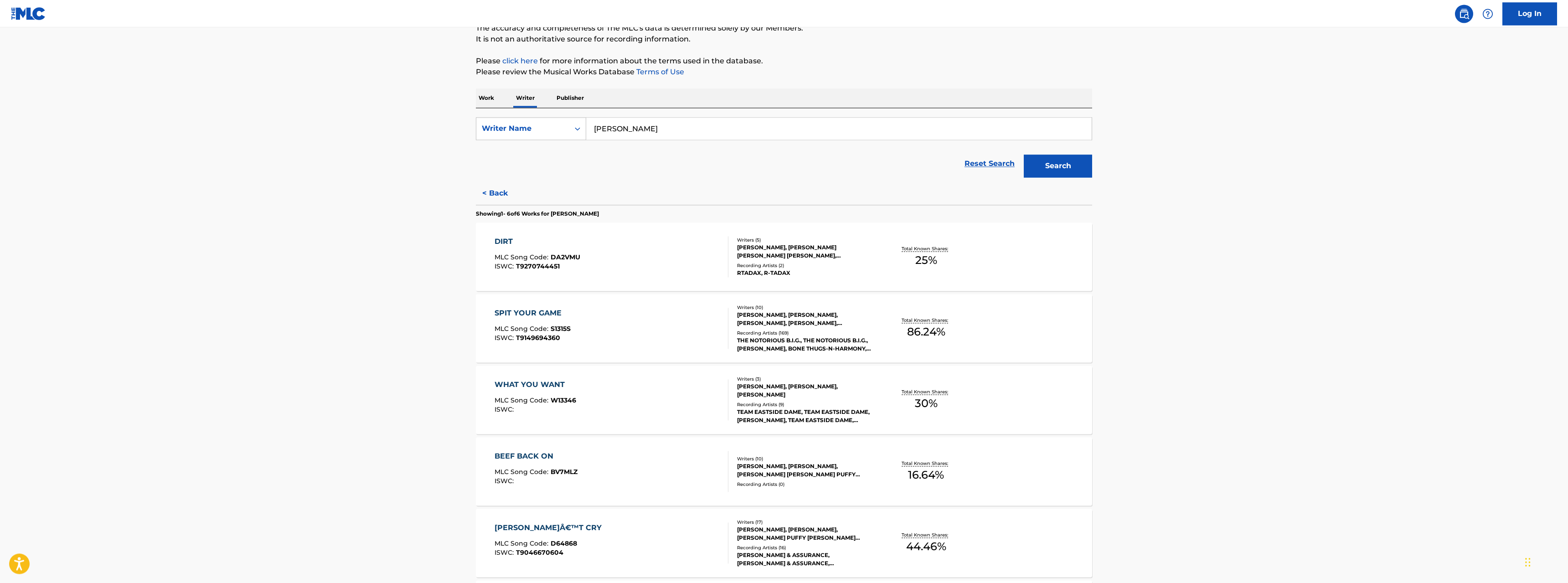
scroll to position [242, 0]
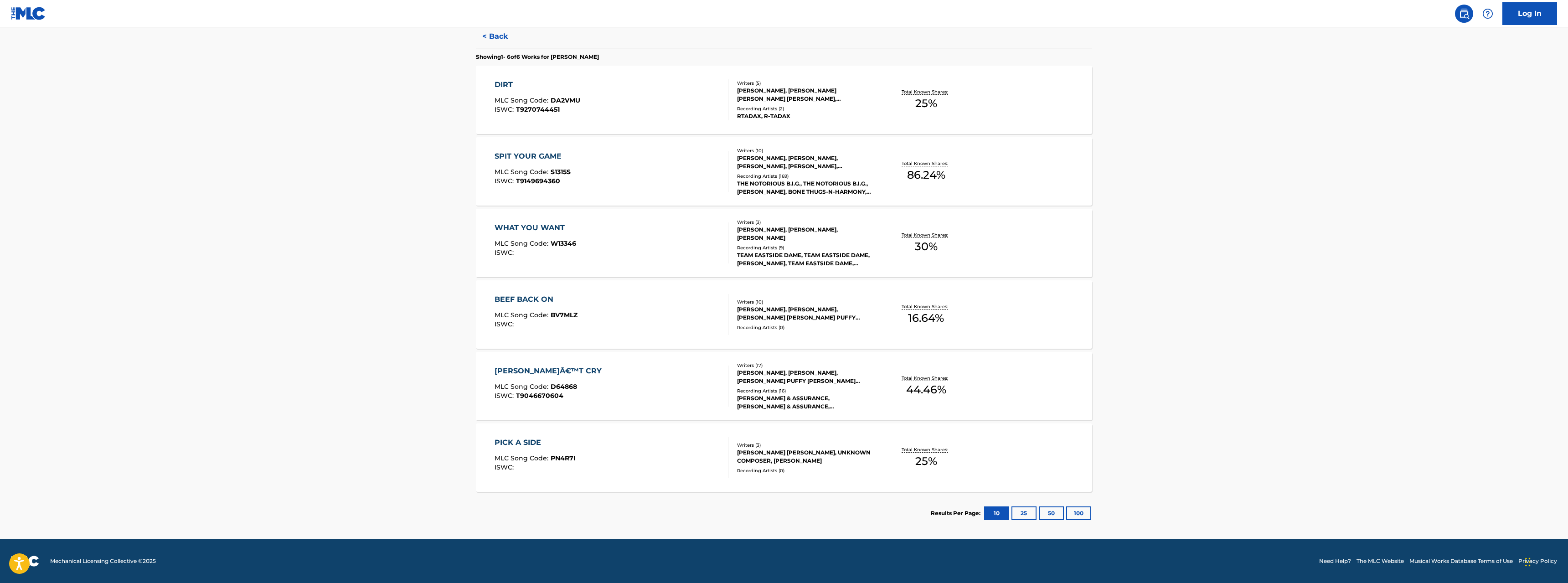
click at [507, 369] on div "DONÂ€™T CRY" at bounding box center [550, 371] width 111 height 11
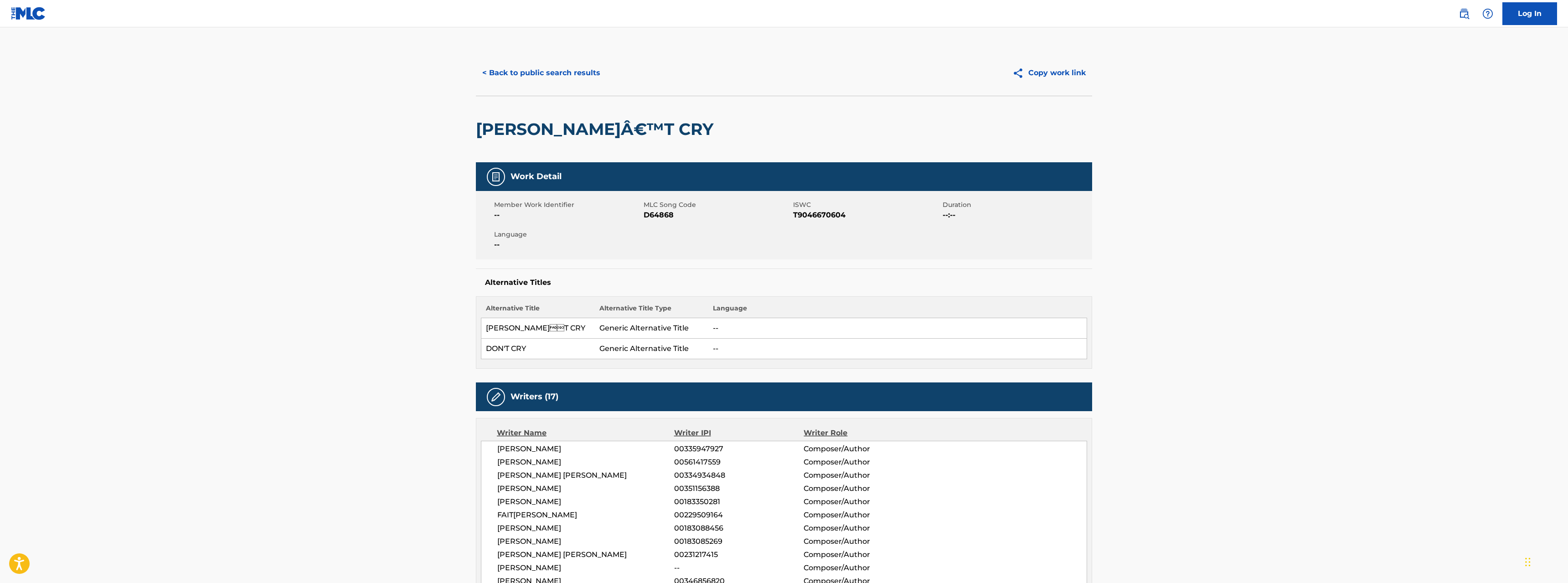
click at [558, 72] on button "< Back to public search results" at bounding box center [541, 73] width 131 height 23
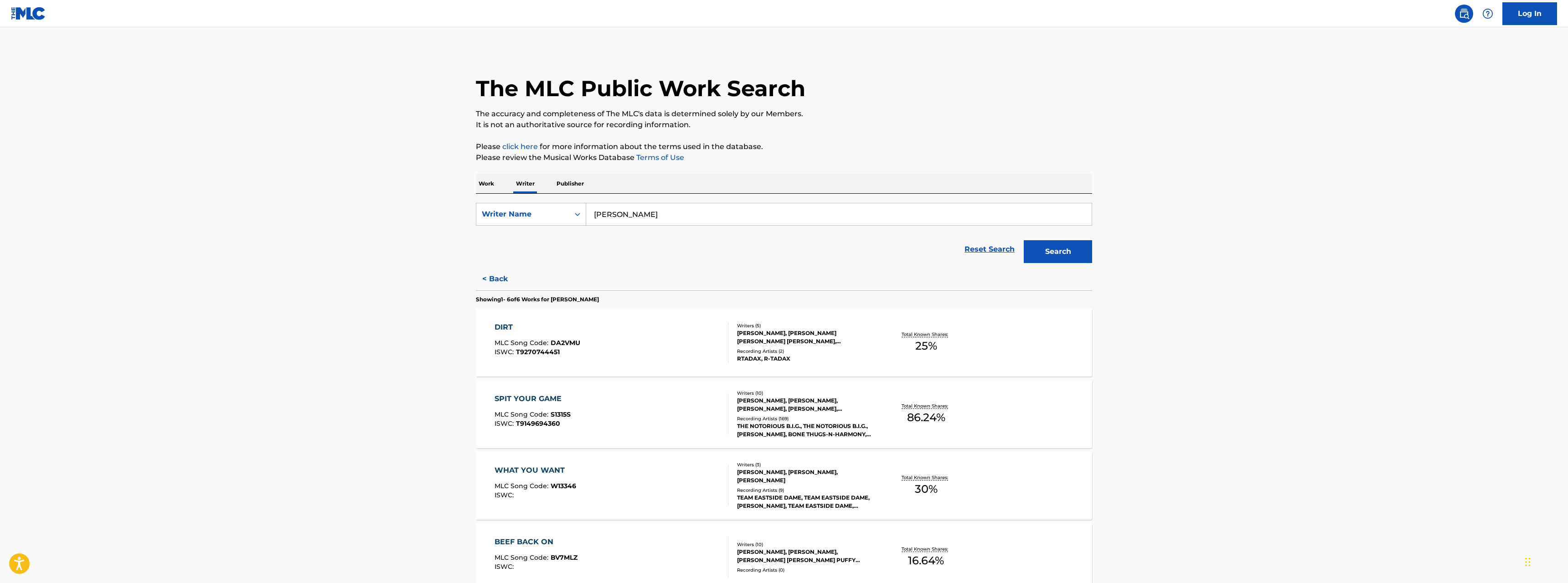
click at [498, 277] on button "< Back" at bounding box center [503, 279] width 55 height 23
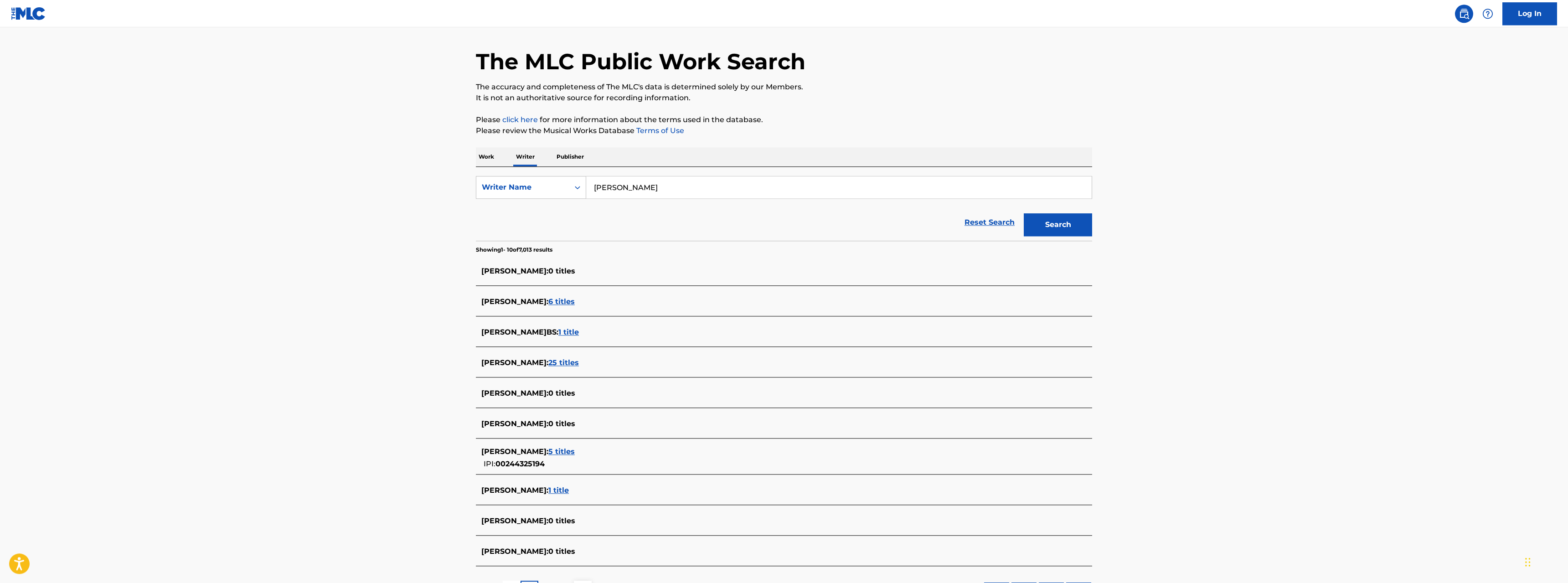
scroll to position [93, 0]
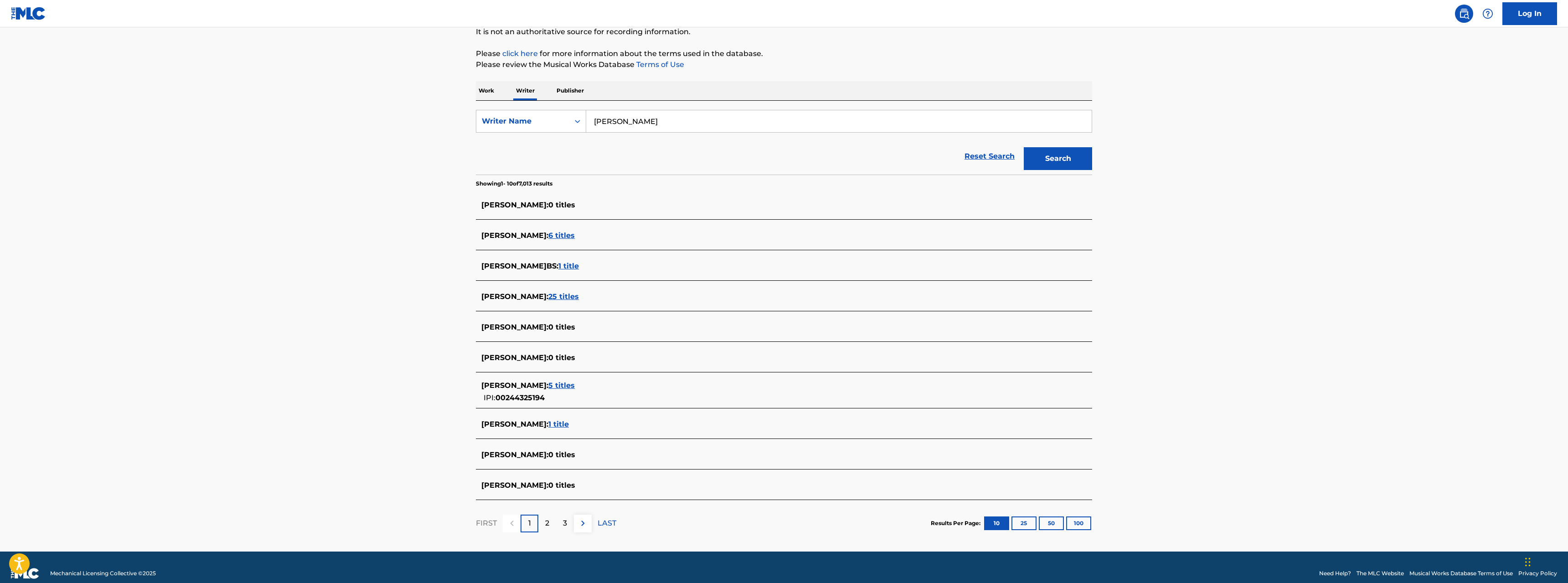
click at [556, 297] on span "25 titles" at bounding box center [563, 296] width 30 height 9
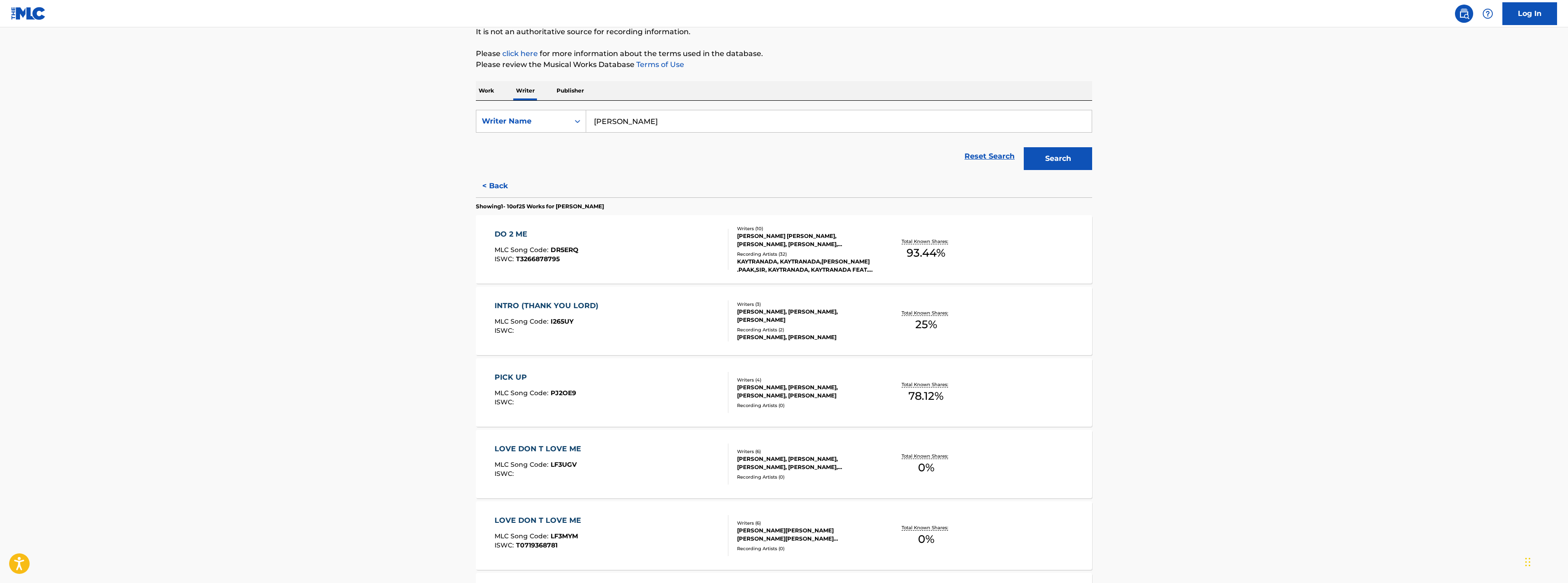
click at [516, 232] on div "DO 2 ME" at bounding box center [536, 234] width 84 height 11
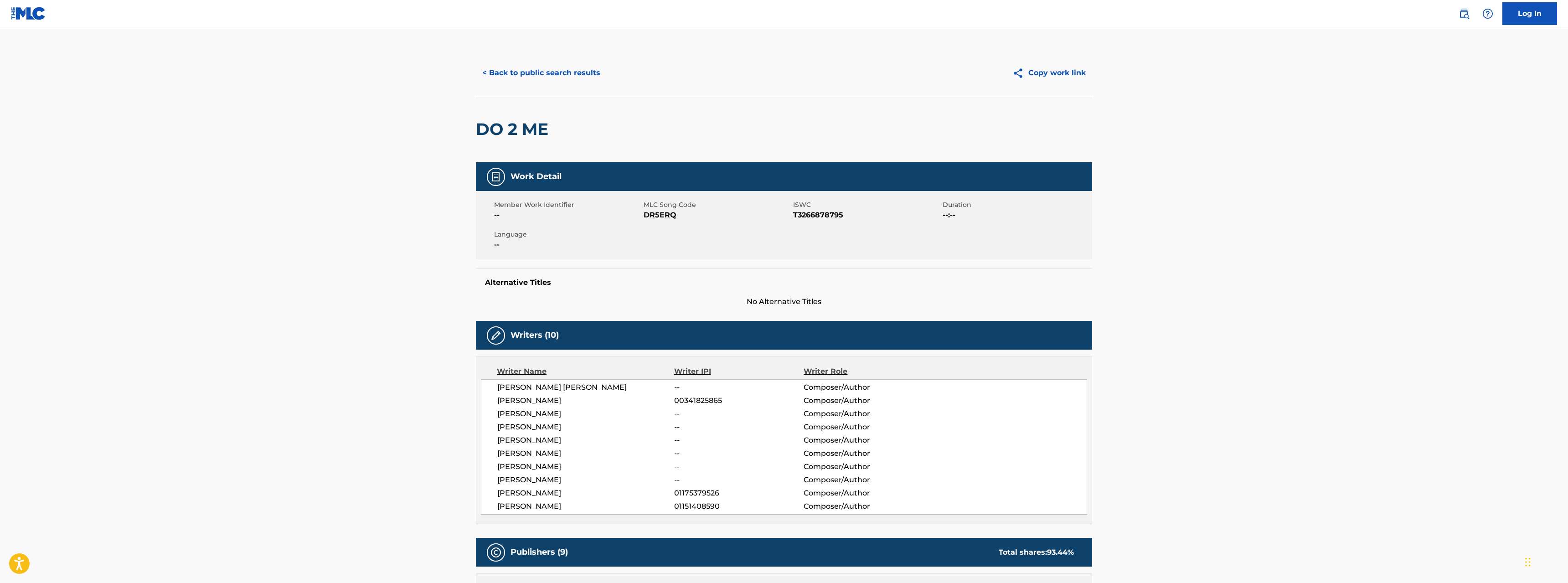
click at [535, 73] on button "< Back to public search results" at bounding box center [541, 73] width 131 height 23
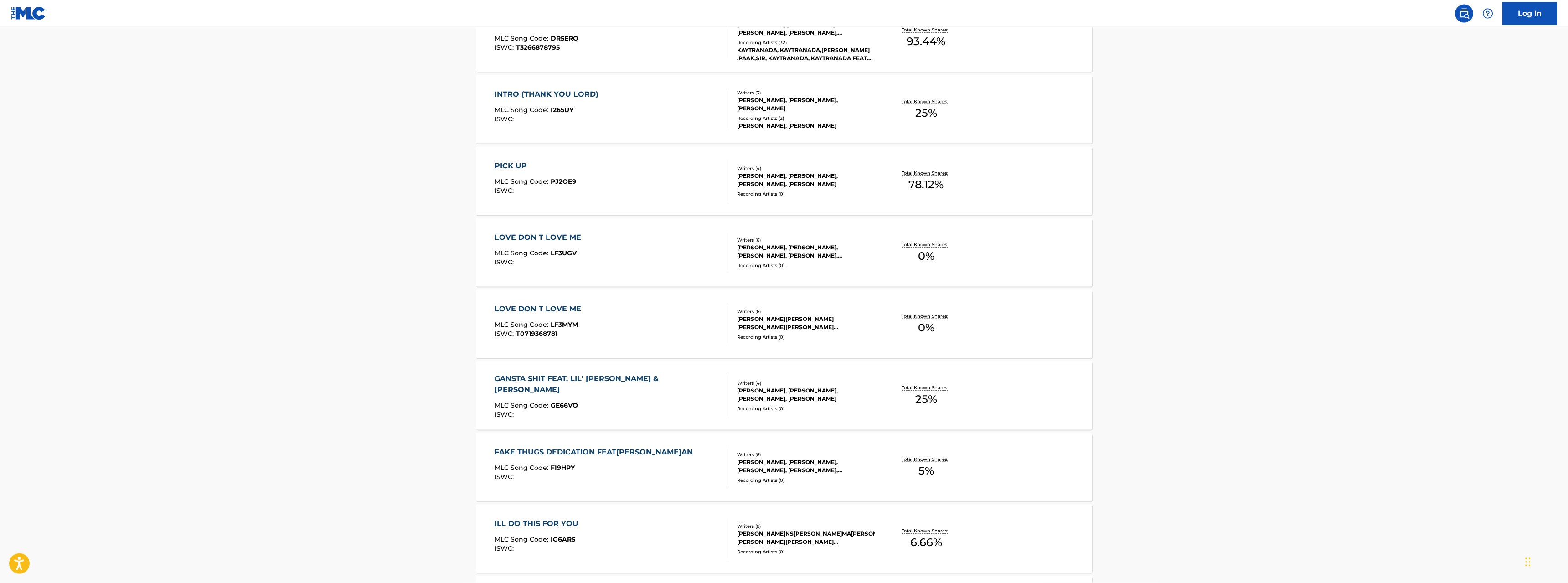
scroll to position [325, 0]
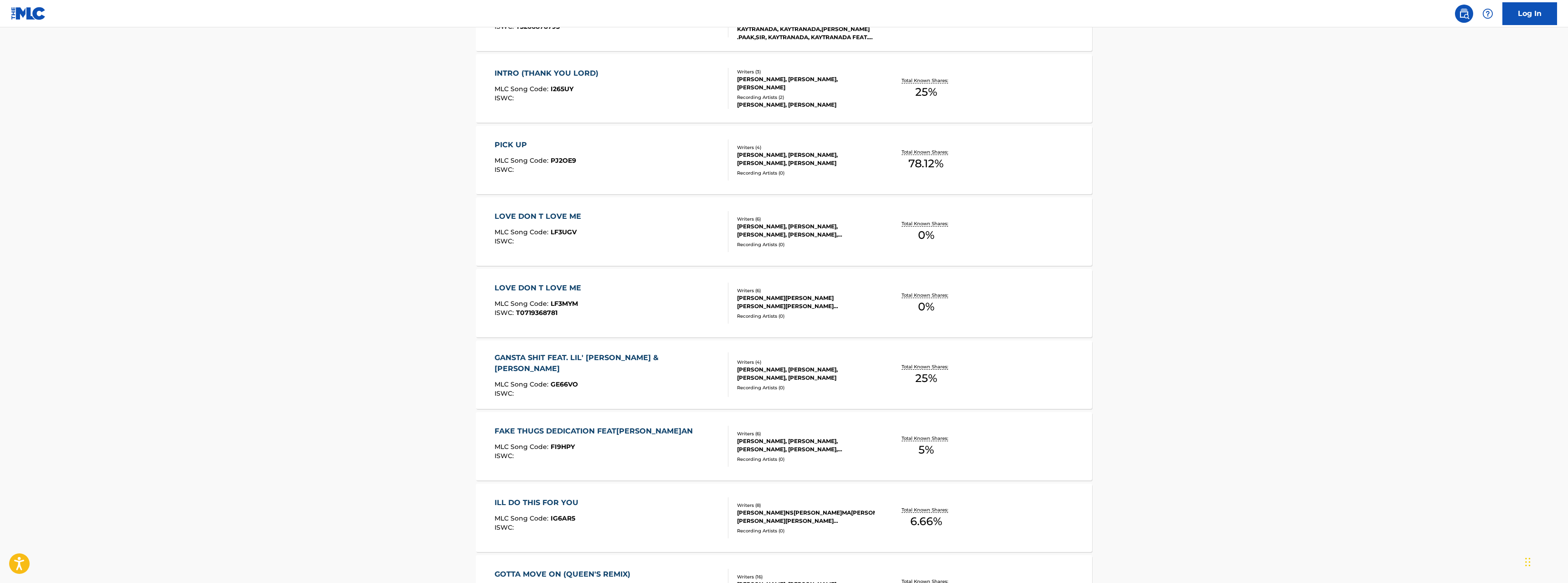
click at [552, 360] on div "GANSTA SHIT FEAT. LIL' KIM & MARK CURRY" at bounding box center [608, 363] width 226 height 22
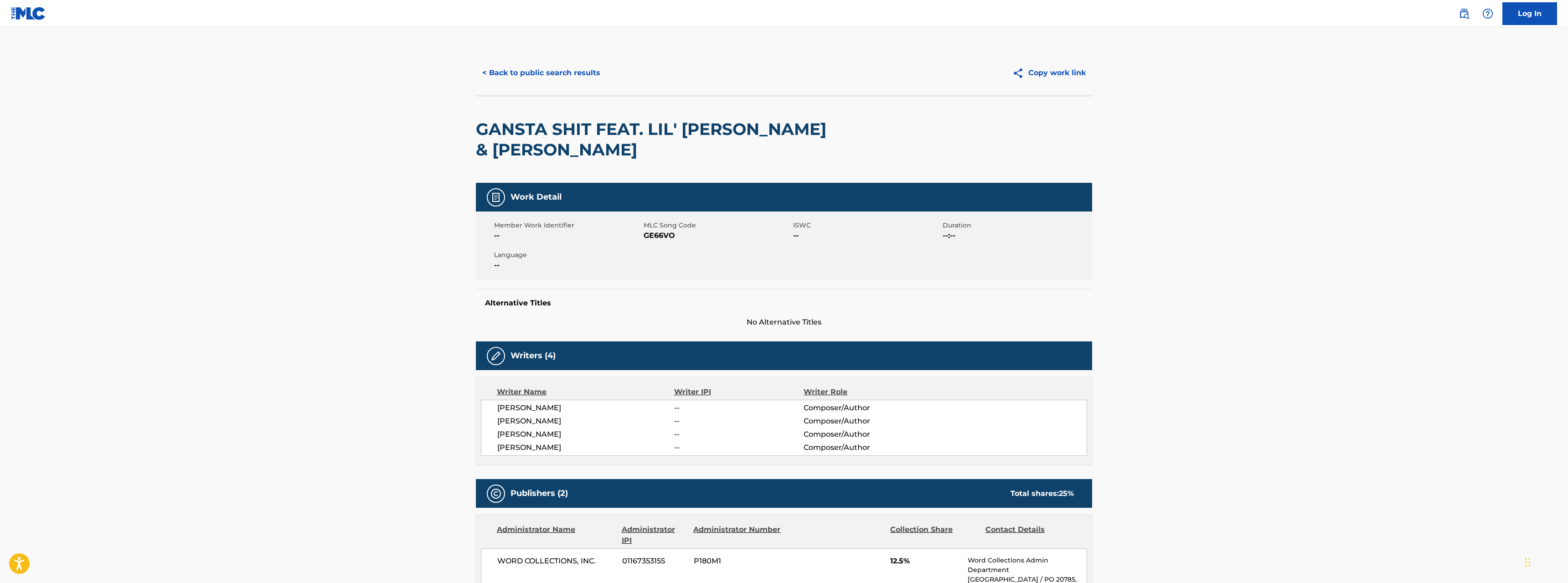
click at [541, 72] on button "< Back to public search results" at bounding box center [541, 73] width 131 height 23
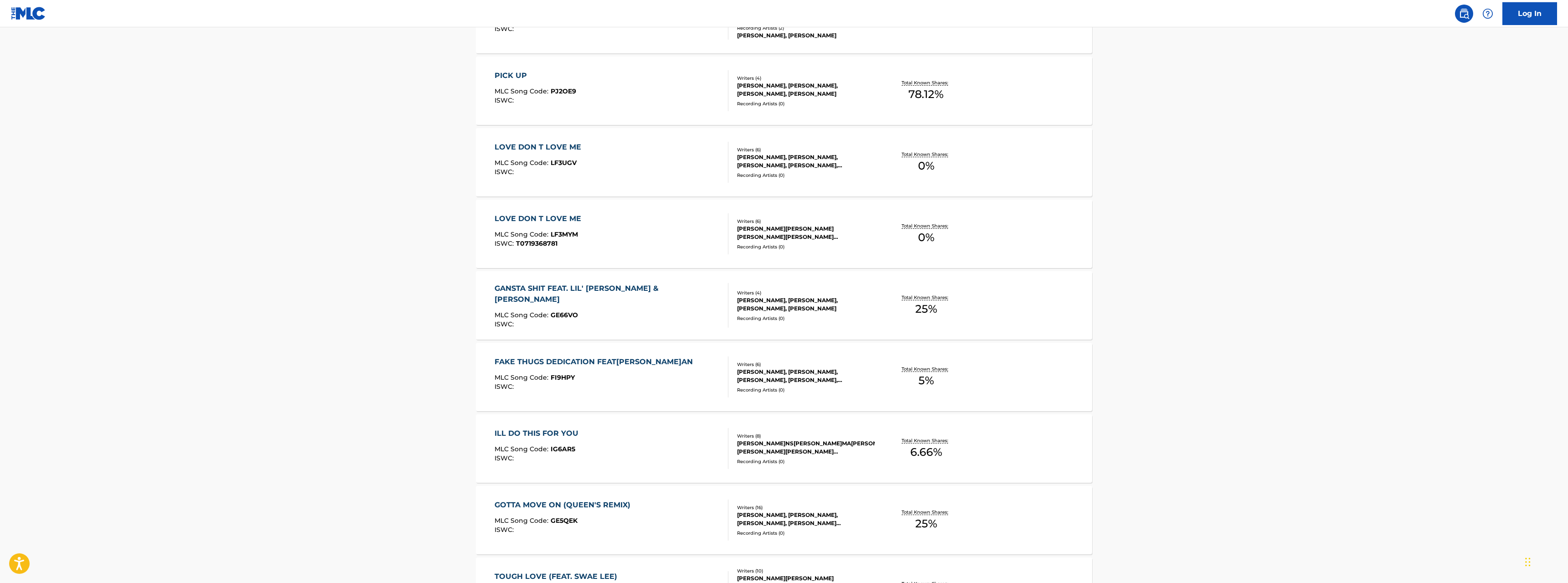
scroll to position [533, 0]
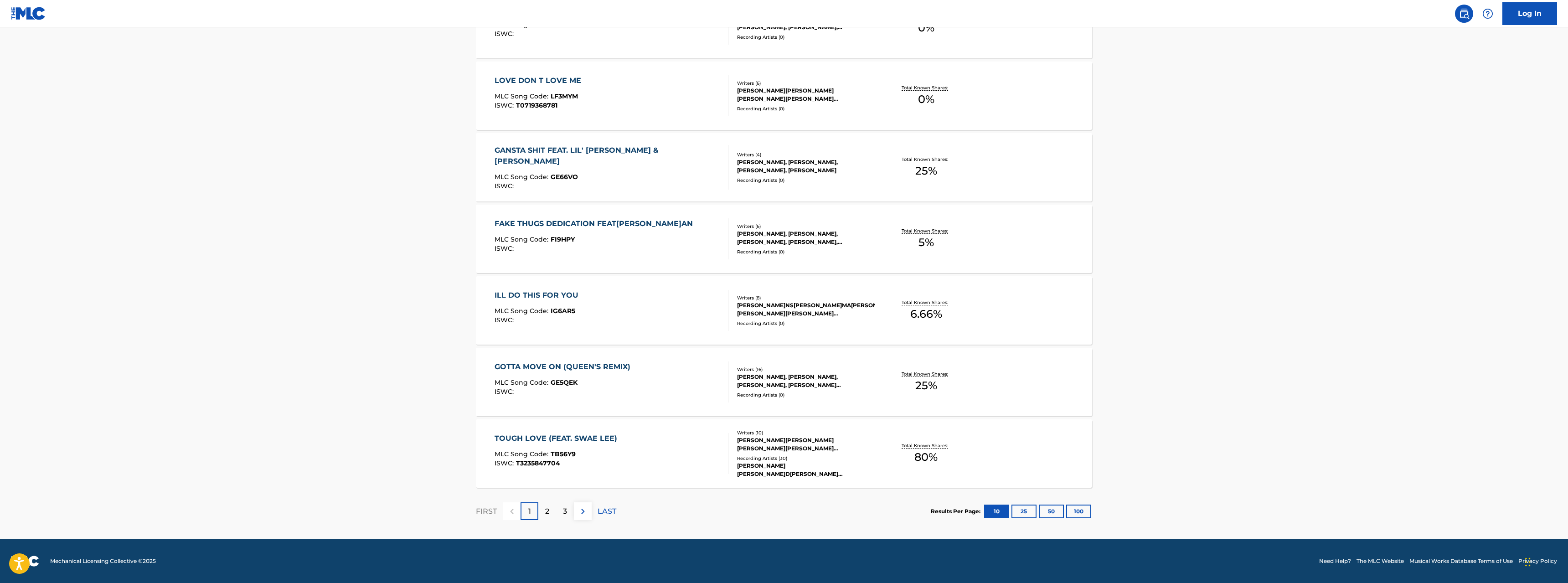
click at [538, 438] on div "TOUGH LOVE (FEAT. SWAE LEE)" at bounding box center [558, 438] width 127 height 11
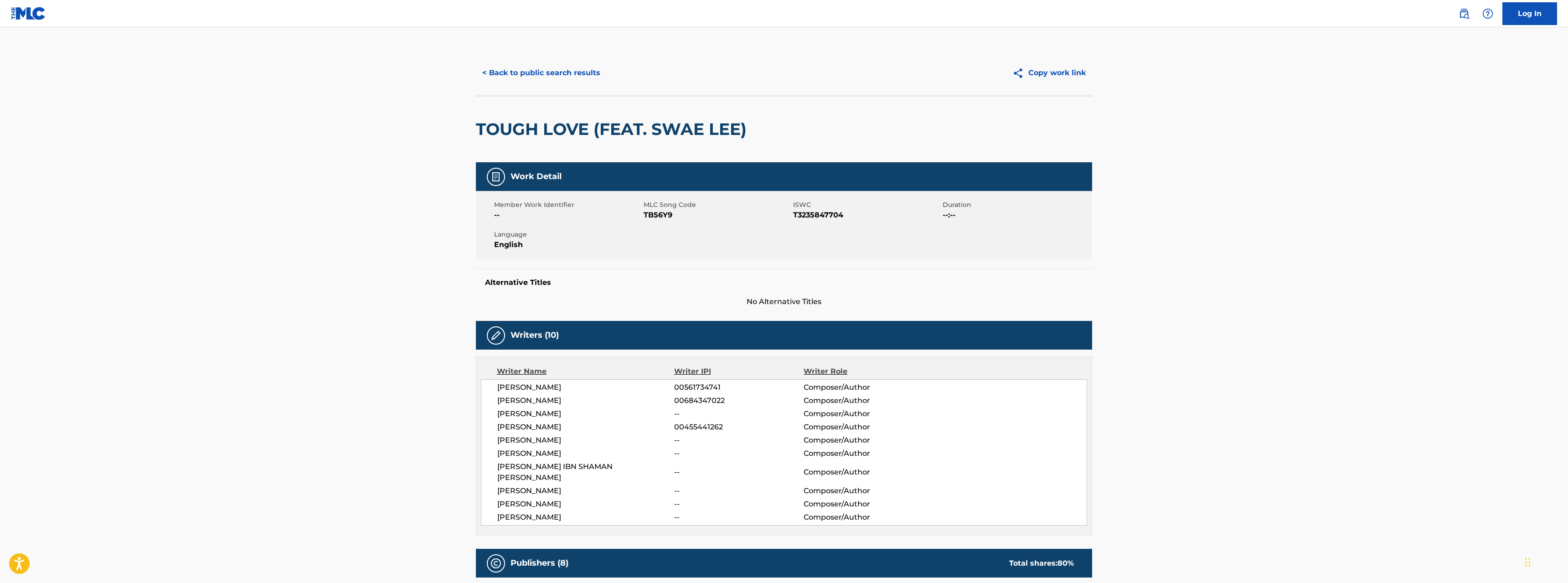
click at [540, 69] on button "< Back to public search results" at bounding box center [541, 73] width 131 height 23
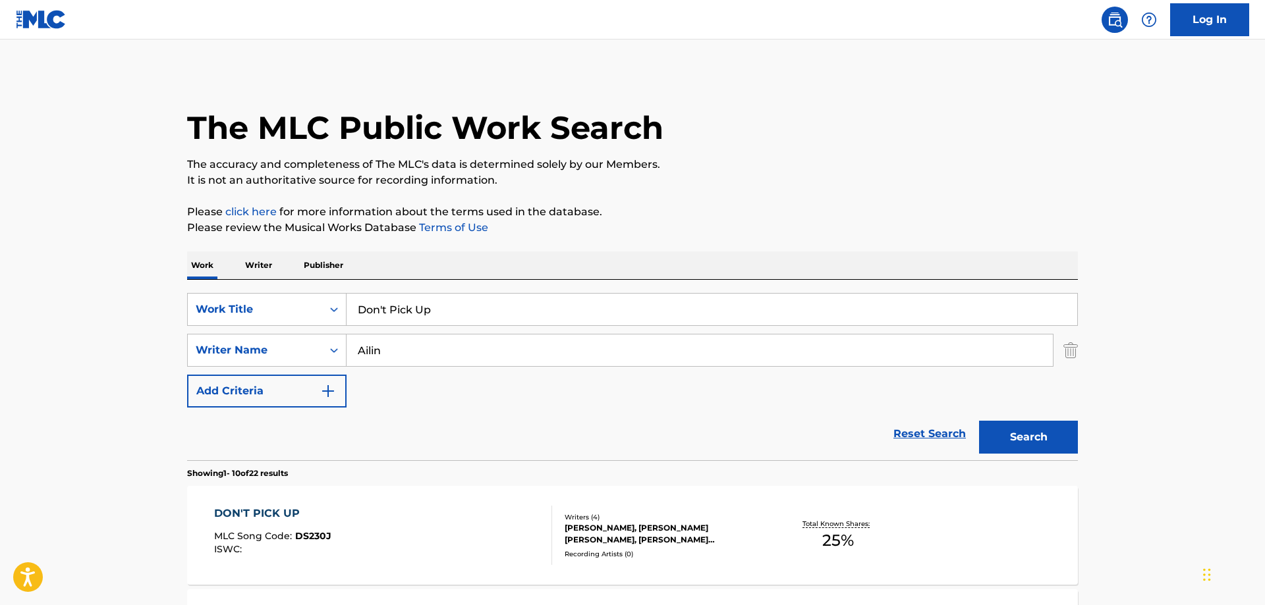
drag, startPoint x: 169, startPoint y: 307, endPoint x: 155, endPoint y: 306, distance: 14.5
click at [346, 306] on input "Don't Pick Up" at bounding box center [711, 310] width 731 height 32
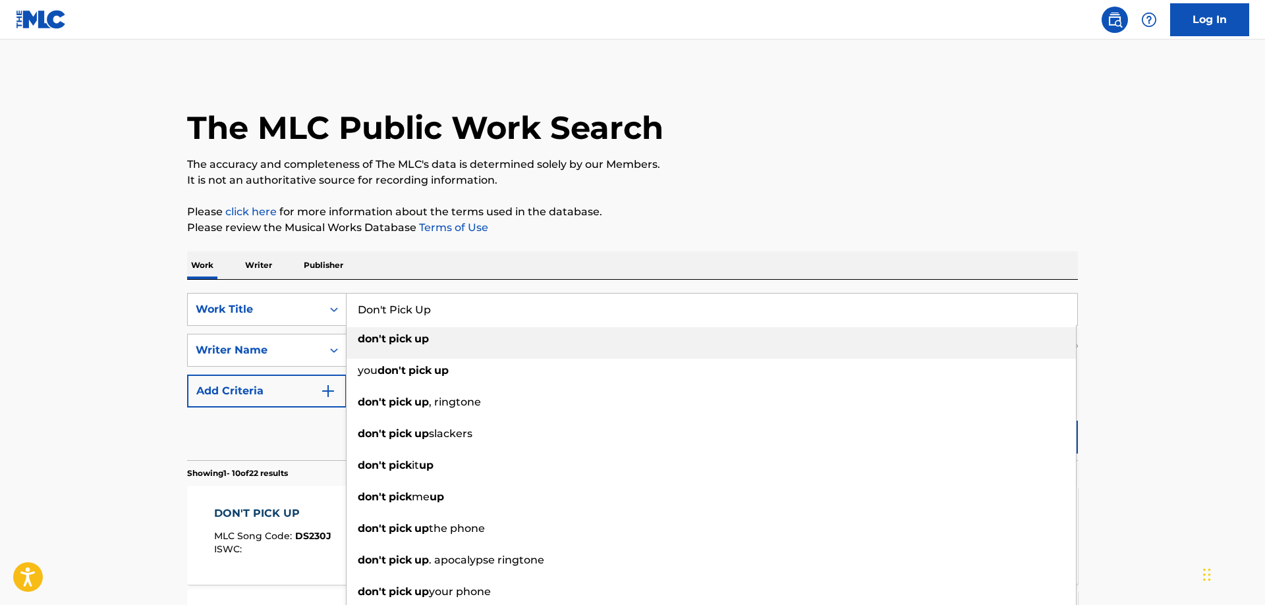
paste input "#!*@ ME (INTERLUDE)"
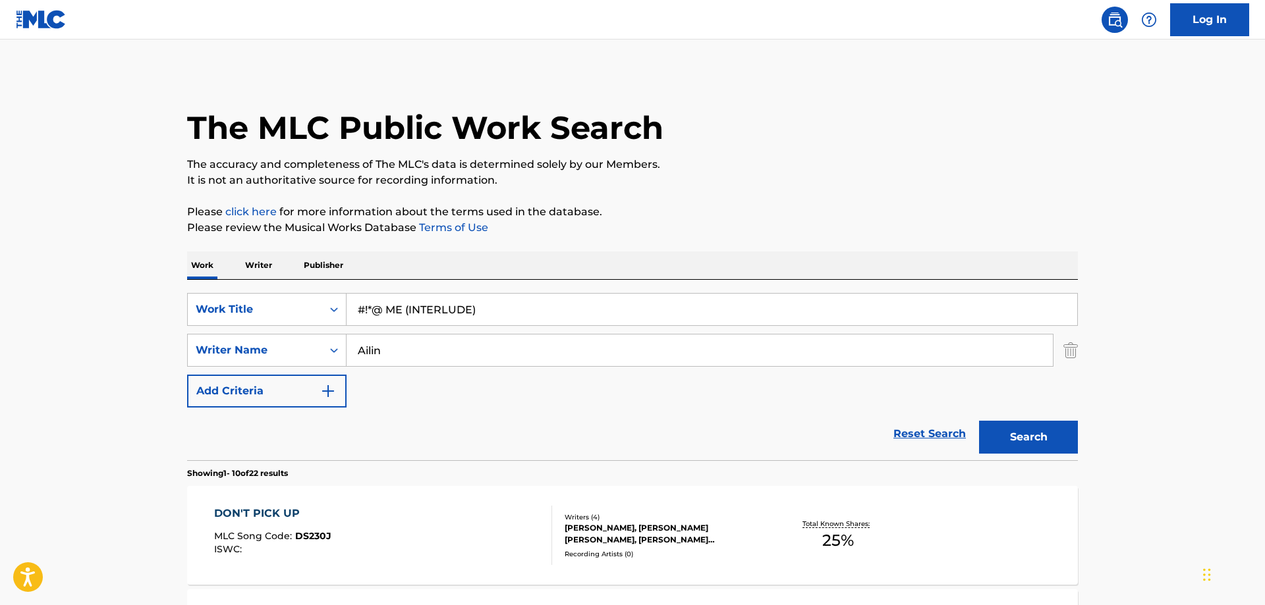
type input "#!*@ ME (INTERLUDE)"
drag, startPoint x: 407, startPoint y: 355, endPoint x: 300, endPoint y: 352, distance: 107.4
click at [346, 352] on input "Ailin" at bounding box center [699, 351] width 706 height 32
click at [1045, 431] on button "Search" at bounding box center [1028, 437] width 99 height 33
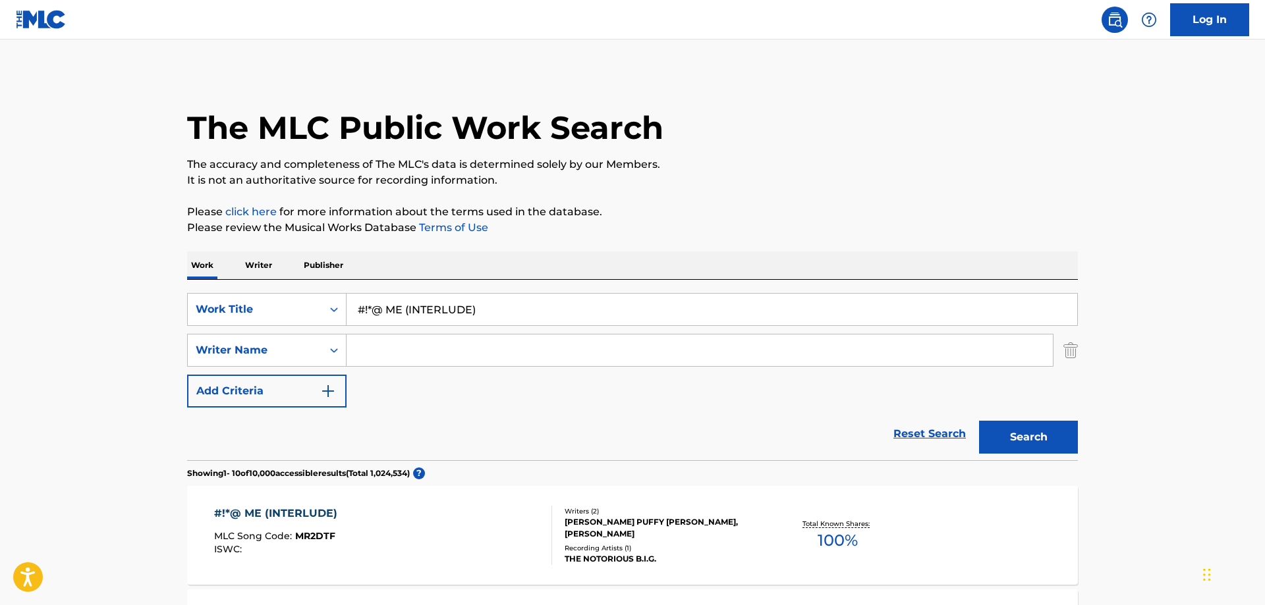
click at [295, 512] on div "#!*@ ME (INTERLUDE)" at bounding box center [279, 514] width 130 height 16
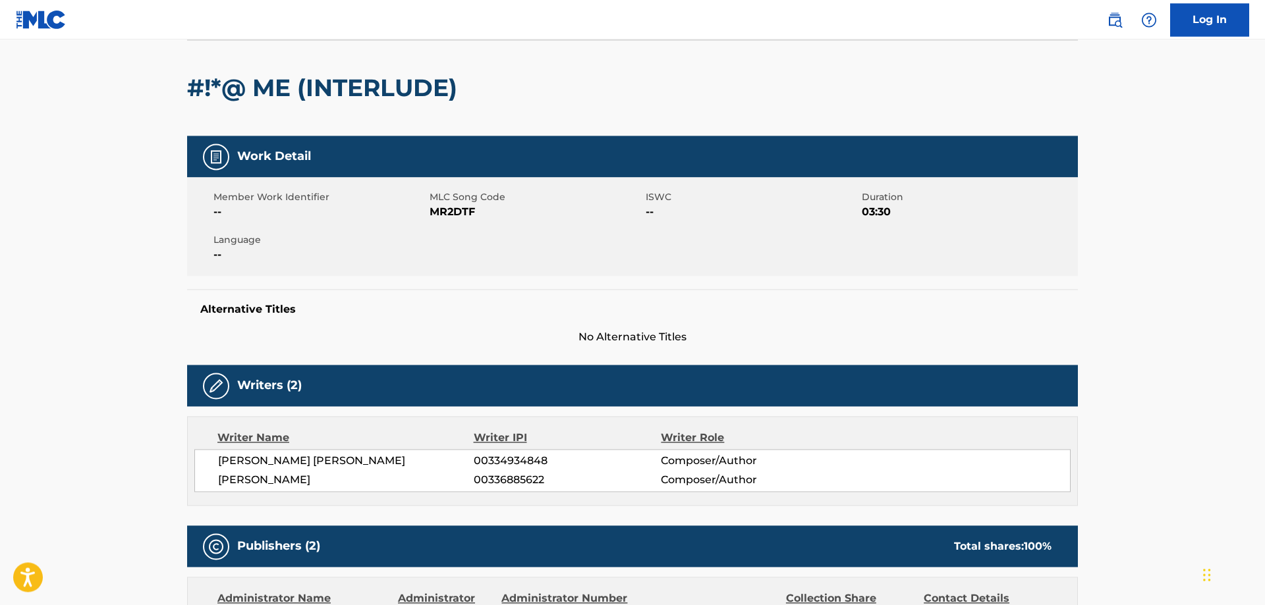
scroll to position [134, 0]
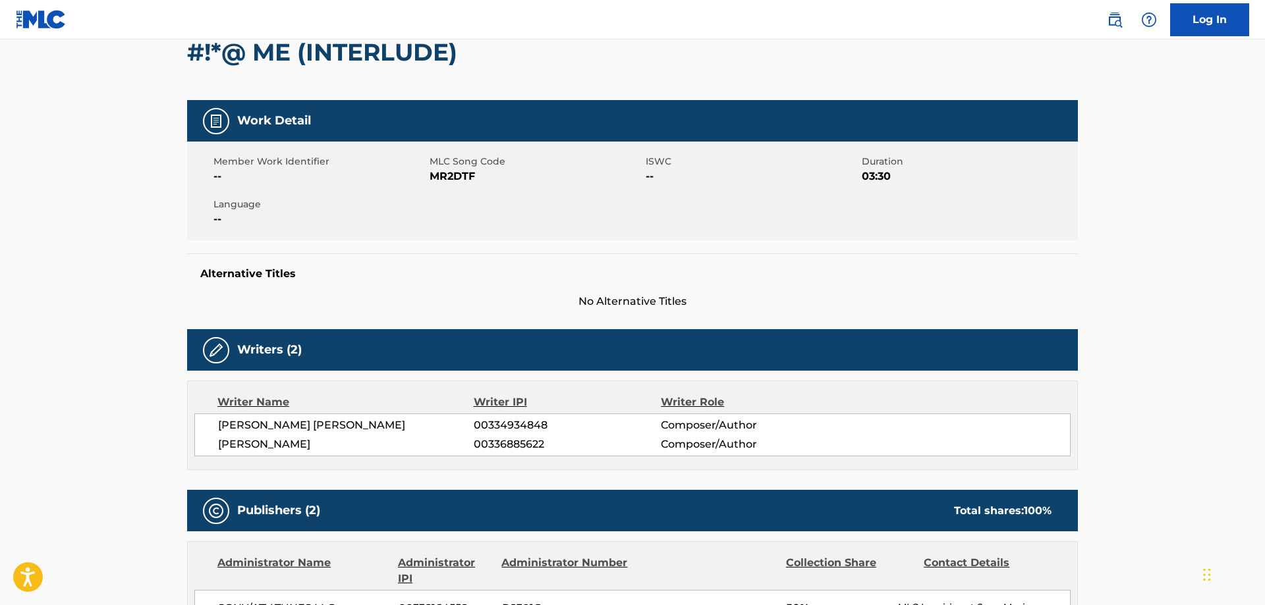
click at [455, 181] on span "MR2DTF" at bounding box center [535, 177] width 213 height 16
copy span "MR2DTF"
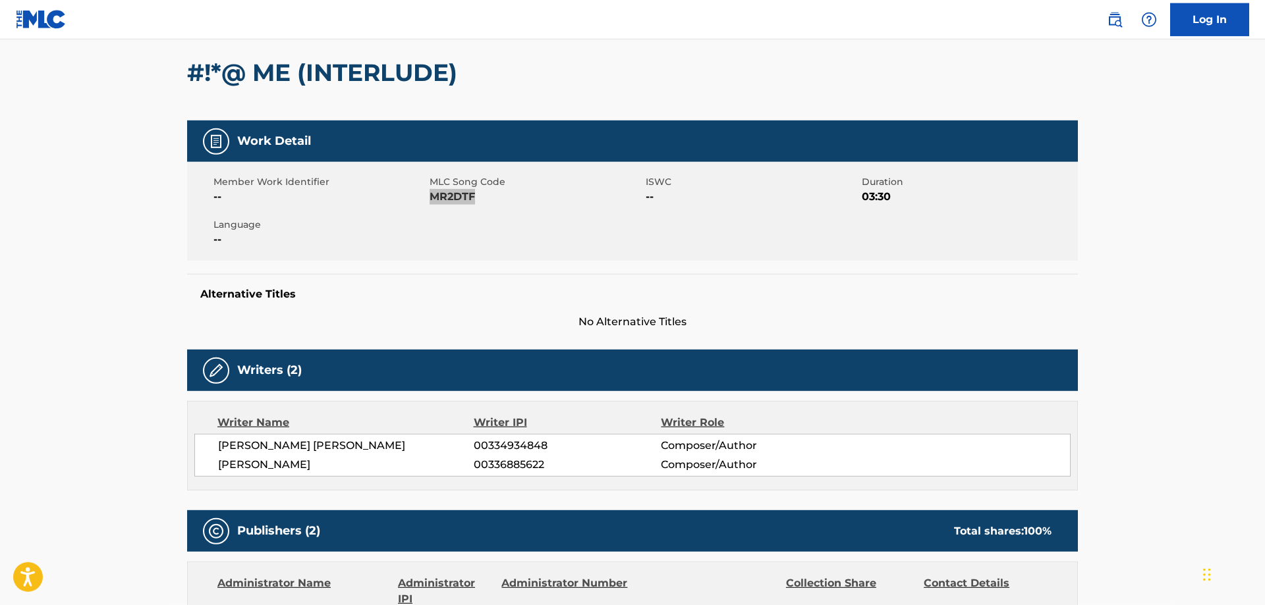
scroll to position [0, 0]
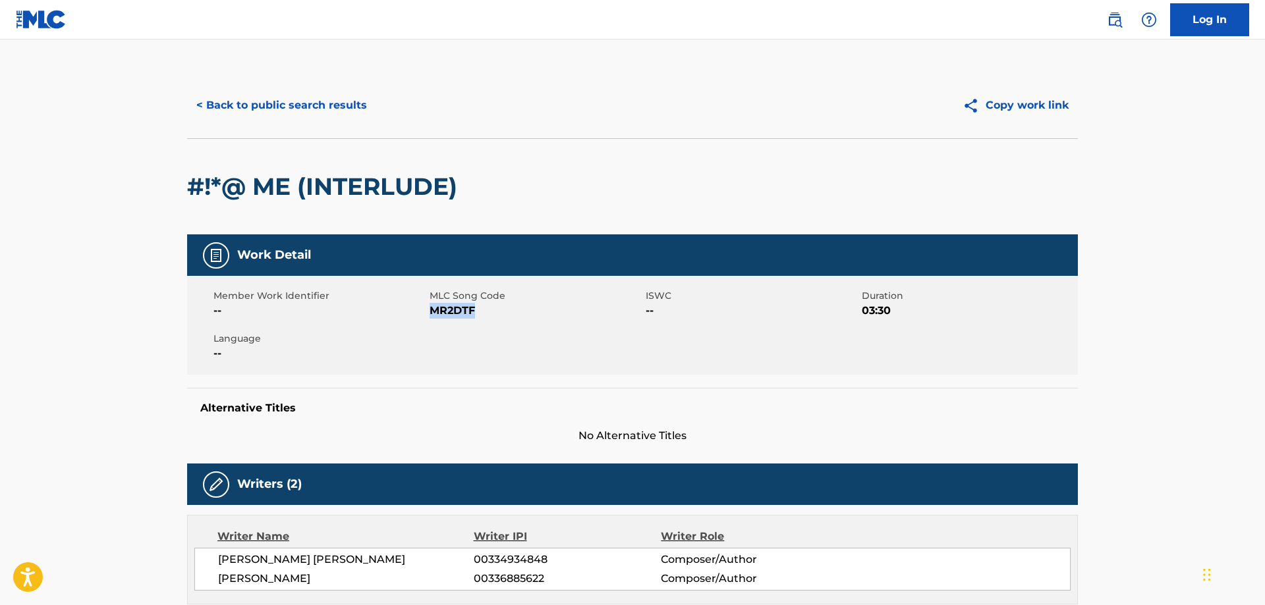
click at [283, 104] on button "< Back to public search results" at bounding box center [281, 105] width 189 height 33
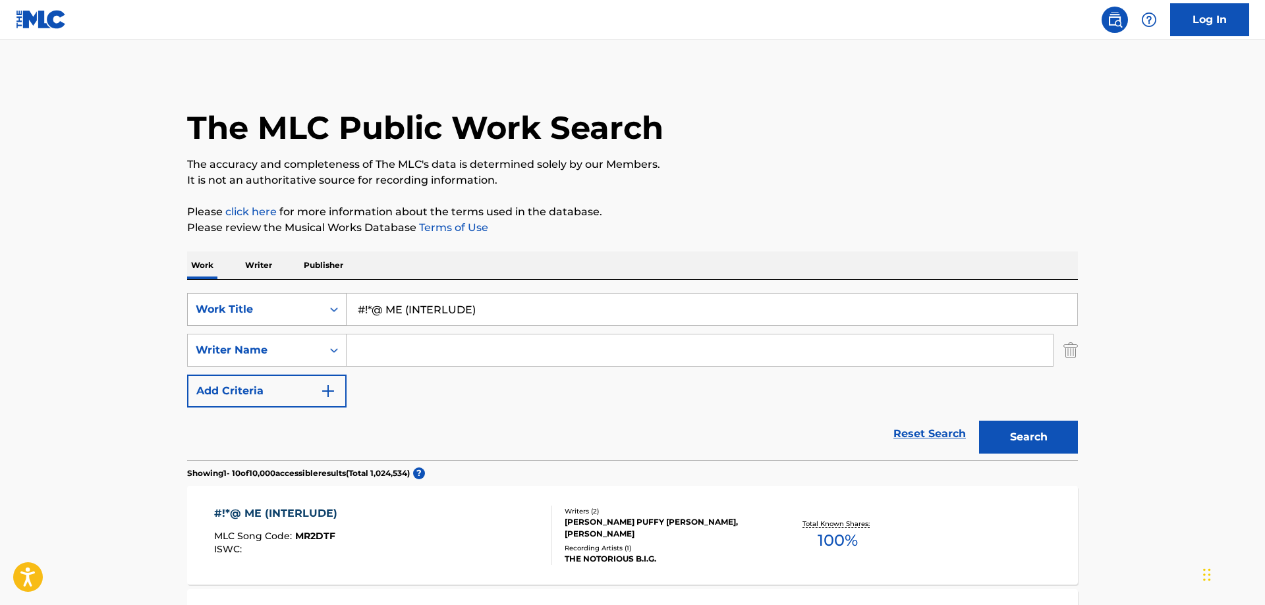
drag, startPoint x: 512, startPoint y: 311, endPoint x: 225, endPoint y: 307, distance: 286.6
click at [346, 308] on input "#!*@ ME (INTERLUDE)" at bounding box center [711, 310] width 731 height 32
paste input "1 MINUTE"
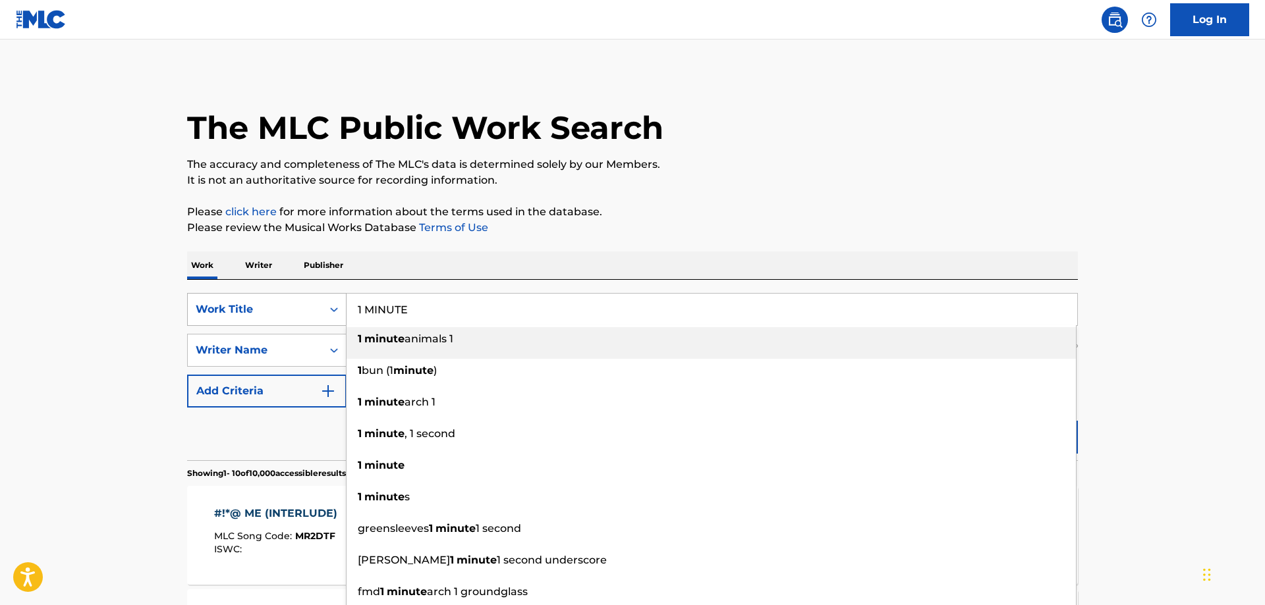
type input "1 MINUTE"
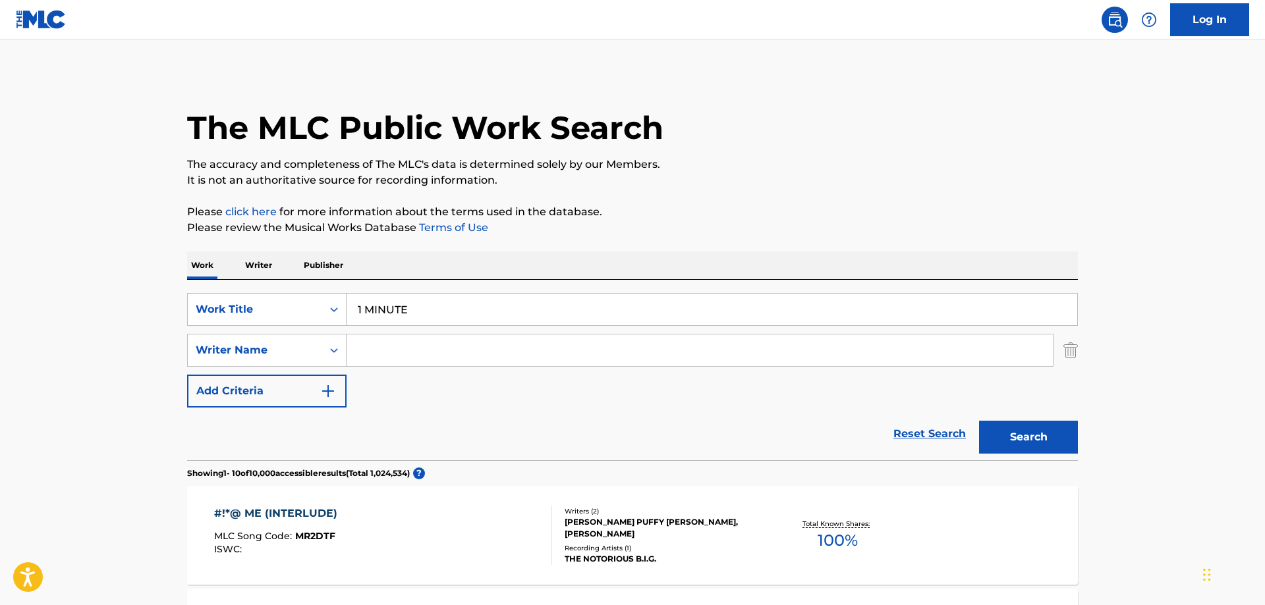
click at [1027, 431] on button "Search" at bounding box center [1028, 437] width 99 height 33
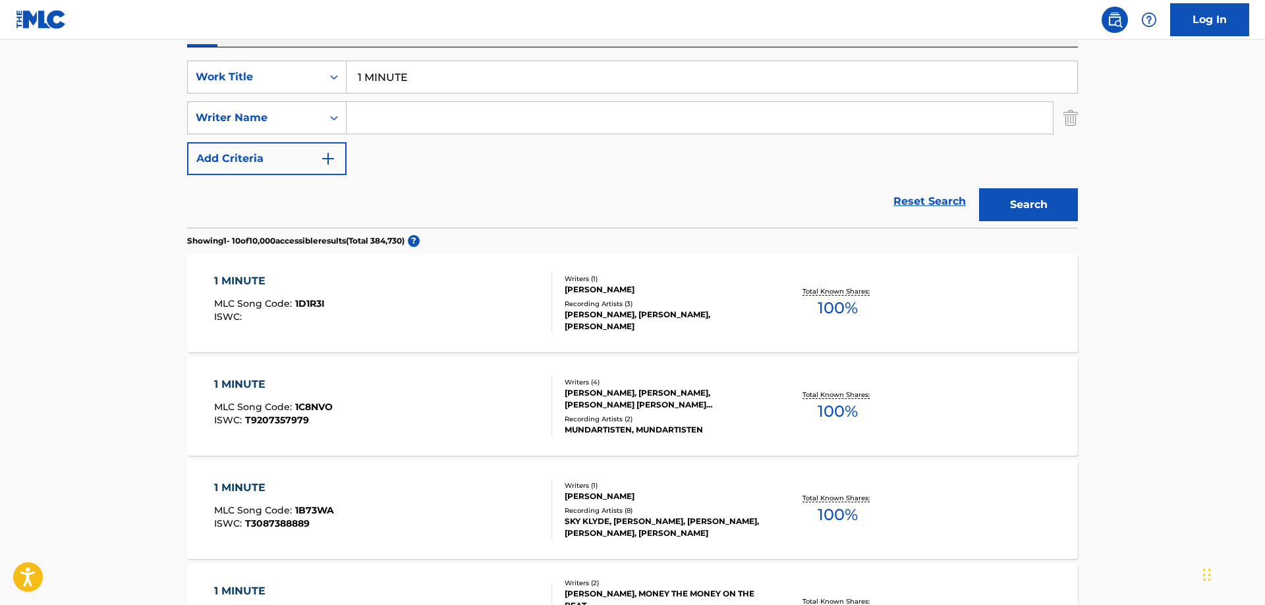
scroll to position [269, 0]
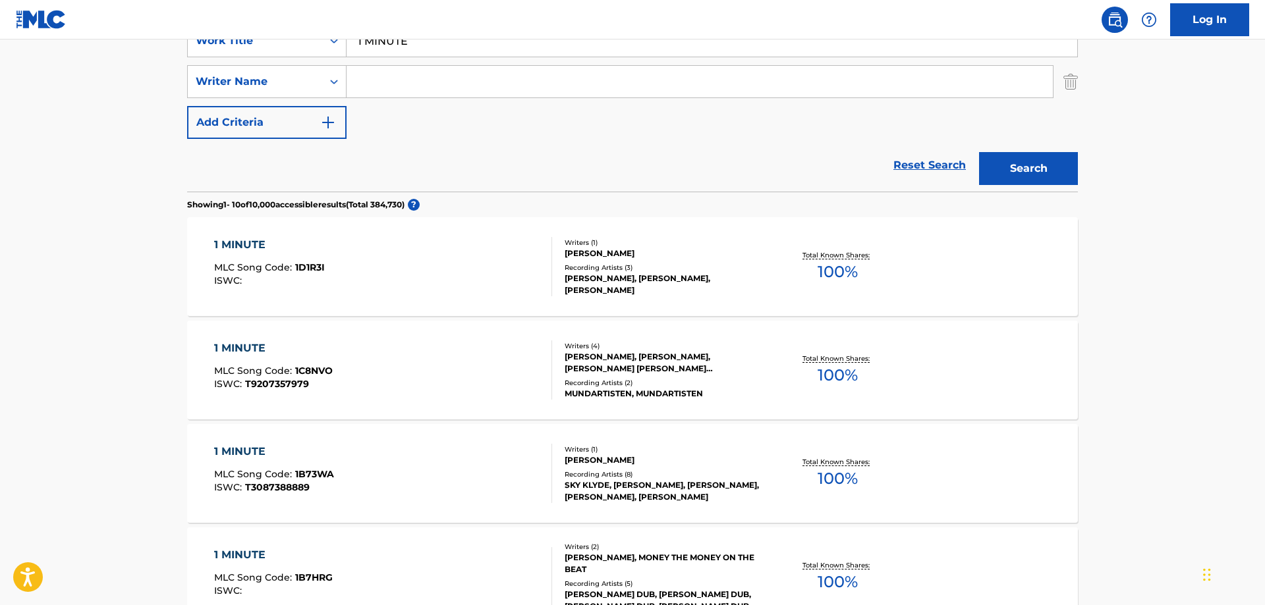
click at [240, 241] on div "1 MINUTE" at bounding box center [269, 245] width 111 height 16
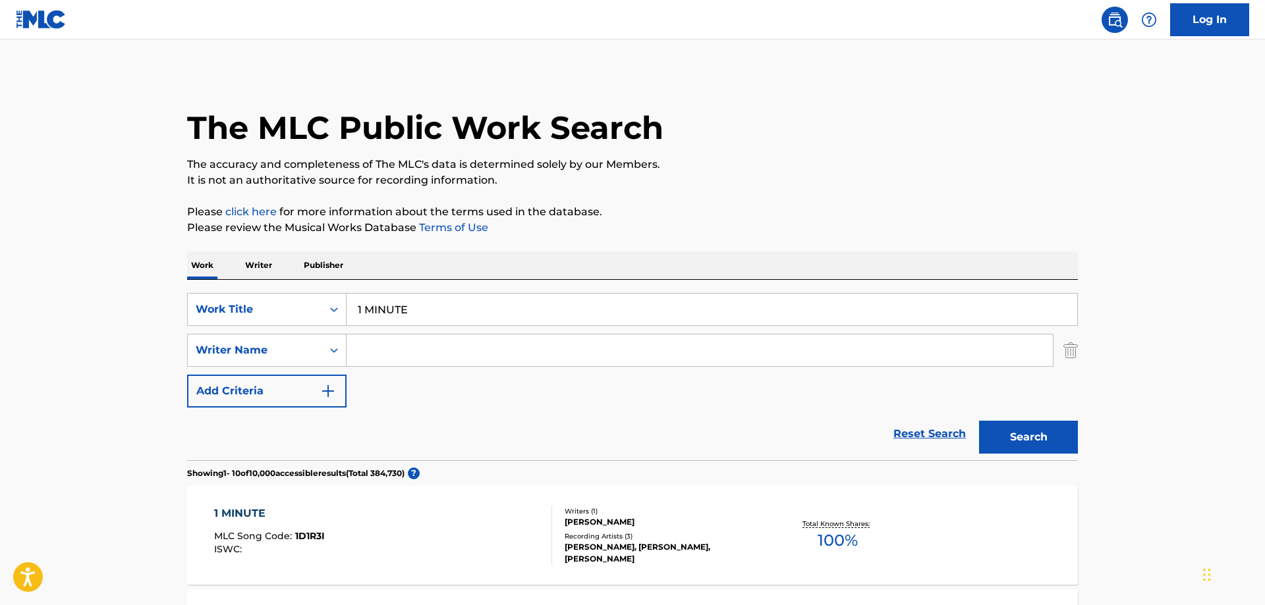
scroll to position [269, 0]
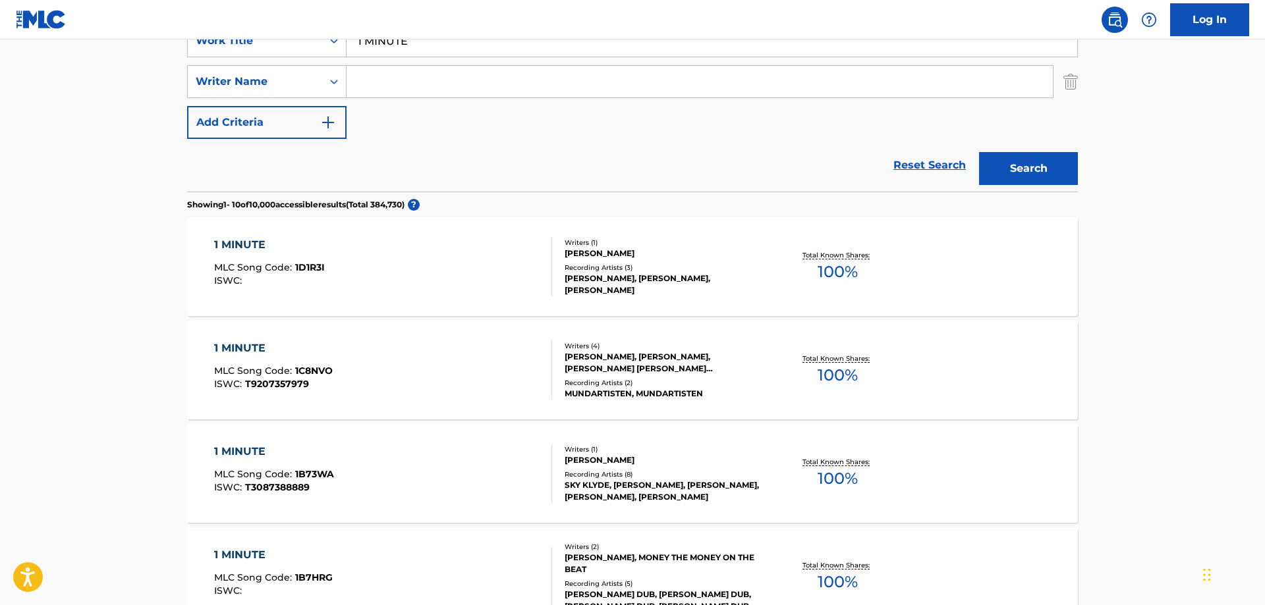
click at [331, 121] on img "Search Form" at bounding box center [328, 123] width 16 height 16
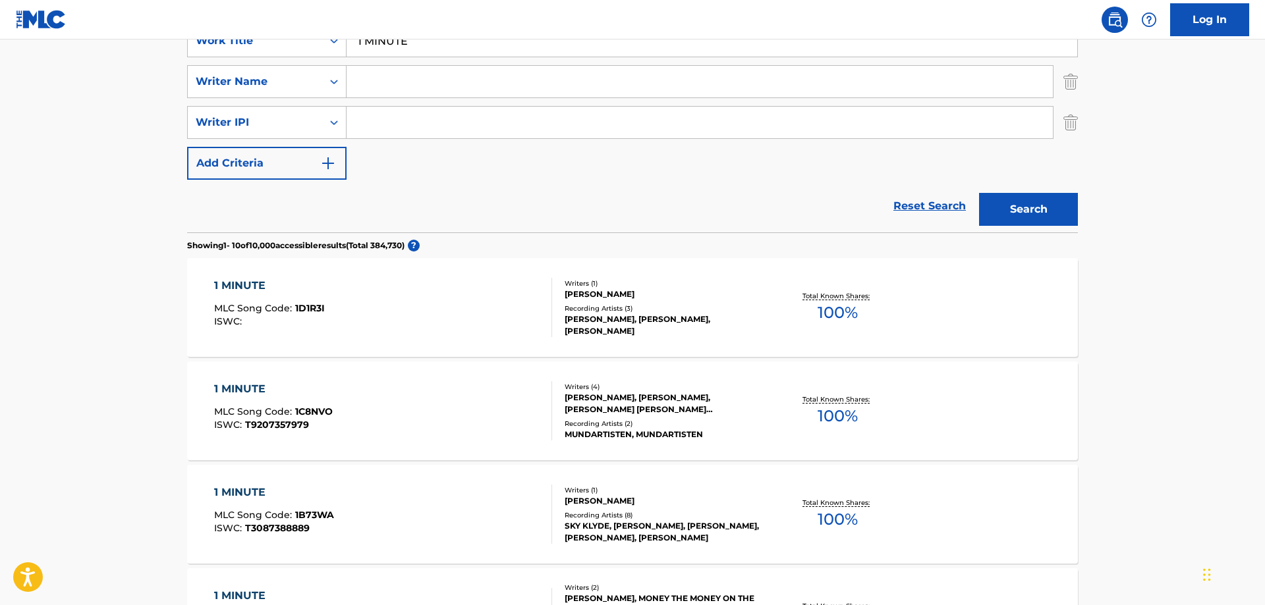
click at [382, 75] on input "Search Form" at bounding box center [699, 82] width 706 height 32
type input "[PERSON_NAME]"
drag, startPoint x: 999, startPoint y: 204, endPoint x: 1011, endPoint y: 211, distance: 13.6
click at [1007, 209] on button "Search" at bounding box center [1028, 209] width 99 height 33
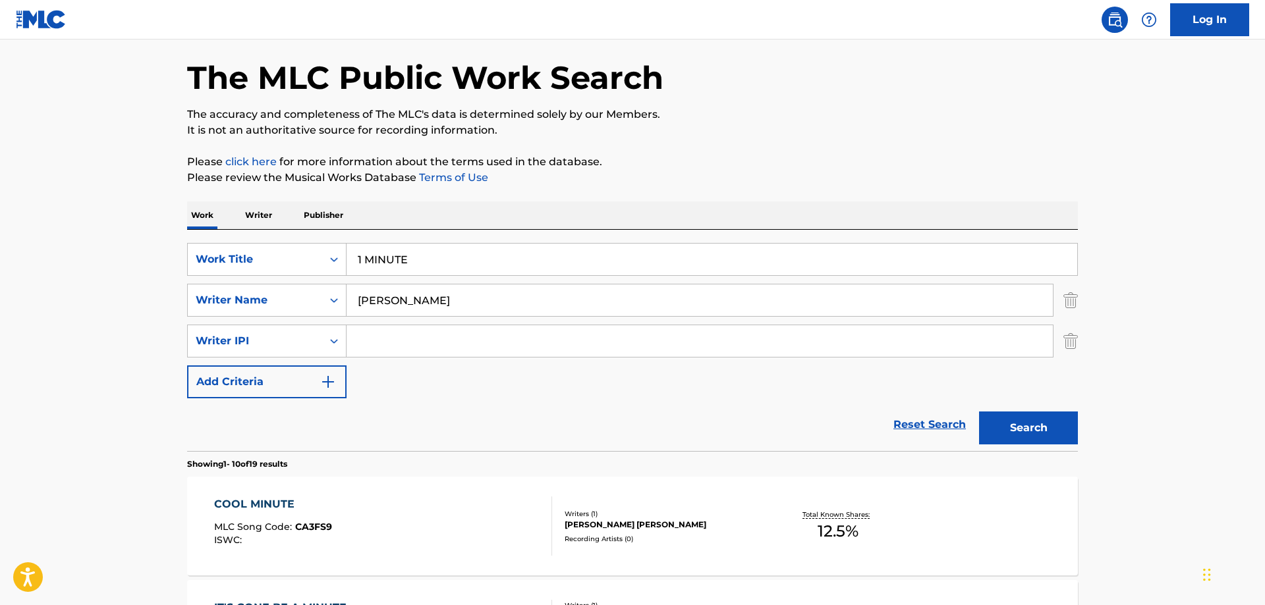
scroll to position [0, 0]
